Goal: Transaction & Acquisition: Register for event/course

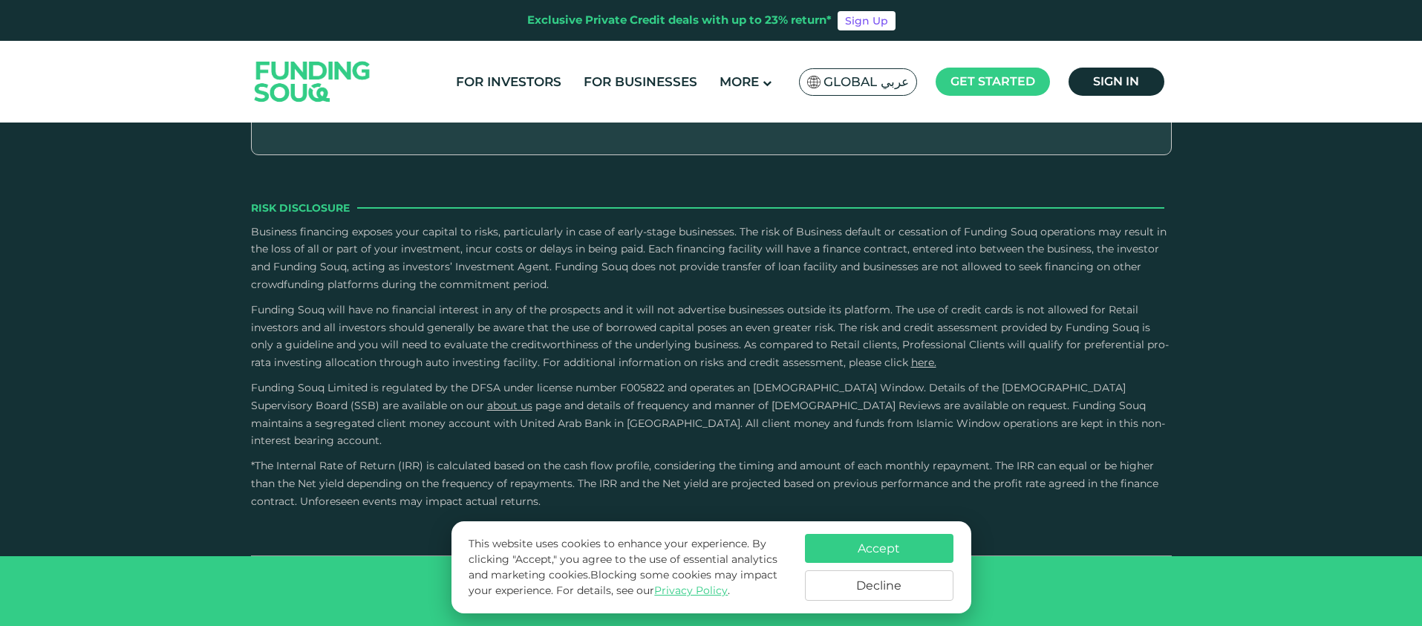
scroll to position [2606, 0]
drag, startPoint x: 750, startPoint y: 290, endPoint x: 814, endPoint y: 292, distance: 63.9
type tc-range-slider "3"
drag, startPoint x: 327, startPoint y: 288, endPoint x: 410, endPoint y: 288, distance: 83.1
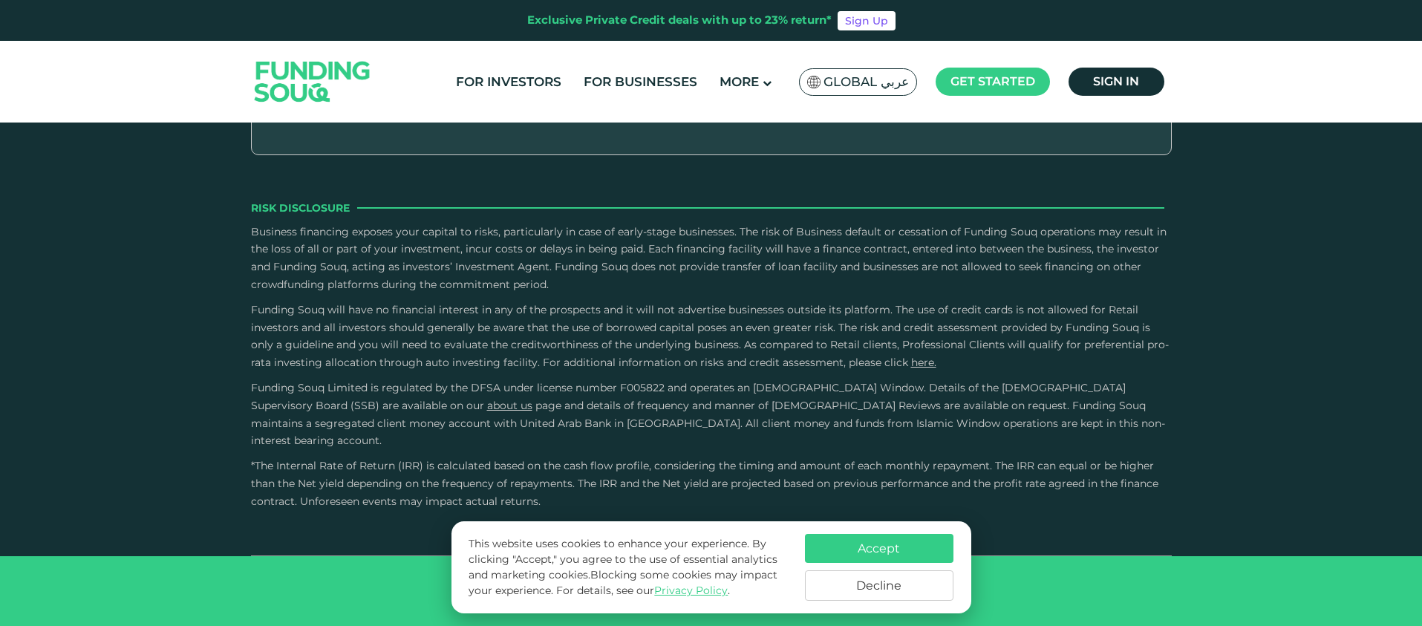
type tc-range-slider "1000000"
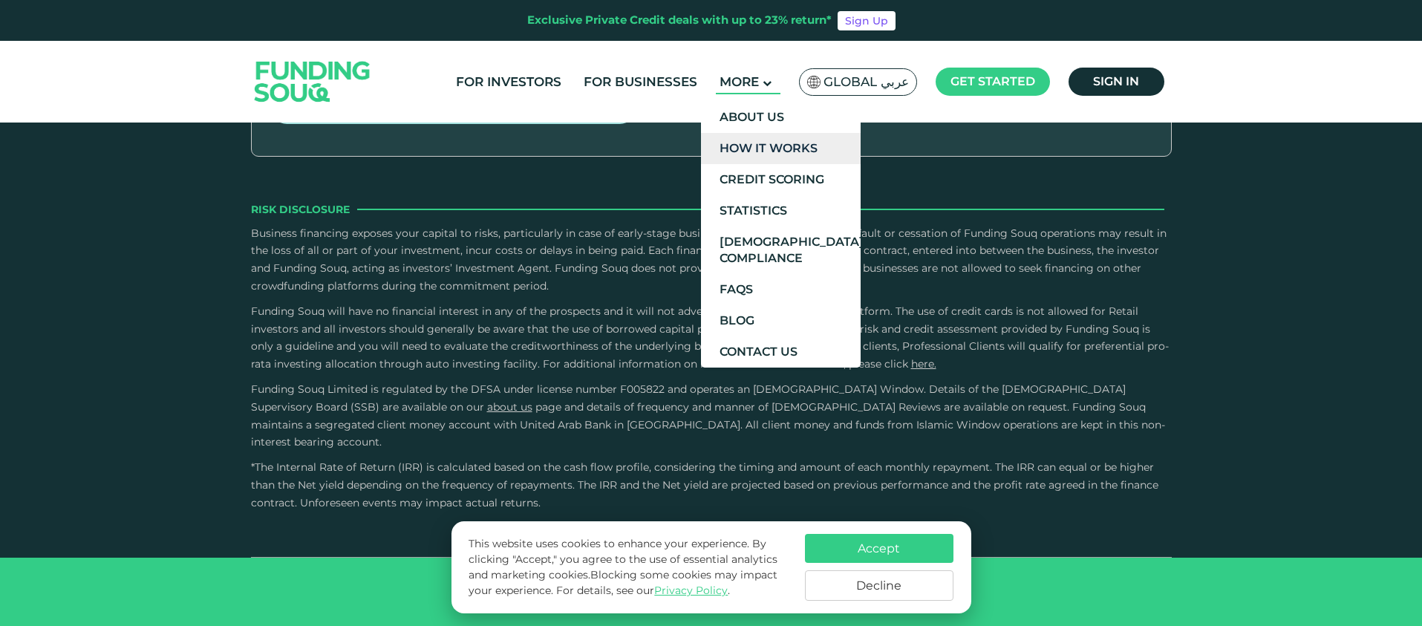
click at [776, 143] on link "How It Works" at bounding box center [781, 148] width 160 height 31
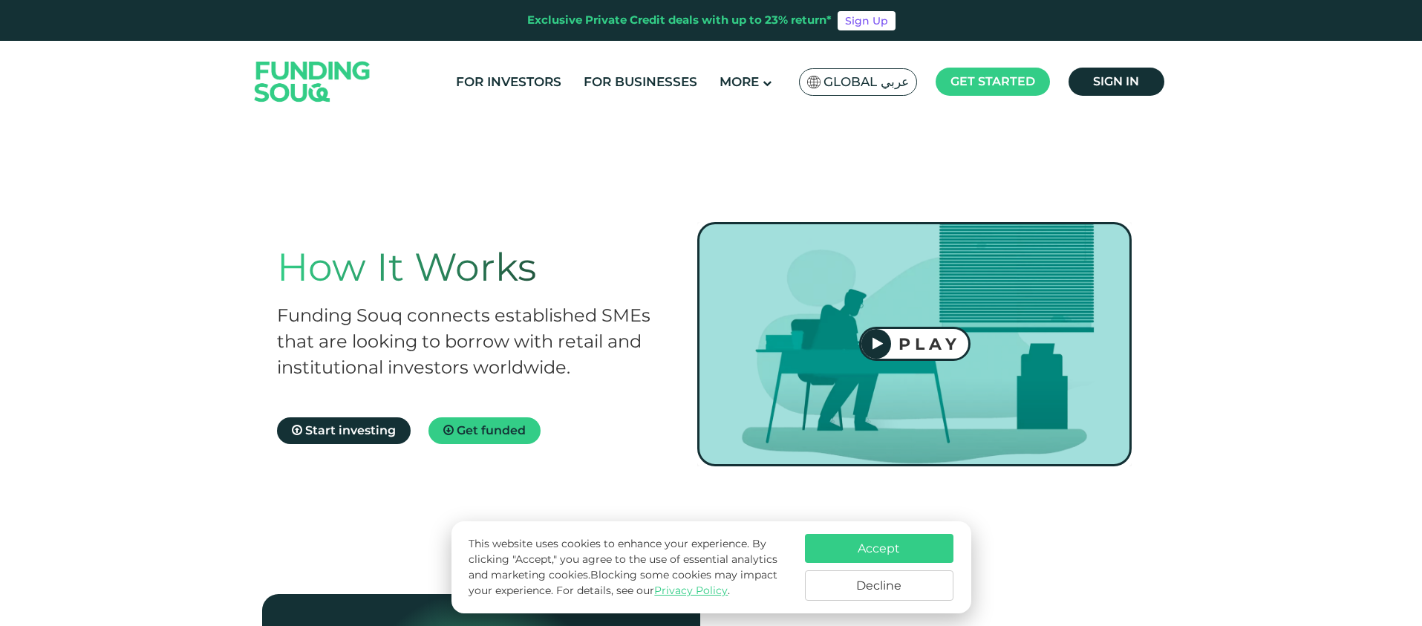
scroll to position [9, 0]
click at [486, 434] on span "Get funded" at bounding box center [491, 431] width 69 height 14
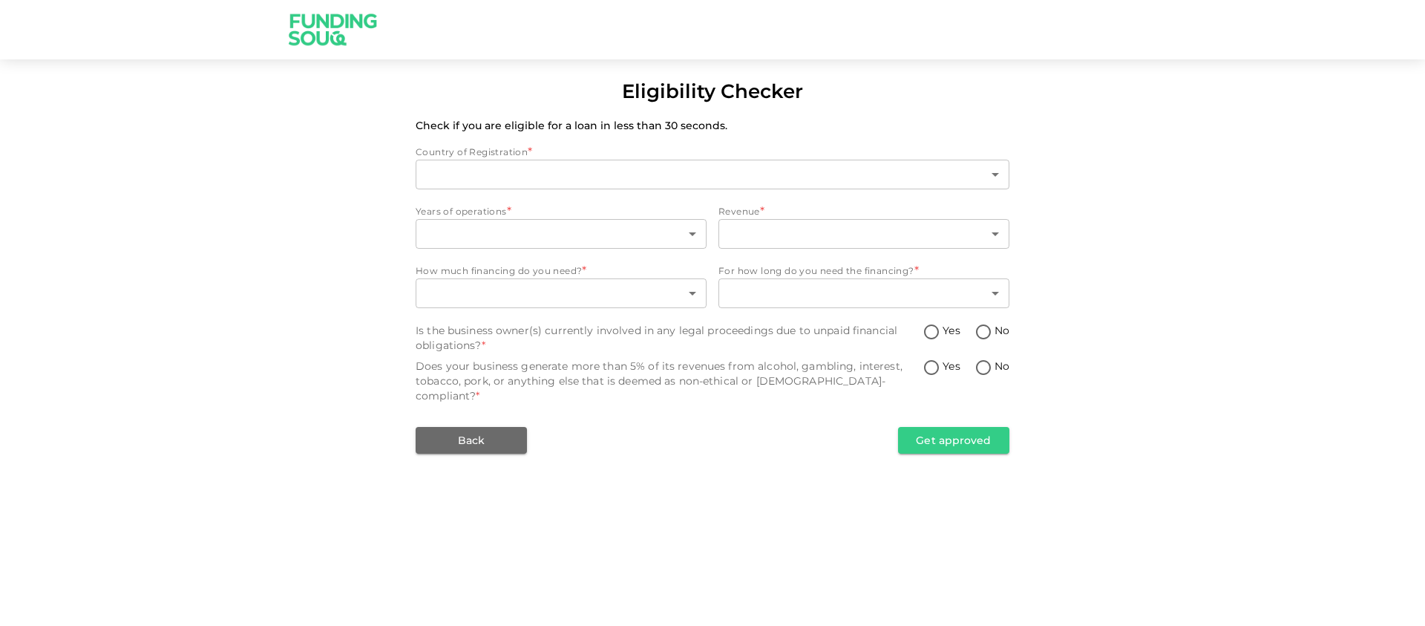
type input "1"
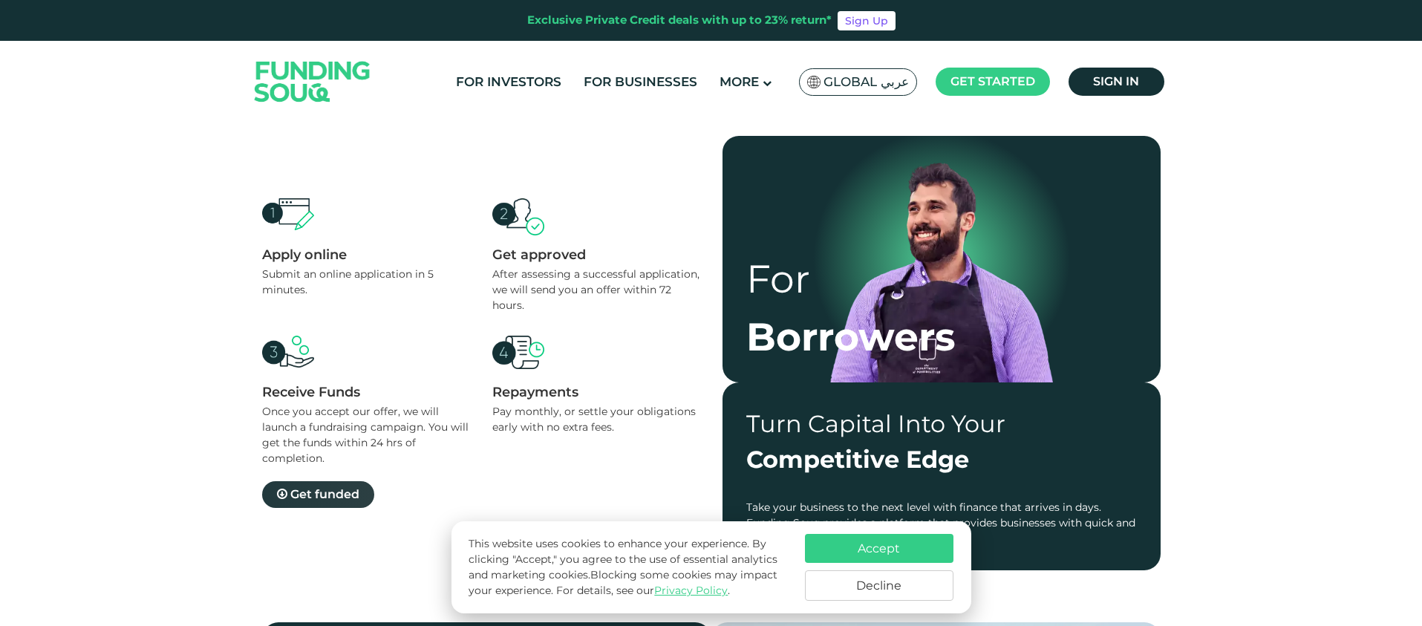
scroll to position [984, 0]
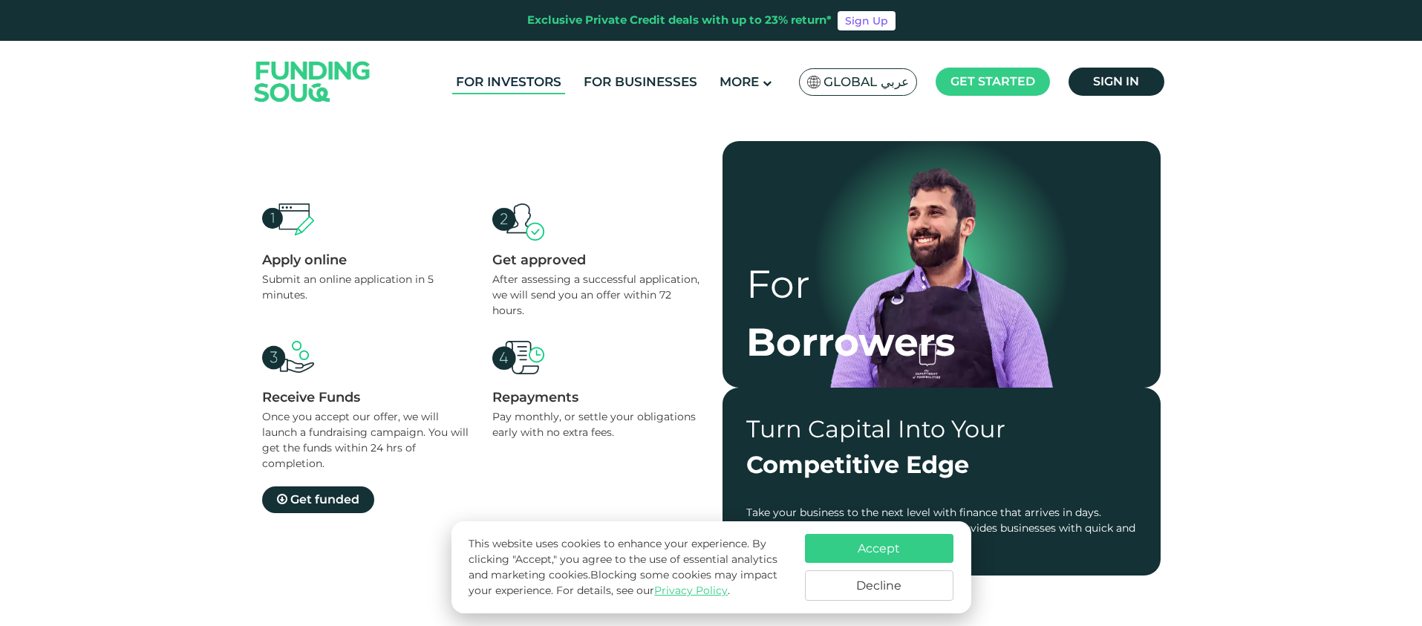
click at [523, 83] on link "For Investors" at bounding box center [508, 82] width 113 height 24
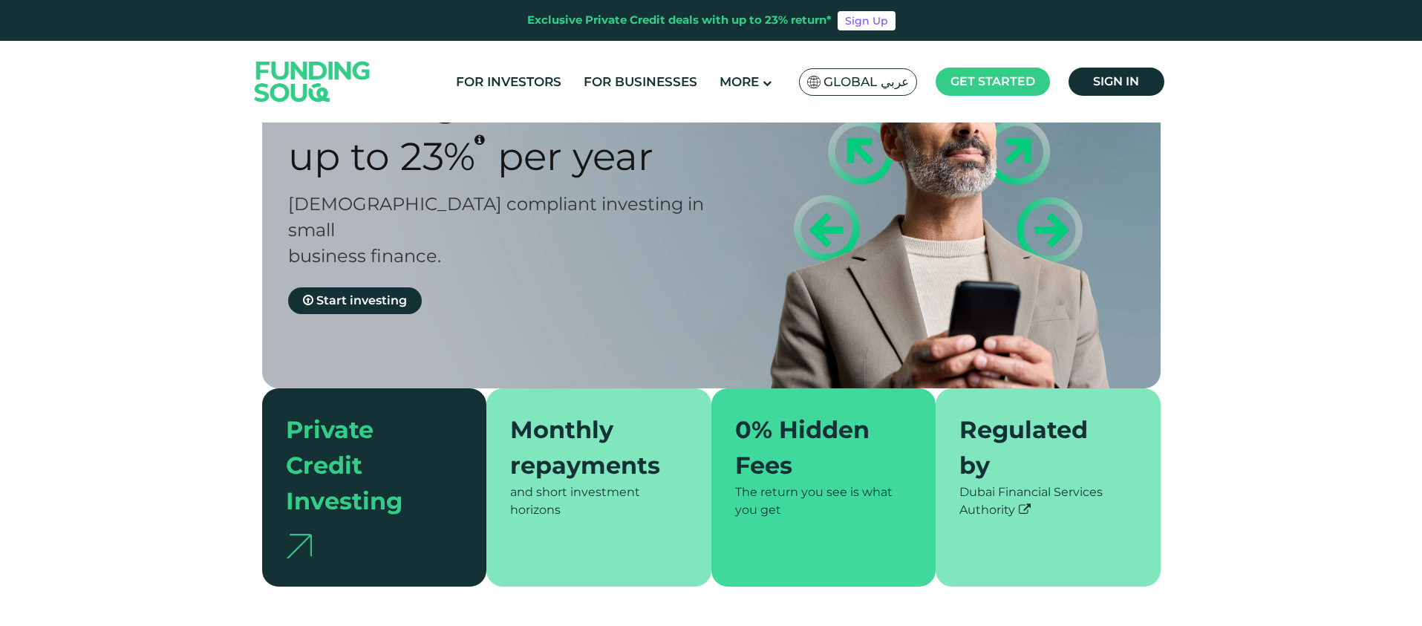
type tc-range-slider "4"
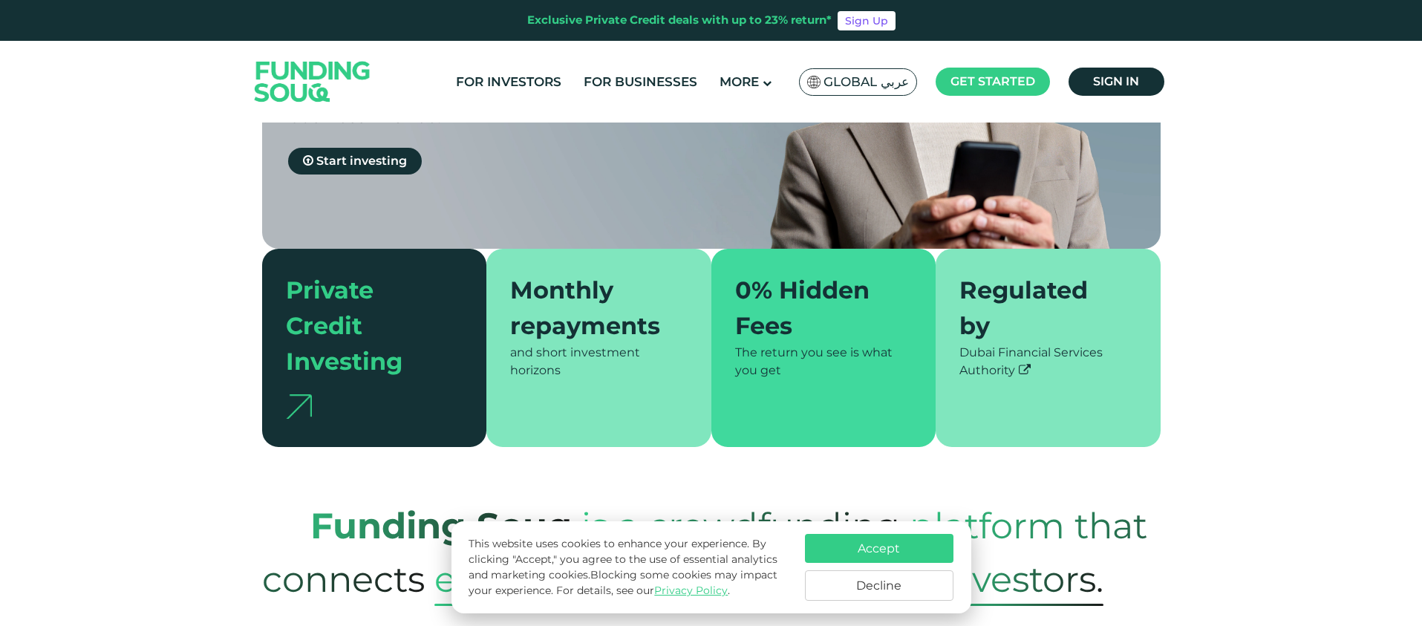
scroll to position [280, 0]
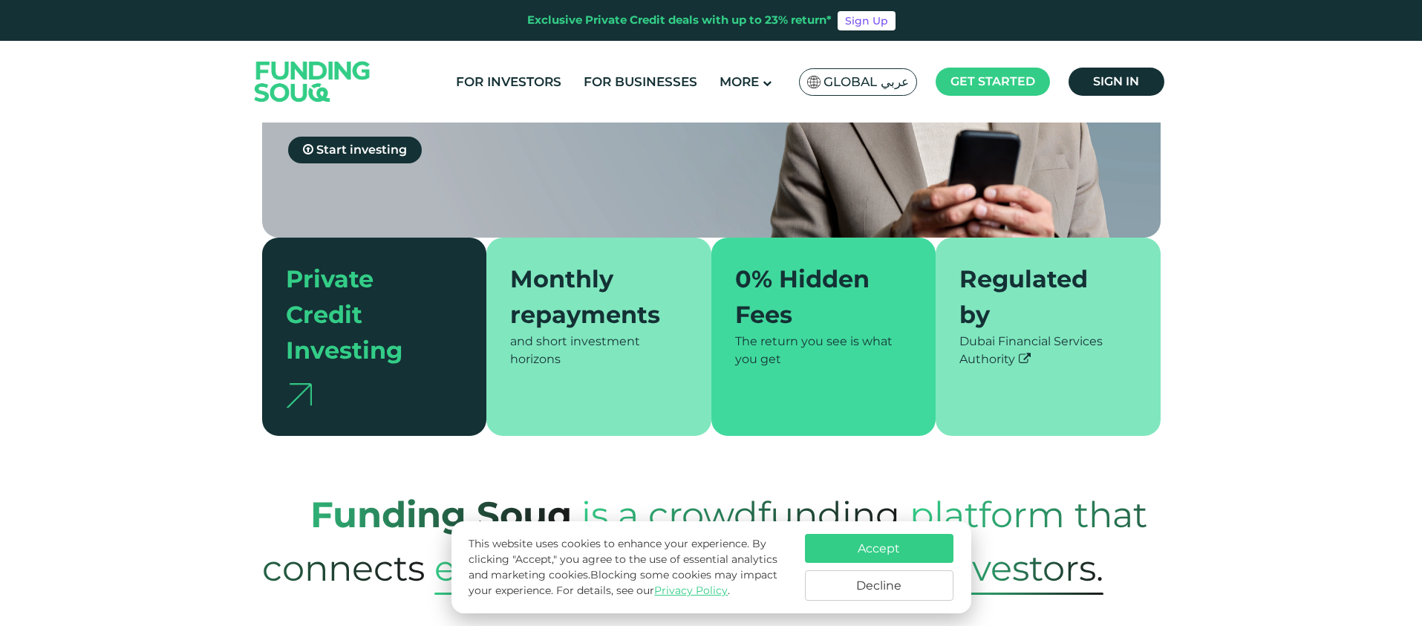
click at [599, 333] on div "and short investment horizons" at bounding box center [598, 351] width 177 height 36
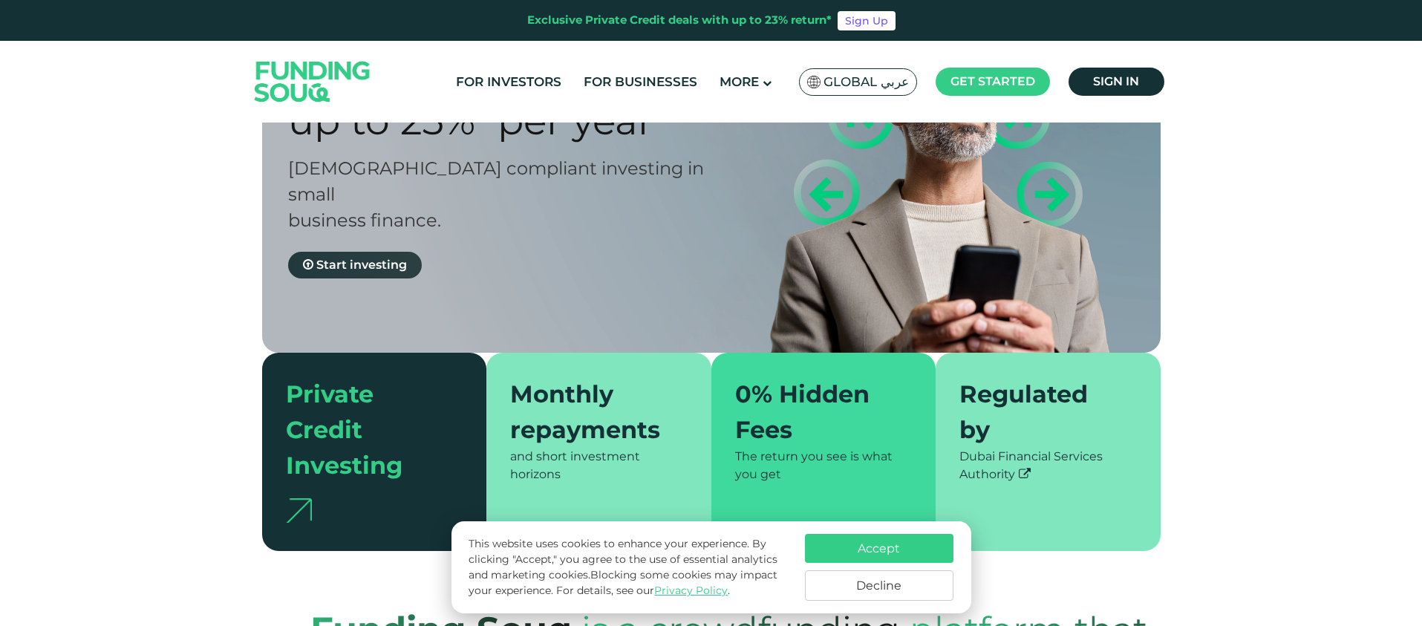
scroll to position [182, 0]
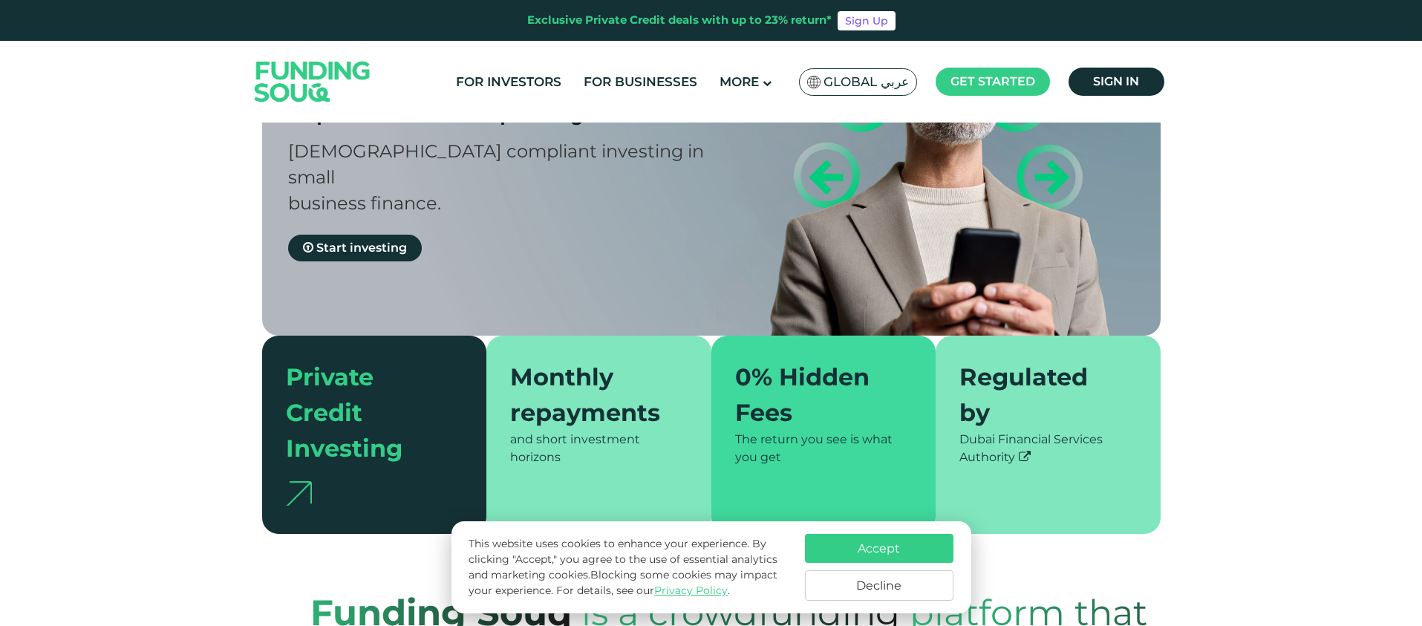
drag, startPoint x: 360, startPoint y: 217, endPoint x: 436, endPoint y: 239, distance: 78.9
click at [360, 241] on span "Start investing" at bounding box center [361, 248] width 91 height 14
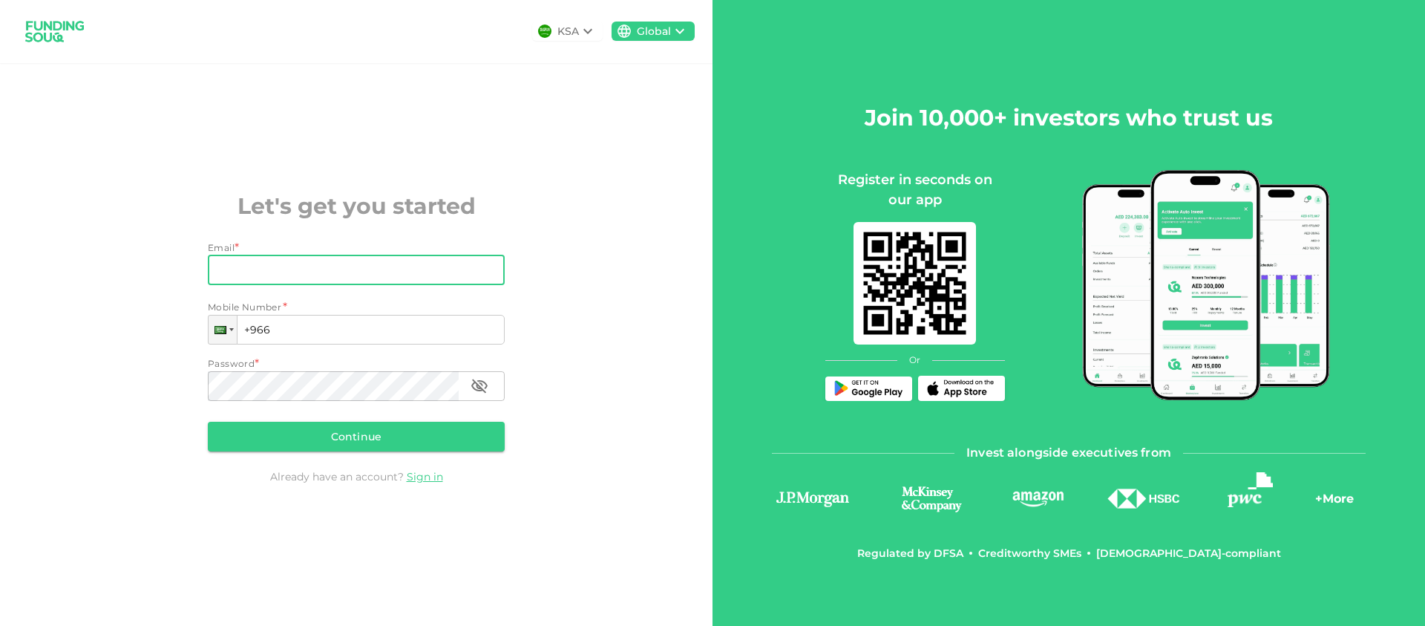
click at [291, 282] on input "Email" at bounding box center [348, 270] width 281 height 30
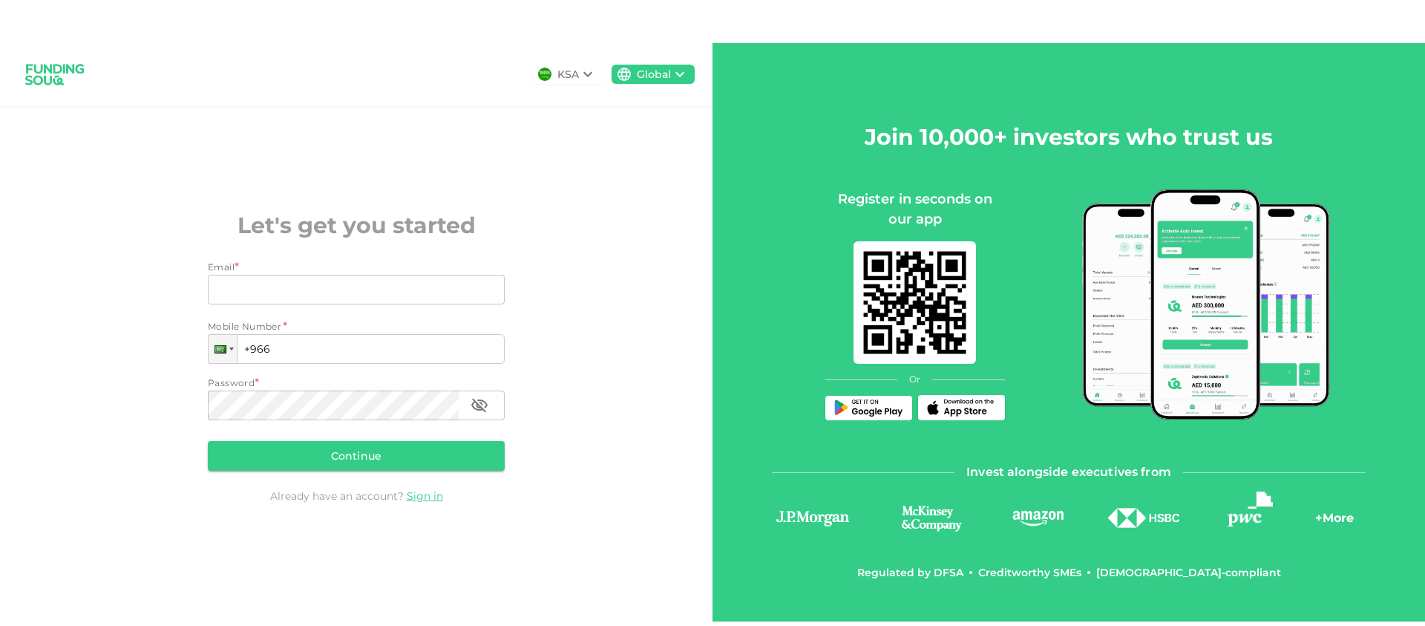
click at [298, 266] on div "Email *" at bounding box center [356, 267] width 297 height 15
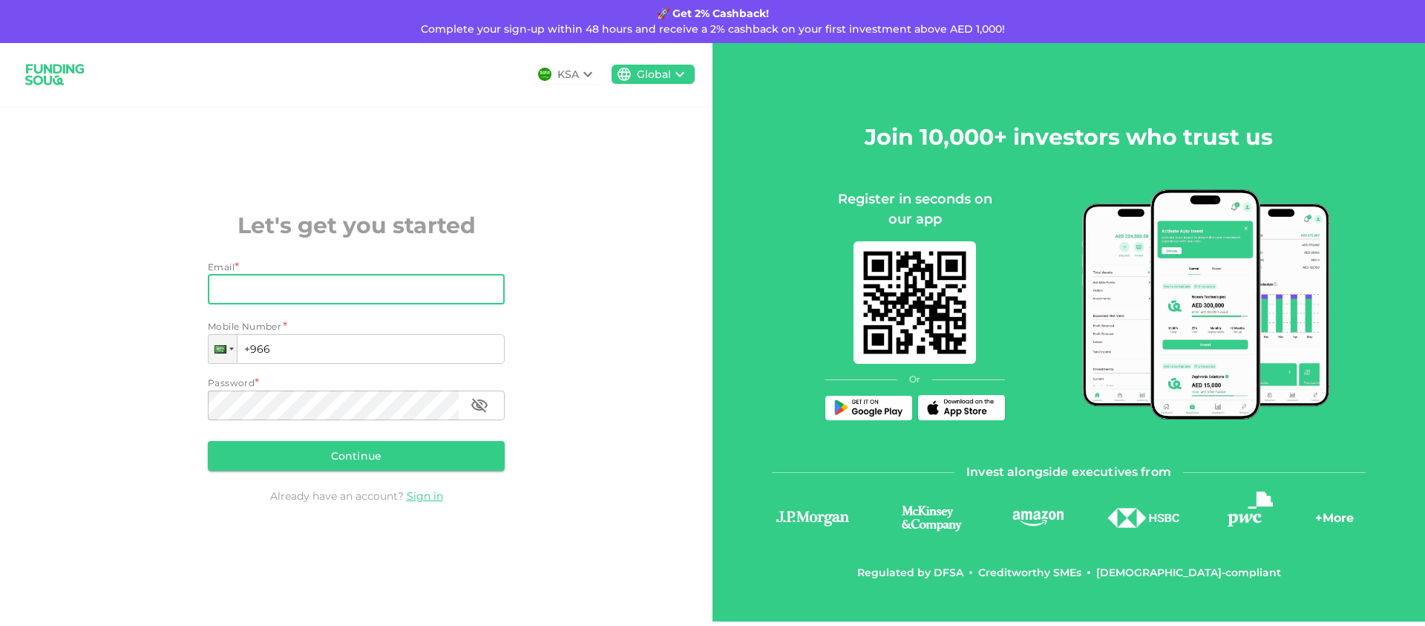
click at [300, 285] on input "Email" at bounding box center [348, 290] width 281 height 30
click at [592, 73] on icon at bounding box center [588, 74] width 18 height 18
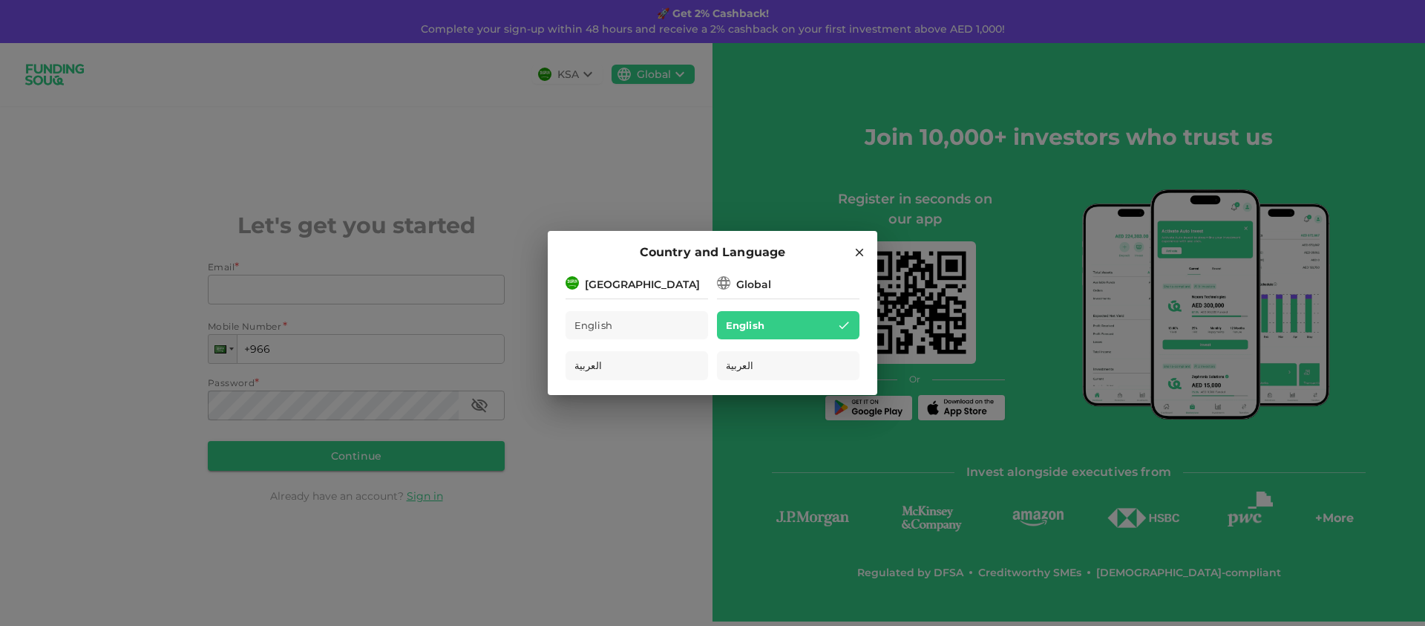
click at [759, 284] on div "Global" at bounding box center [753, 285] width 35 height 16
click at [664, 284] on div "[GEOGRAPHIC_DATA]" at bounding box center [637, 283] width 143 height 19
click at [750, 285] on div "Global" at bounding box center [753, 285] width 35 height 16
click at [627, 337] on div "English" at bounding box center [637, 325] width 143 height 29
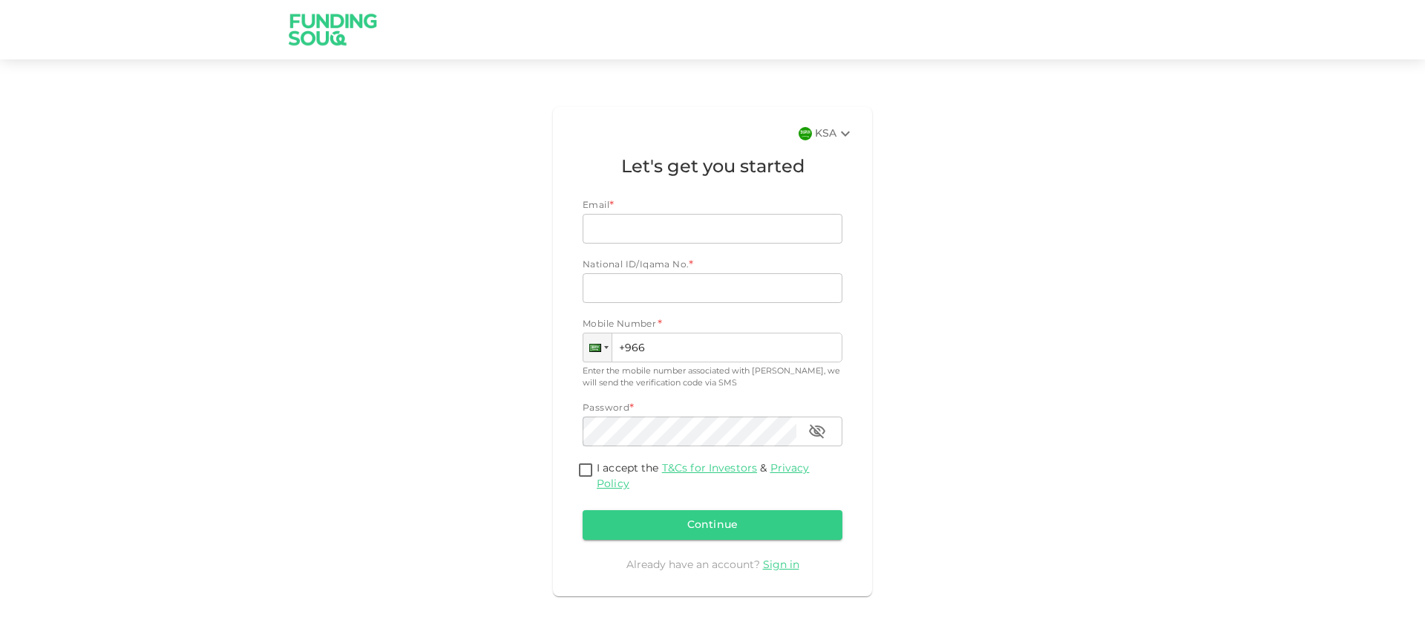
click at [834, 132] on div "KSA" at bounding box center [834, 134] width 39 height 18
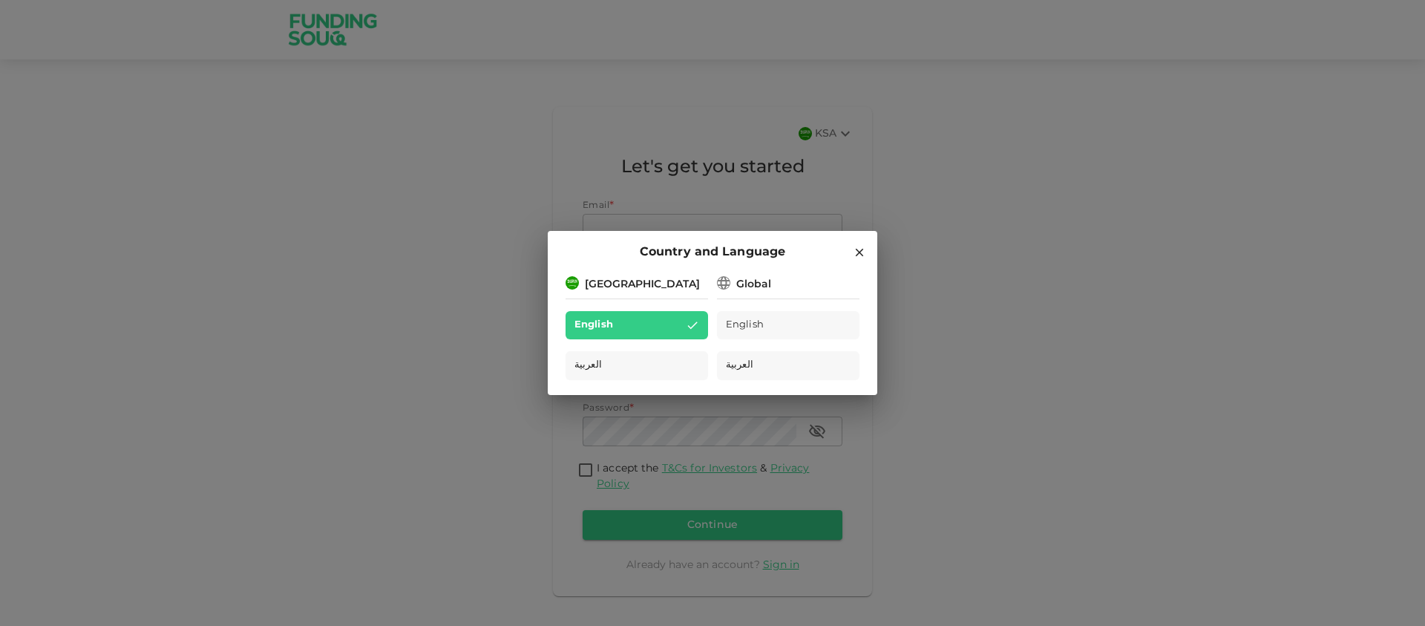
click at [746, 287] on div "Global" at bounding box center [753, 285] width 35 height 16
click at [770, 281] on div "Global" at bounding box center [788, 283] width 143 height 19
click at [771, 281] on div "Global" at bounding box center [788, 283] width 143 height 19
click at [771, 282] on div "Global" at bounding box center [788, 283] width 143 height 19
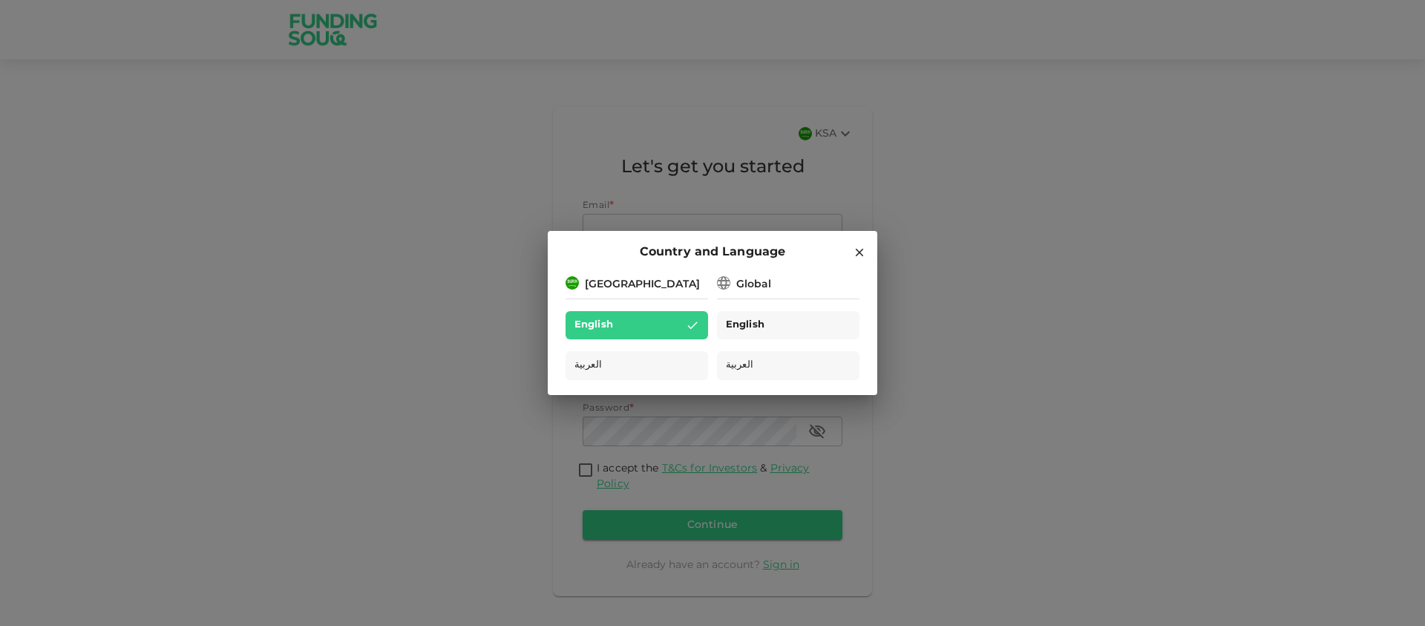
click at [763, 321] on span "English" at bounding box center [745, 325] width 39 height 17
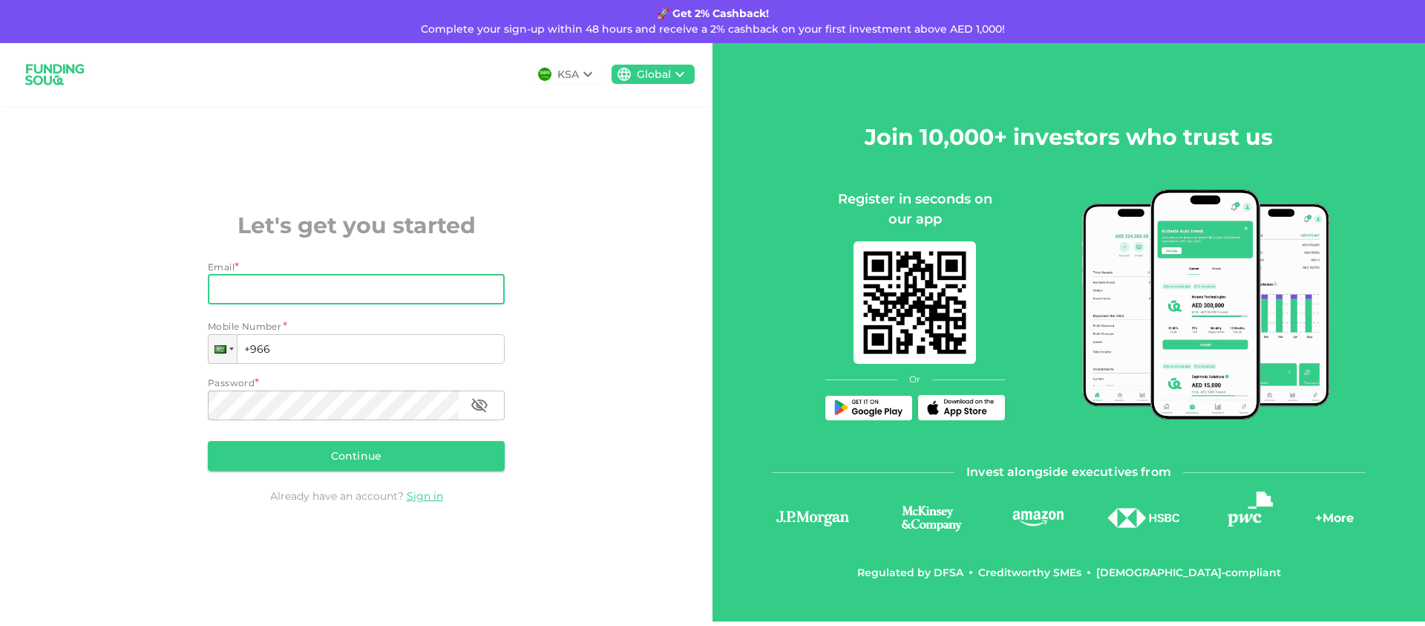
click at [255, 282] on input "Email" at bounding box center [348, 290] width 281 height 30
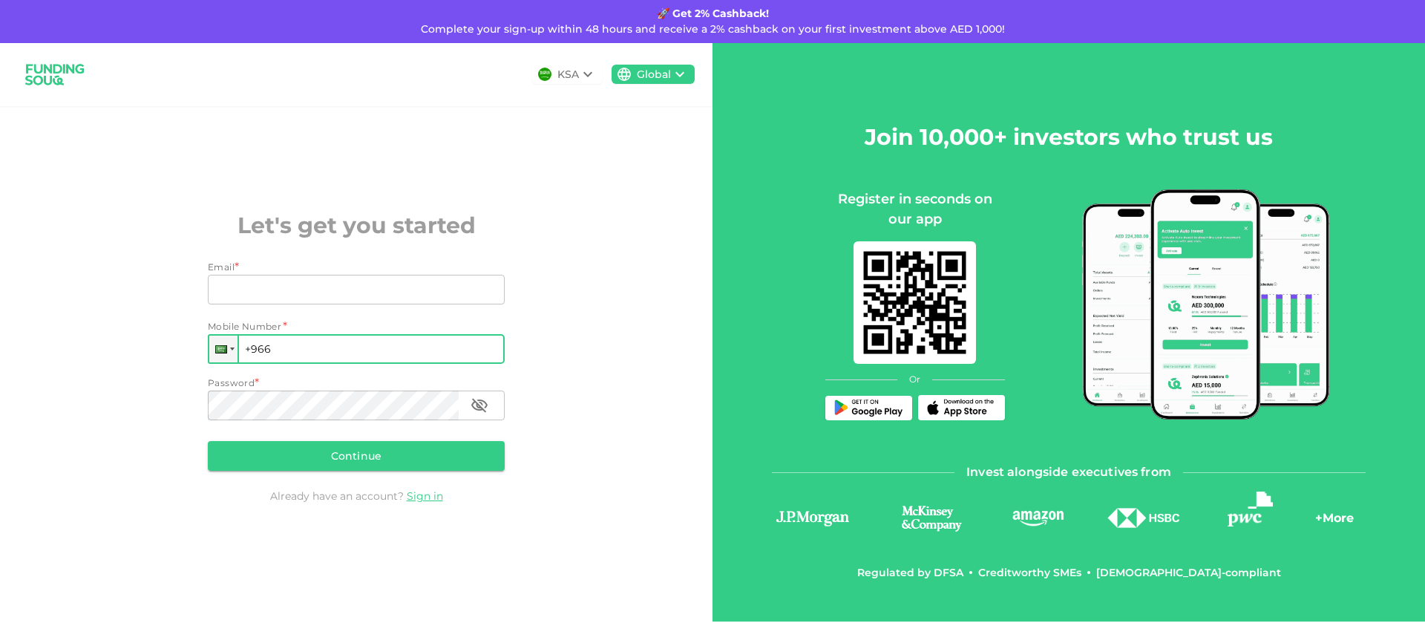
click at [266, 350] on input "+966" at bounding box center [356, 349] width 297 height 30
drag, startPoint x: 259, startPoint y: 350, endPoint x: 348, endPoint y: 356, distance: 89.3
click at [348, 356] on input "+966" at bounding box center [356, 349] width 297 height 30
click at [228, 350] on div at bounding box center [223, 349] width 28 height 27
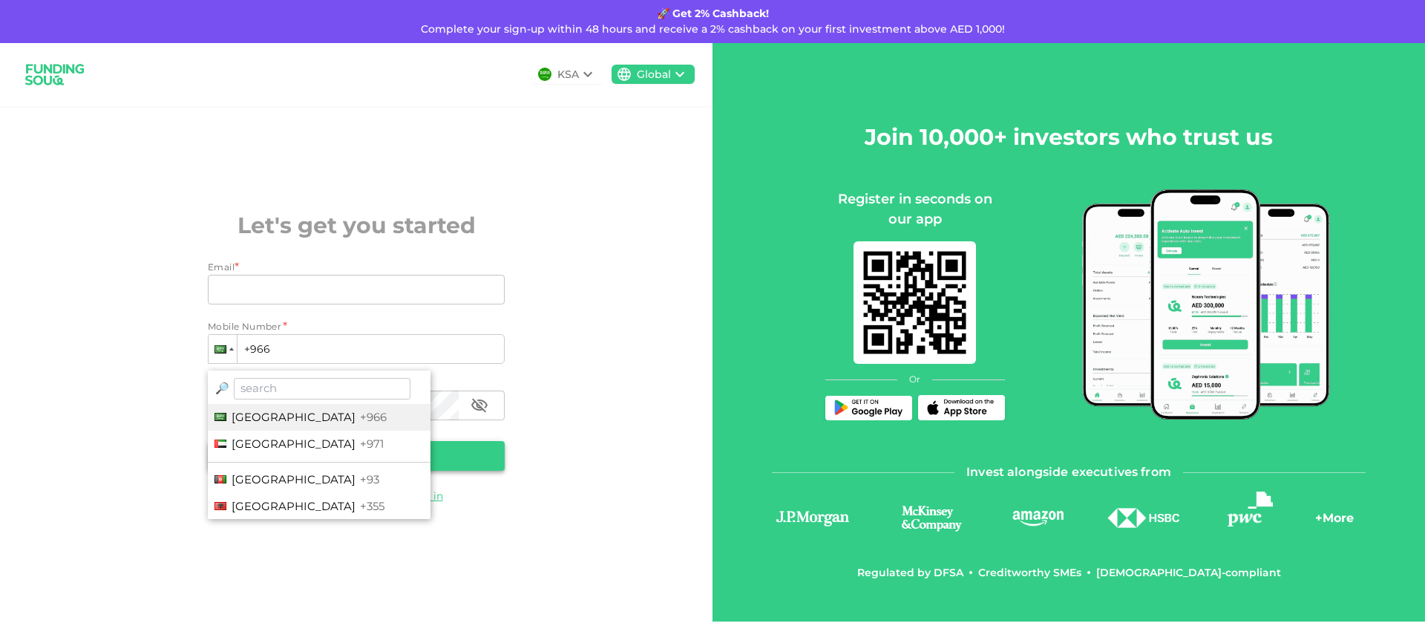
click at [298, 442] on span "United Arab Emirates" at bounding box center [294, 443] width 124 height 14
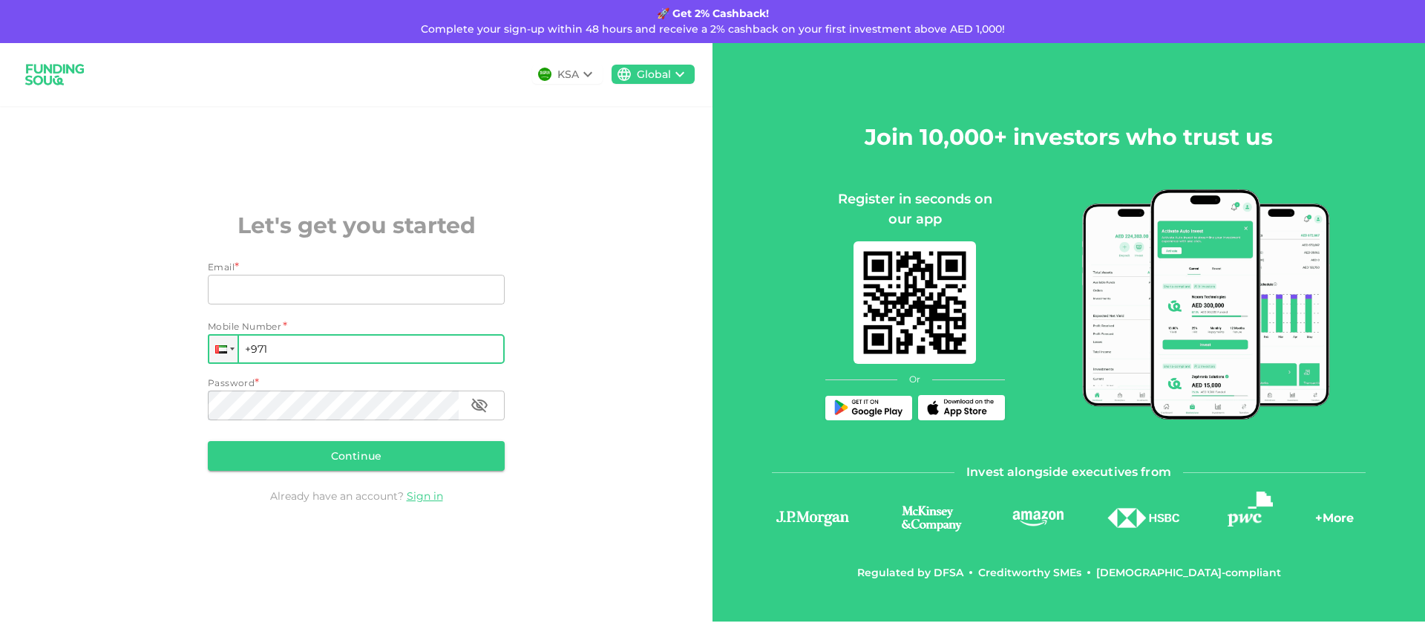
click at [293, 353] on input "+971" at bounding box center [356, 349] width 297 height 30
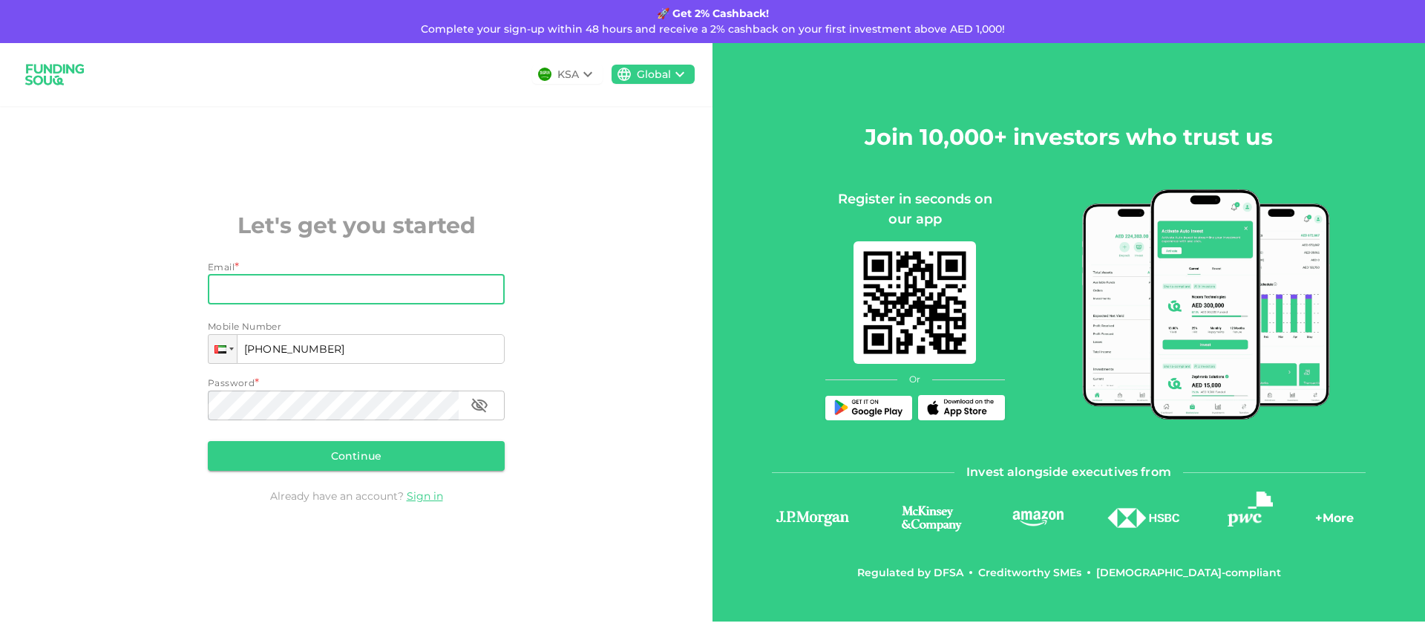
type input "+971 544 207 867"
click at [301, 290] on input "Email" at bounding box center [348, 290] width 281 height 30
type input "anubhavj810@gmail.com"
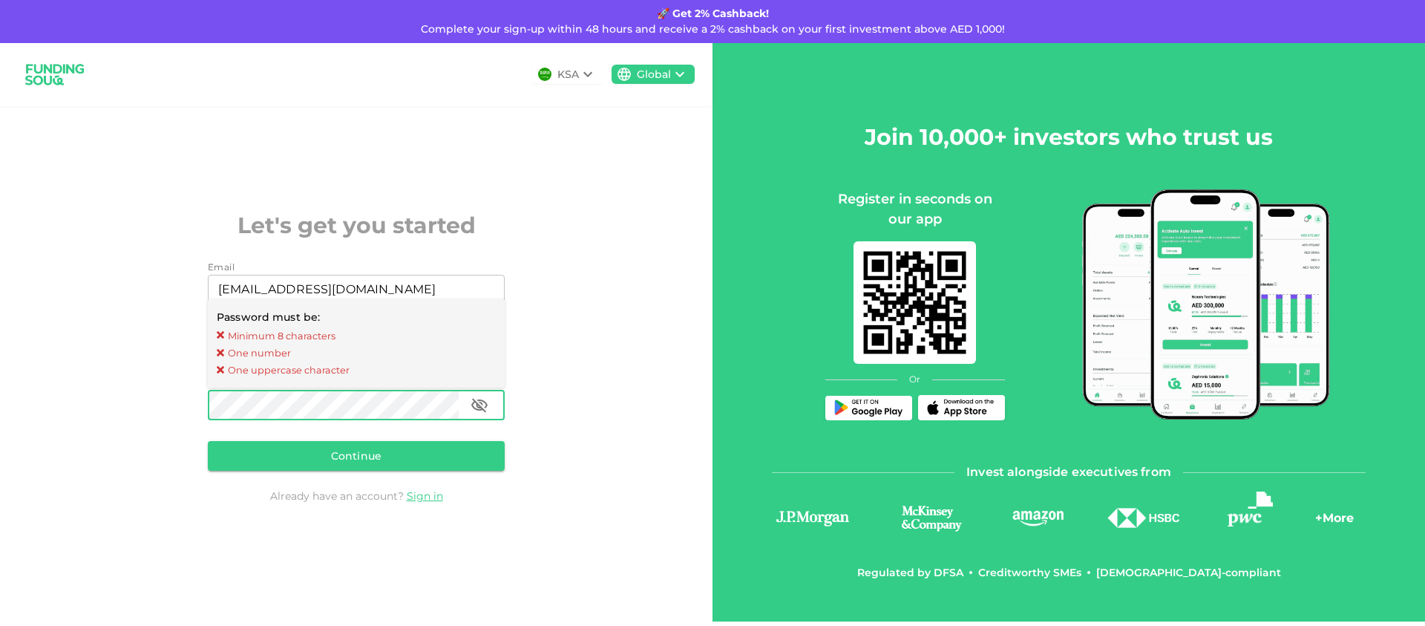
click at [168, 399] on div "KSA Global Let's get you started Email Email anubhavj810@gmail.com Email Mobile…" at bounding box center [356, 332] width 713 height 578
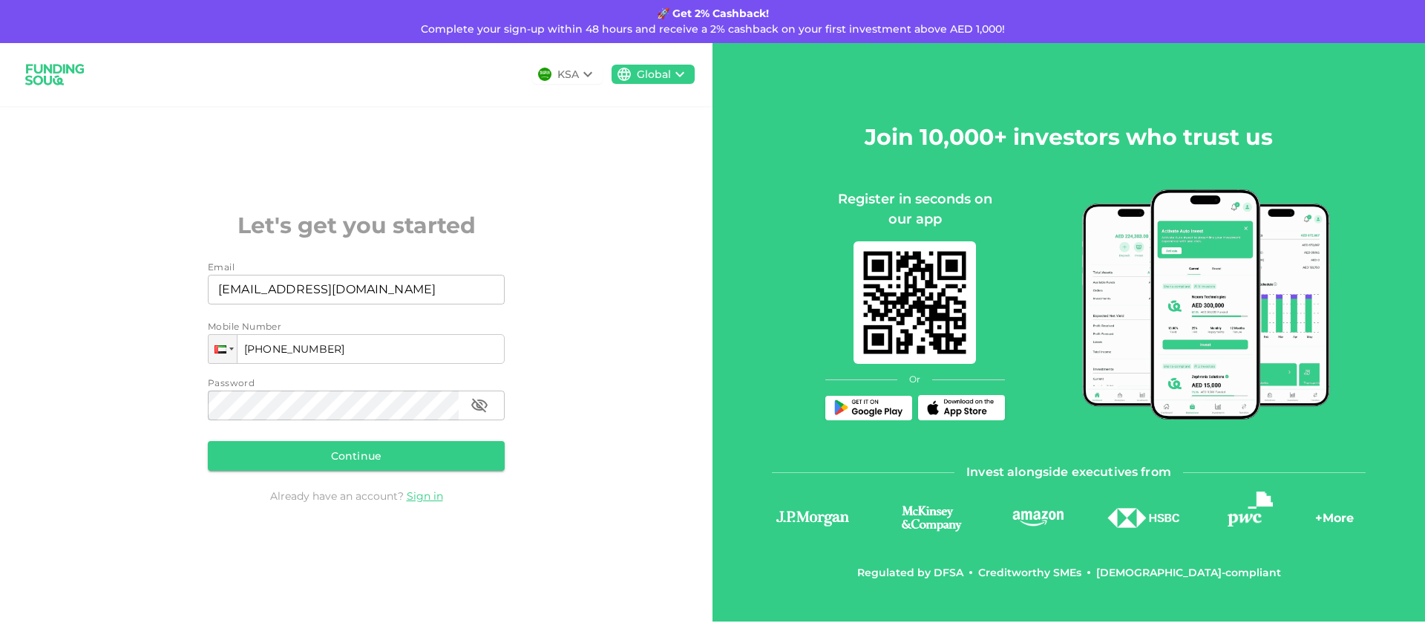
click at [428, 460] on button "Continue" at bounding box center [356, 456] width 297 height 30
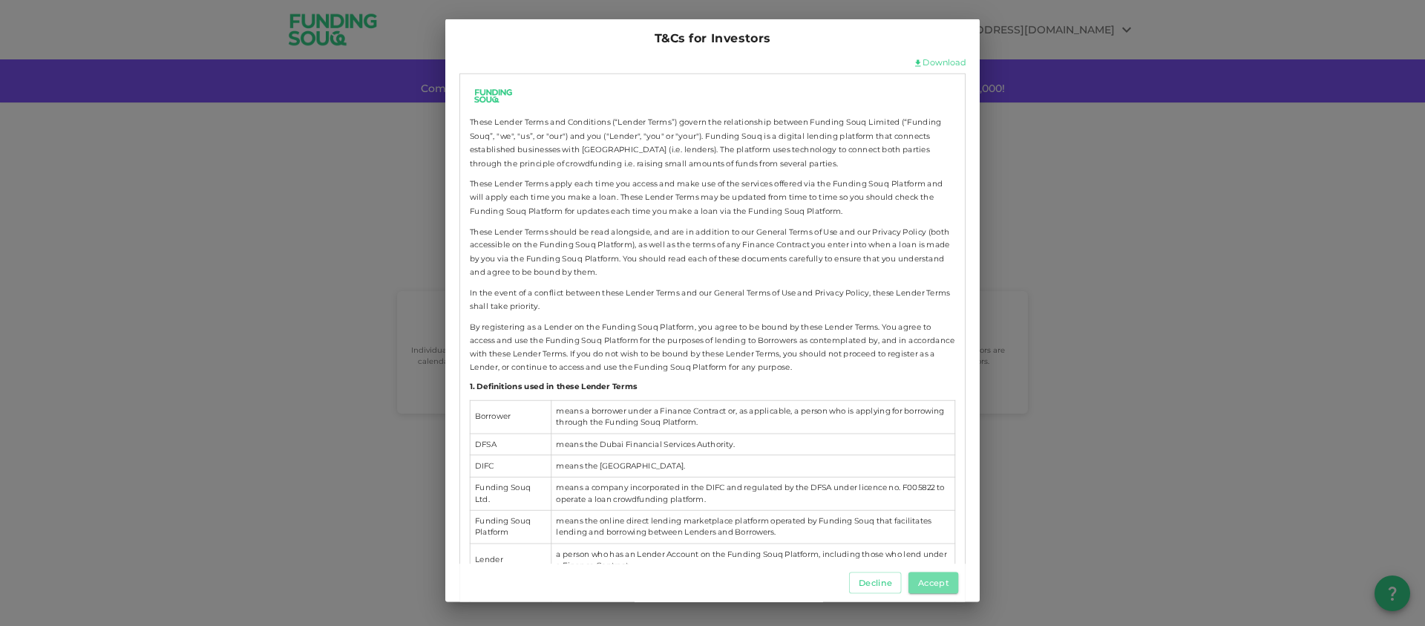
click at [938, 583] on button "Accept" at bounding box center [934, 583] width 50 height 22
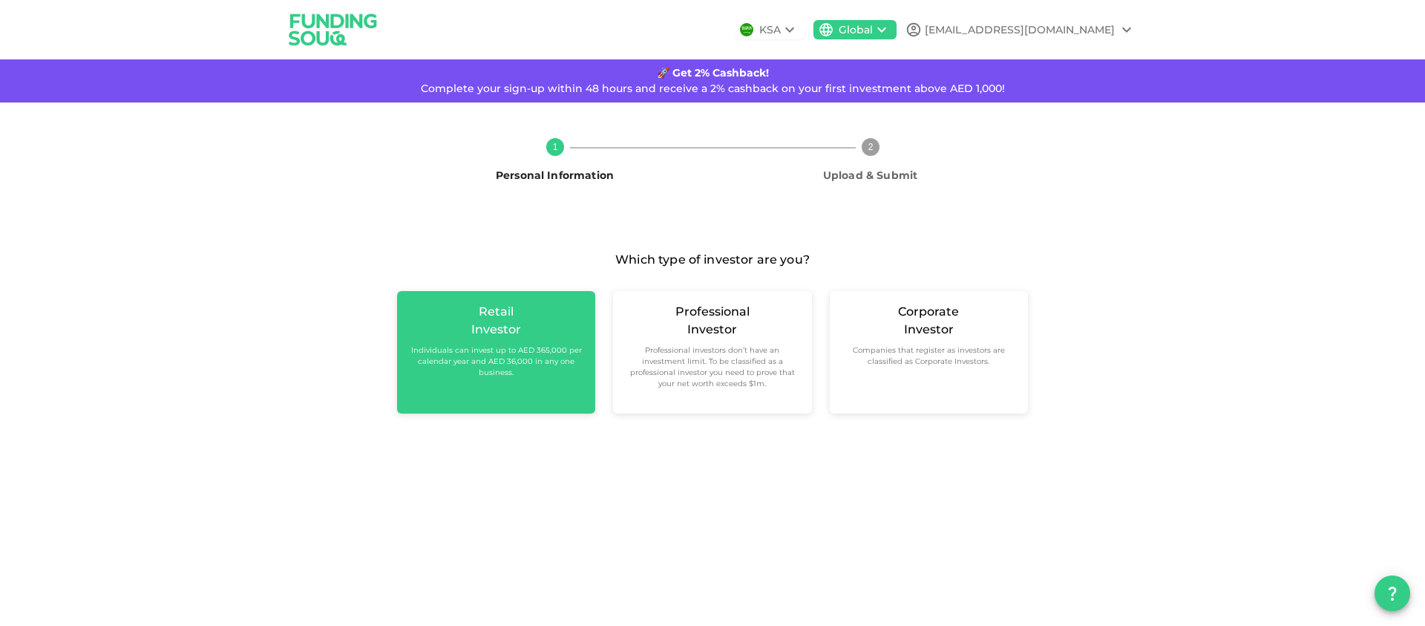
click at [464, 380] on div "Retail Investor Individuals can invest up to AED 365,000 per calendar year and …" at bounding box center [496, 352] width 198 height 122
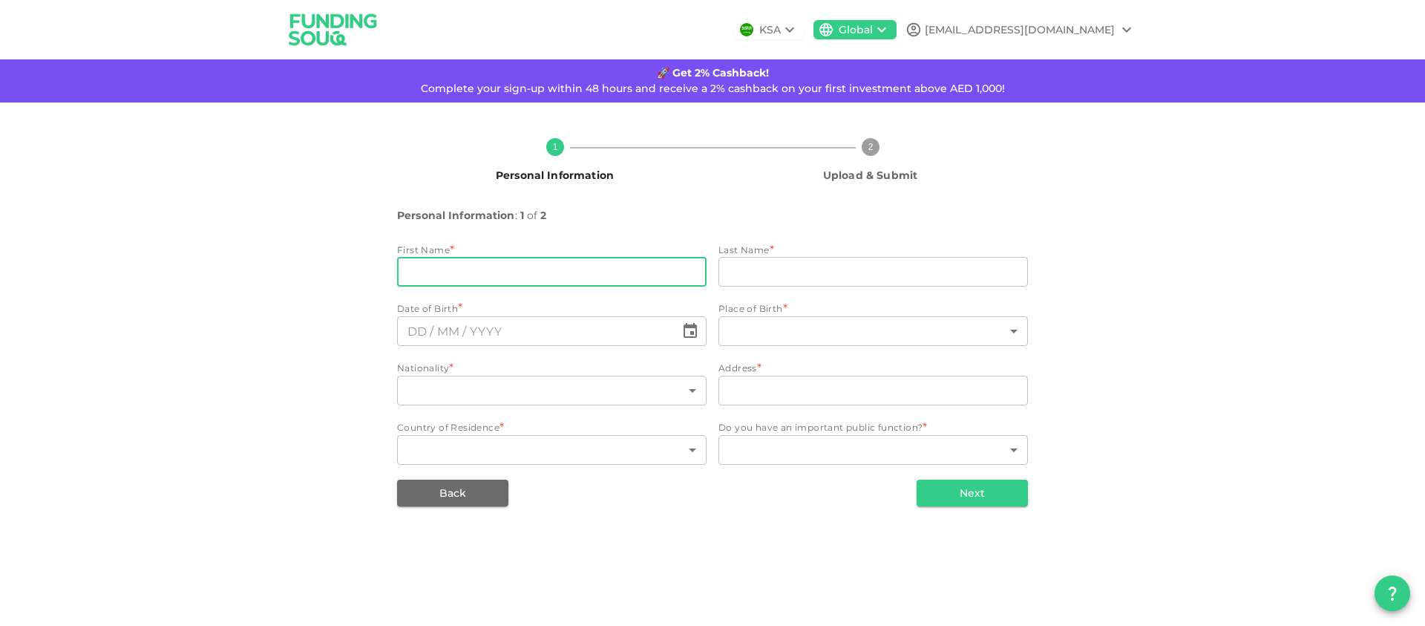
click at [468, 278] on input "firstName" at bounding box center [552, 272] width 310 height 30
type input "Anubhav"
type input "Jain"
type input "United Arab Emirates"
type input "Apt number -2008 , ART Heights"
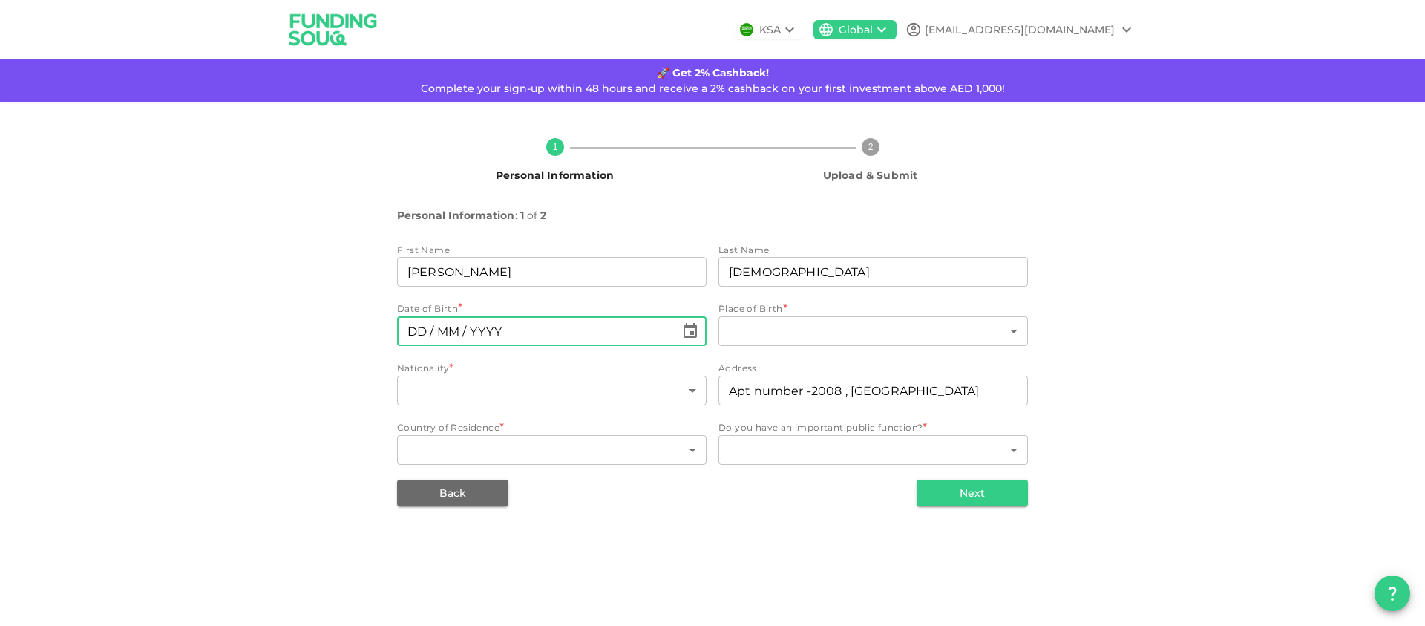
click at [558, 331] on input "⁦⁨DD⁩ / ⁨MM⁩ / ⁨YYYY⁩⁩" at bounding box center [536, 331] width 278 height 30
type input "⁦⁨12⁩ / ⁨11⁩ / ⁨1983⁩⁩"
click at [754, 333] on body "KSA Global anubhavj810@gmail.com 🚀 Get 2% Cashback! Complete your sign-up withi…" at bounding box center [712, 313] width 1425 height 626
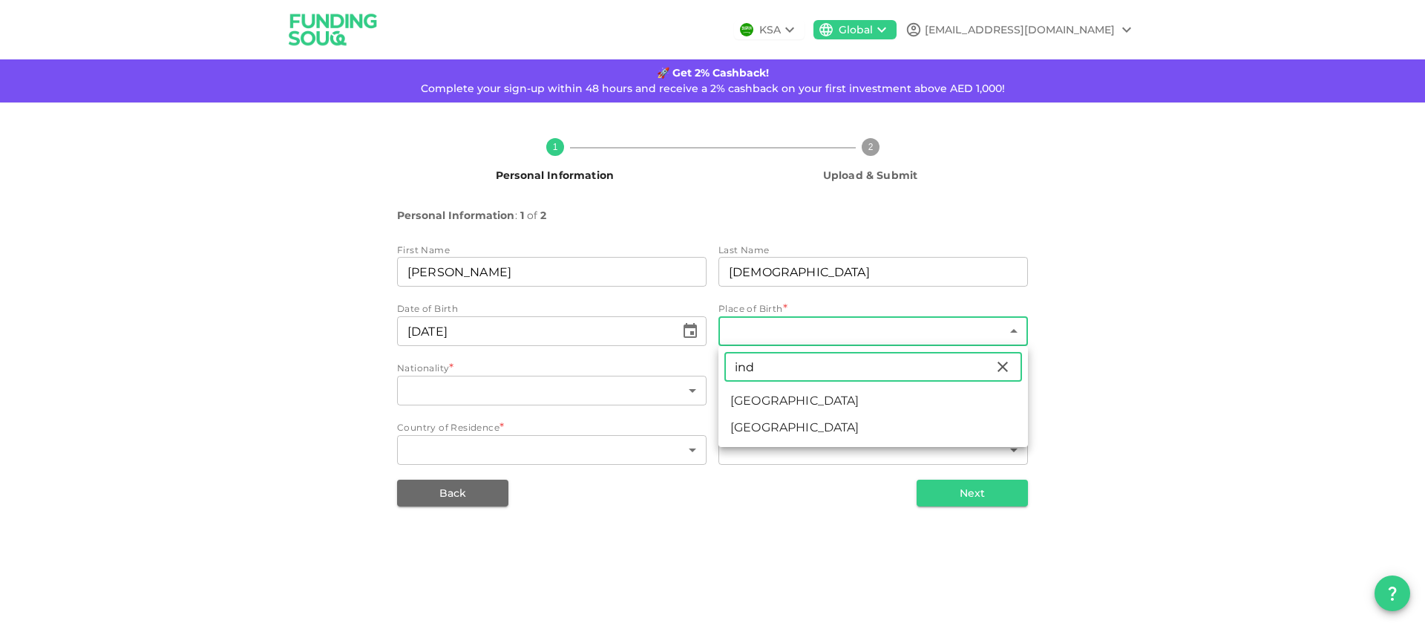
type input "ind"
click at [771, 402] on li "India" at bounding box center [874, 400] width 310 height 27
type input "88"
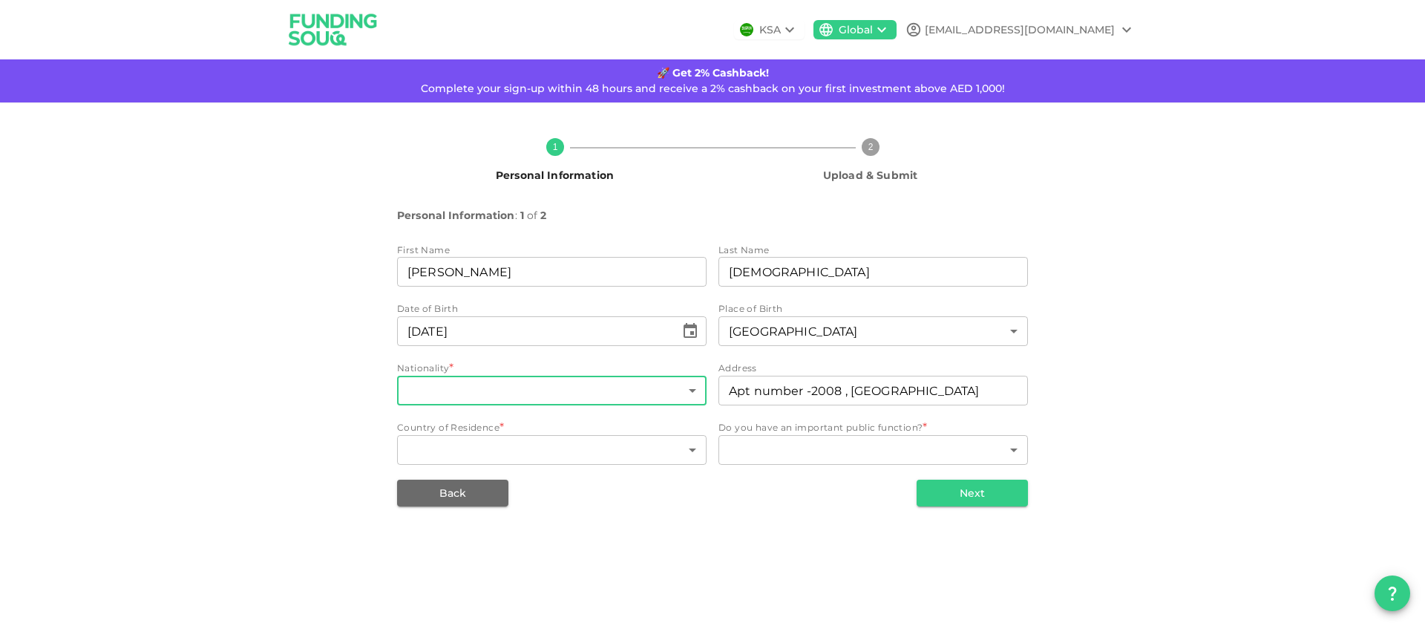
click at [534, 392] on body "KSA Global anubhavj810@gmail.com 🚀 Get 2% Cashback! Complete your sign-up withi…" at bounding box center [712, 313] width 1425 height 626
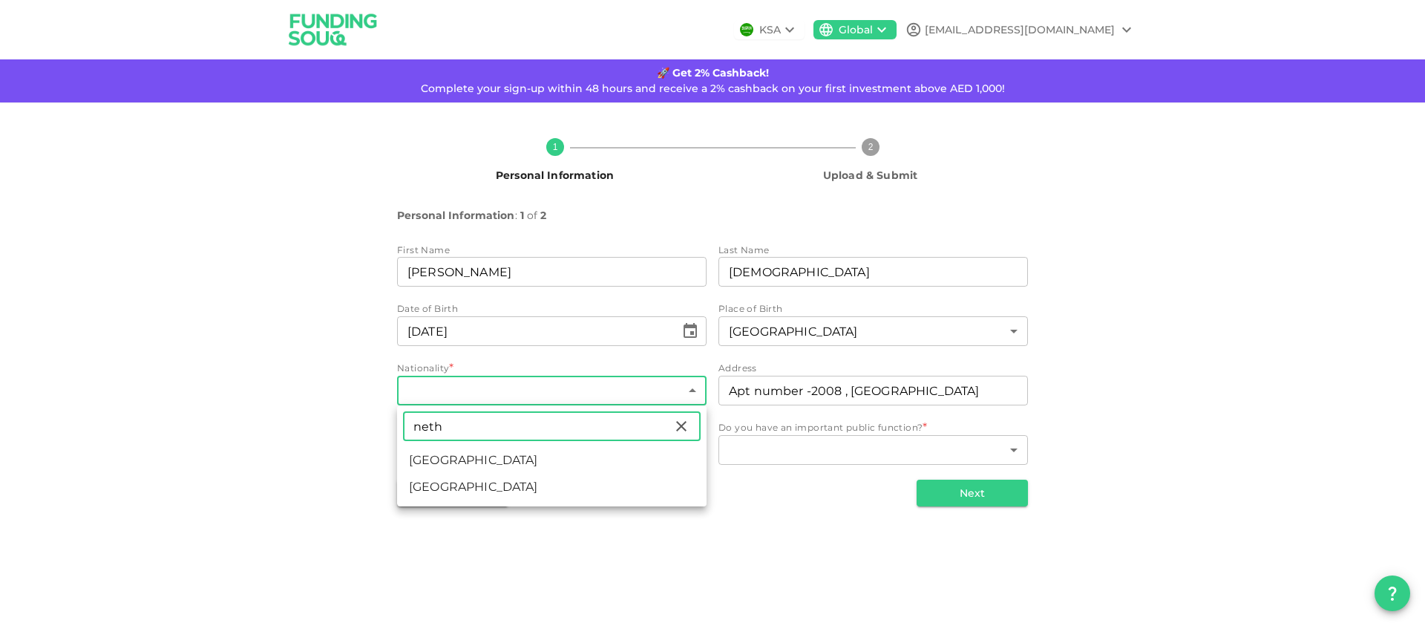
type input "neth"
click at [552, 448] on li "Netherlands" at bounding box center [552, 460] width 310 height 27
type input "137"
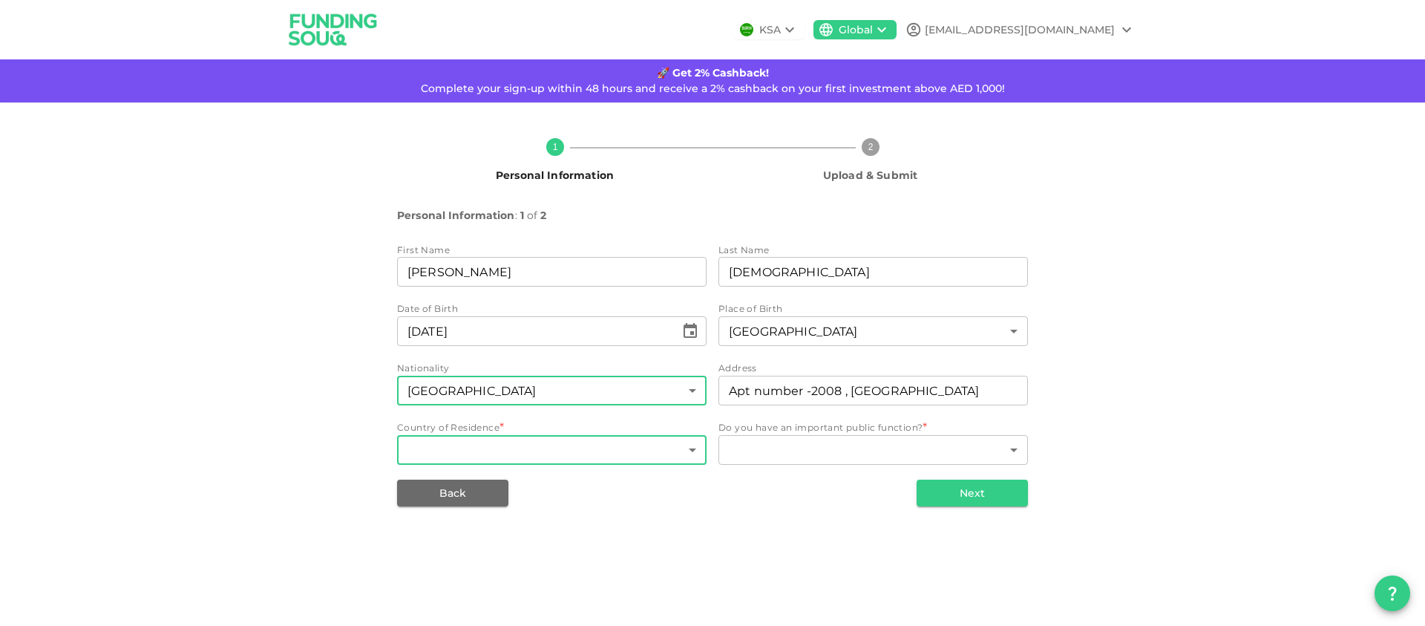
click at [557, 456] on body "KSA Global anubhavj810@gmail.com 🚀 Get 2% Cashback! Complete your sign-up withi…" at bounding box center [712, 313] width 1425 height 626
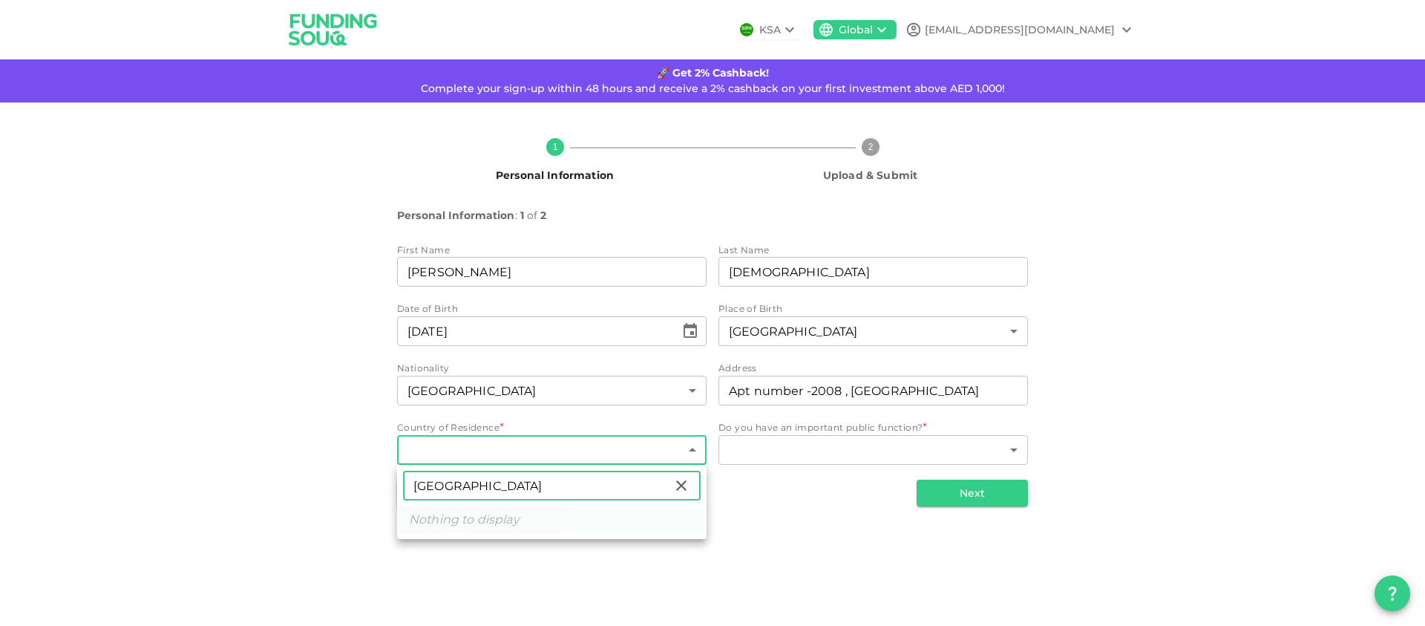
drag, startPoint x: 391, startPoint y: 480, endPoint x: 375, endPoint y: 480, distance: 16.3
click at [375, 480] on div "dubai ​ Nothing to display" at bounding box center [712, 313] width 1425 height 626
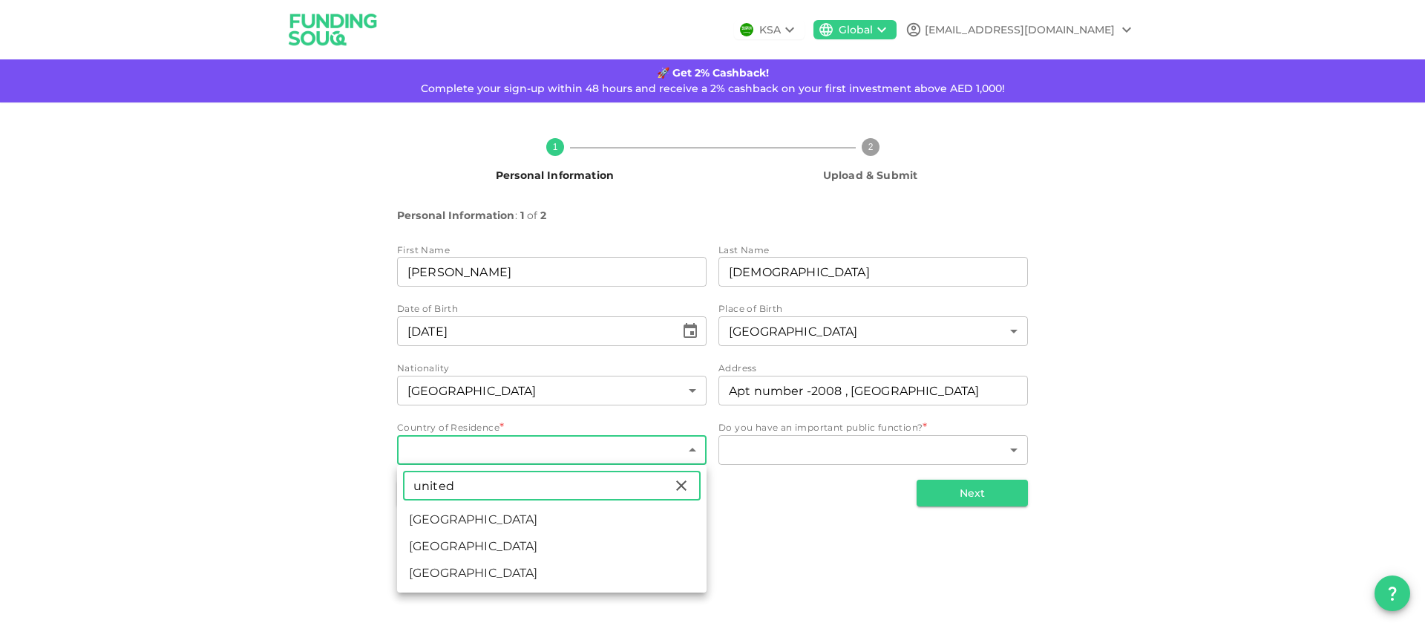
type input "united"
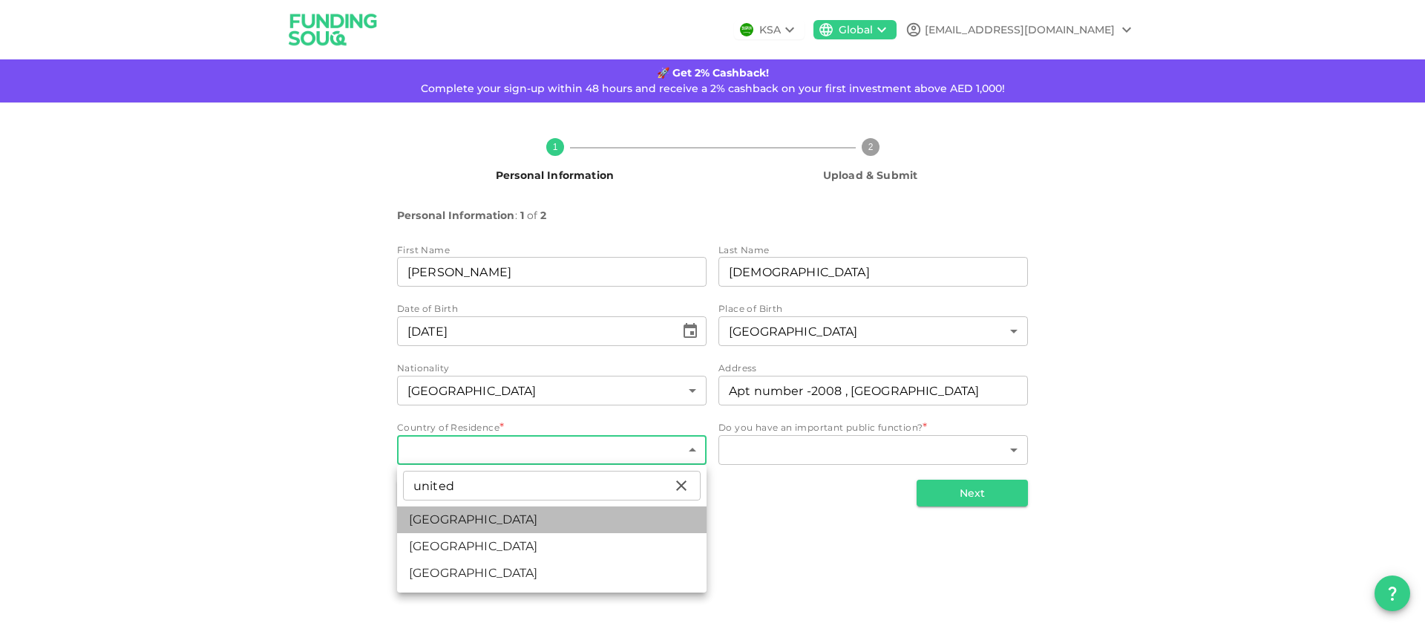
click at [449, 525] on li "United Arab Emirates" at bounding box center [552, 519] width 310 height 27
type input "2"
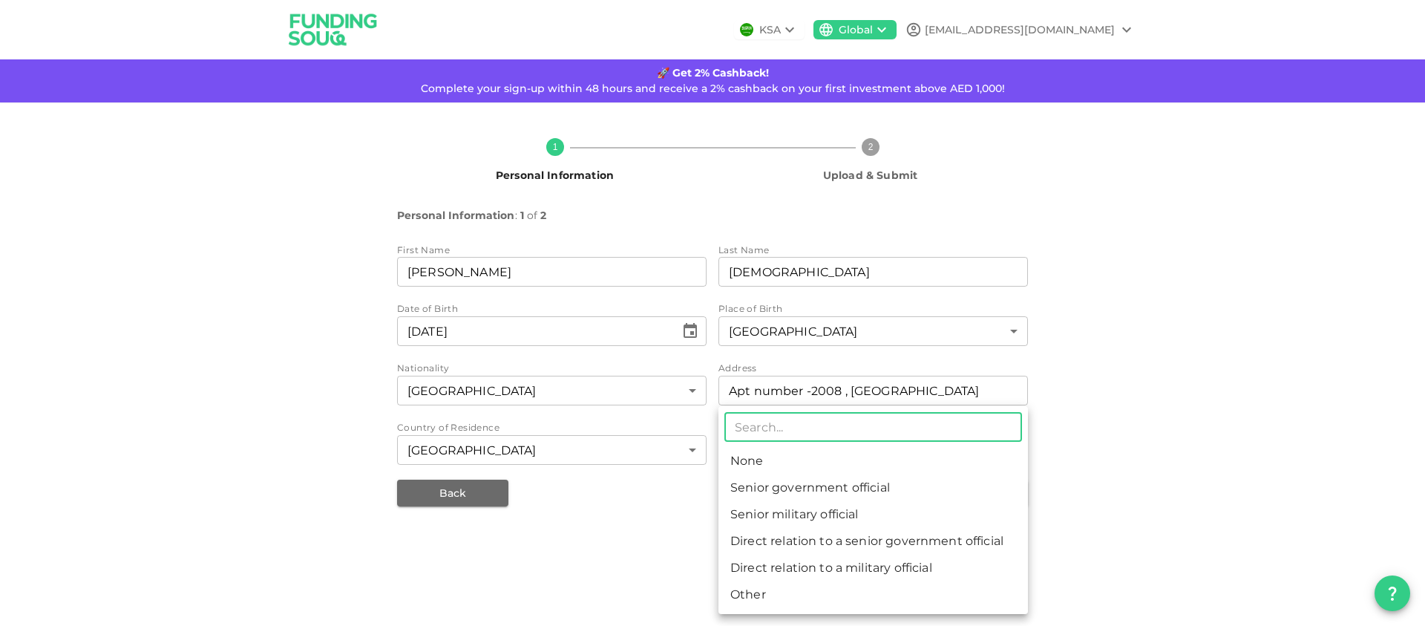
click at [880, 446] on body "KSA Global anubhavj810@gmail.com 🚀 Get 2% Cashback! Complete your sign-up withi…" at bounding box center [712, 313] width 1425 height 626
drag, startPoint x: 803, startPoint y: 465, endPoint x: 861, endPoint y: 482, distance: 60.2
click at [803, 466] on li "None" at bounding box center [874, 461] width 310 height 27
type input "1"
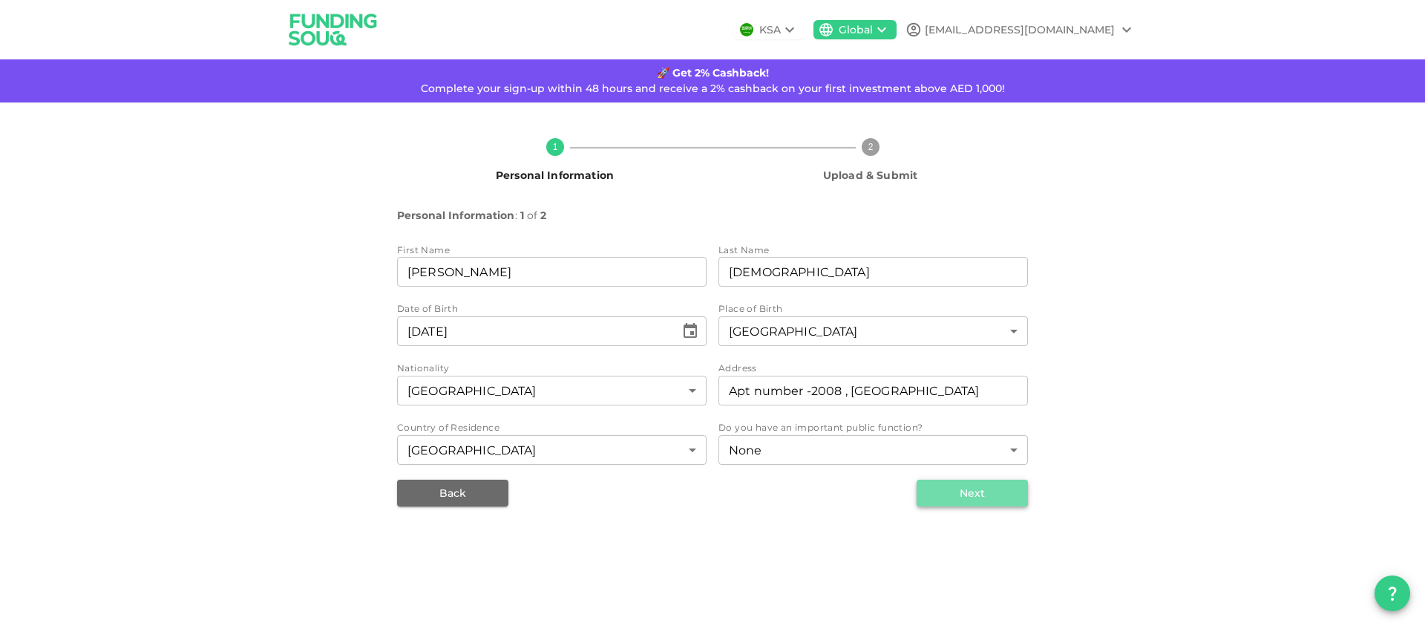
click at [964, 499] on button "Next" at bounding box center [972, 493] width 111 height 27
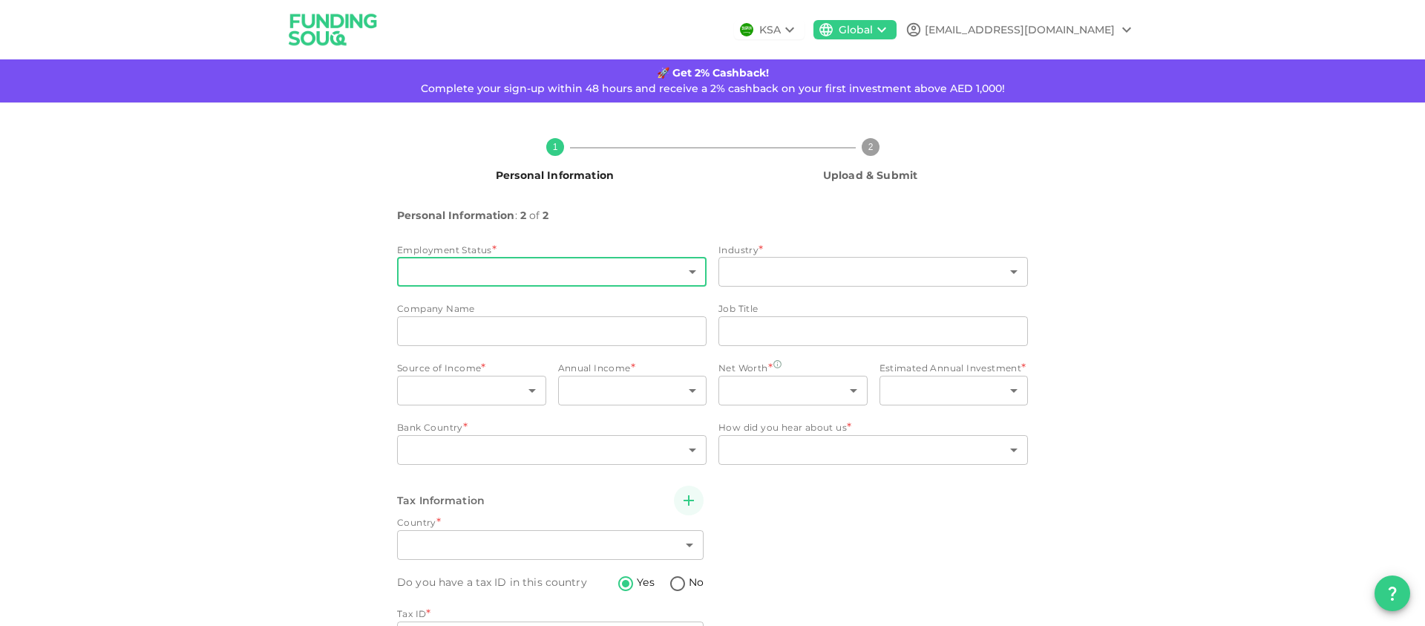
type input "2"
radio input "false"
radio input "true"
click at [488, 274] on body "KSA Global anubhavj810@gmail.com 🚀 Get 2% Cashback! Complete your sign-up withi…" at bounding box center [712, 313] width 1425 height 626
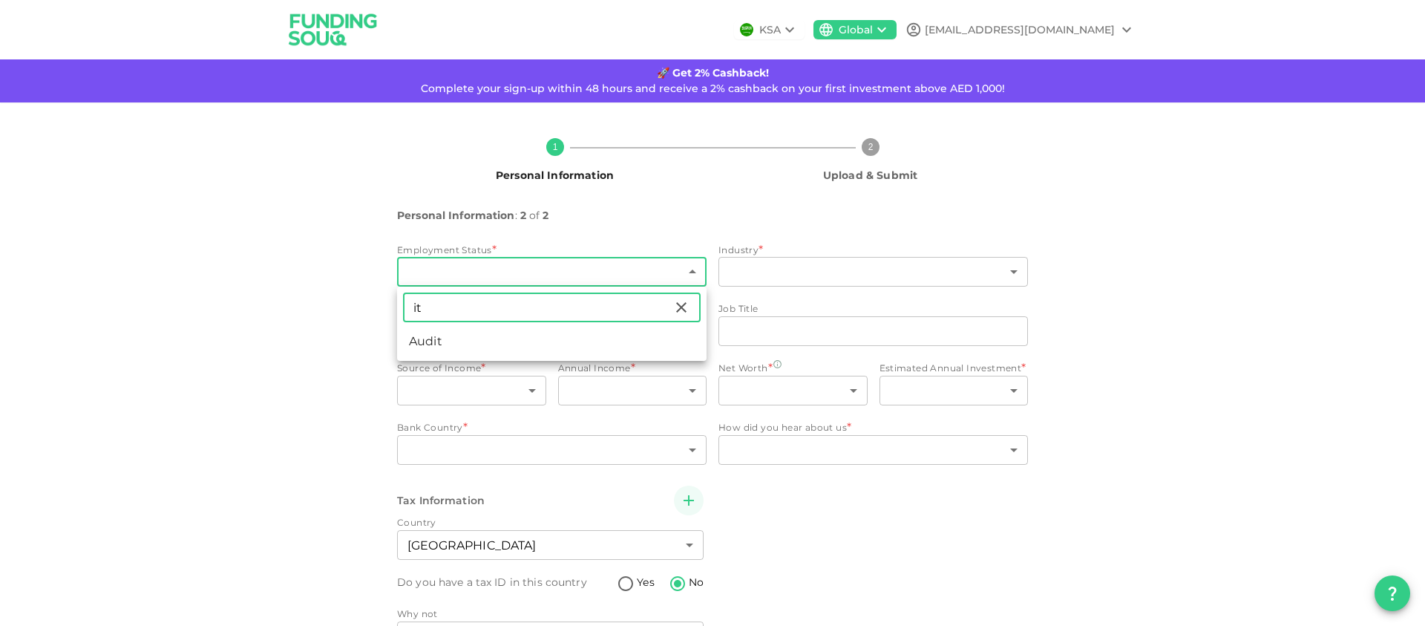
type input "i"
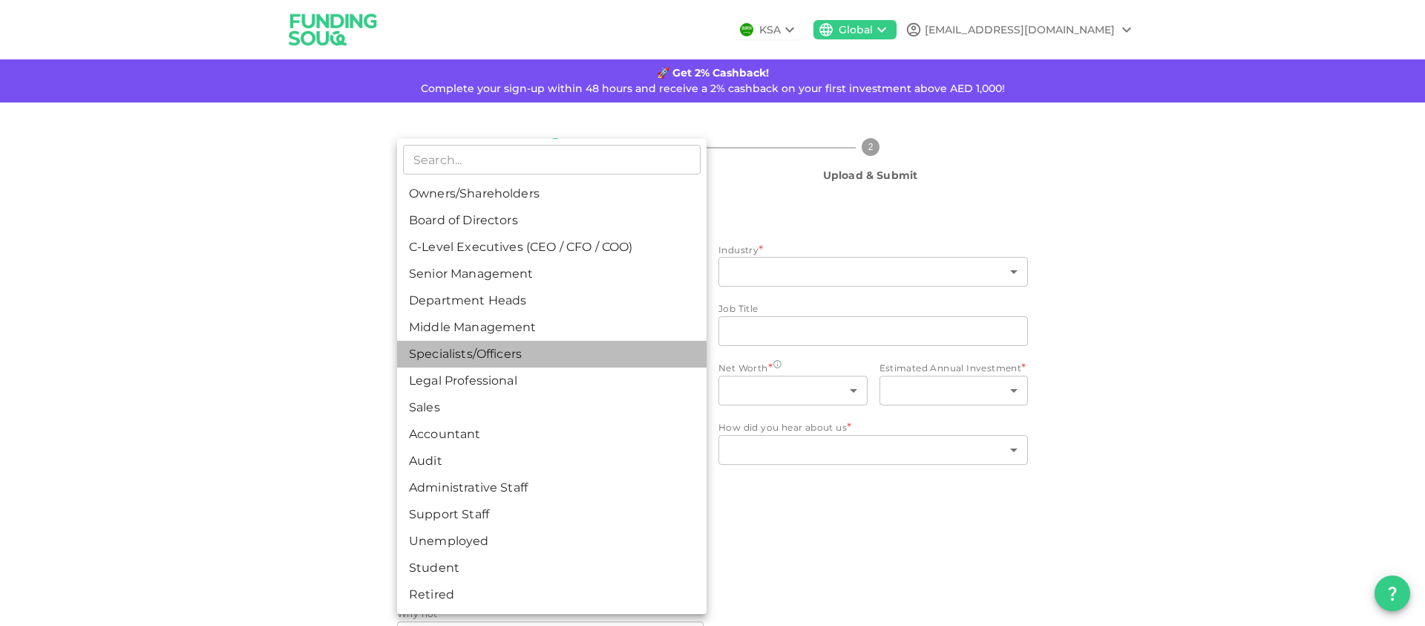
click at [497, 350] on li "Specialists/Officers" at bounding box center [552, 354] width 310 height 27
type input "7"
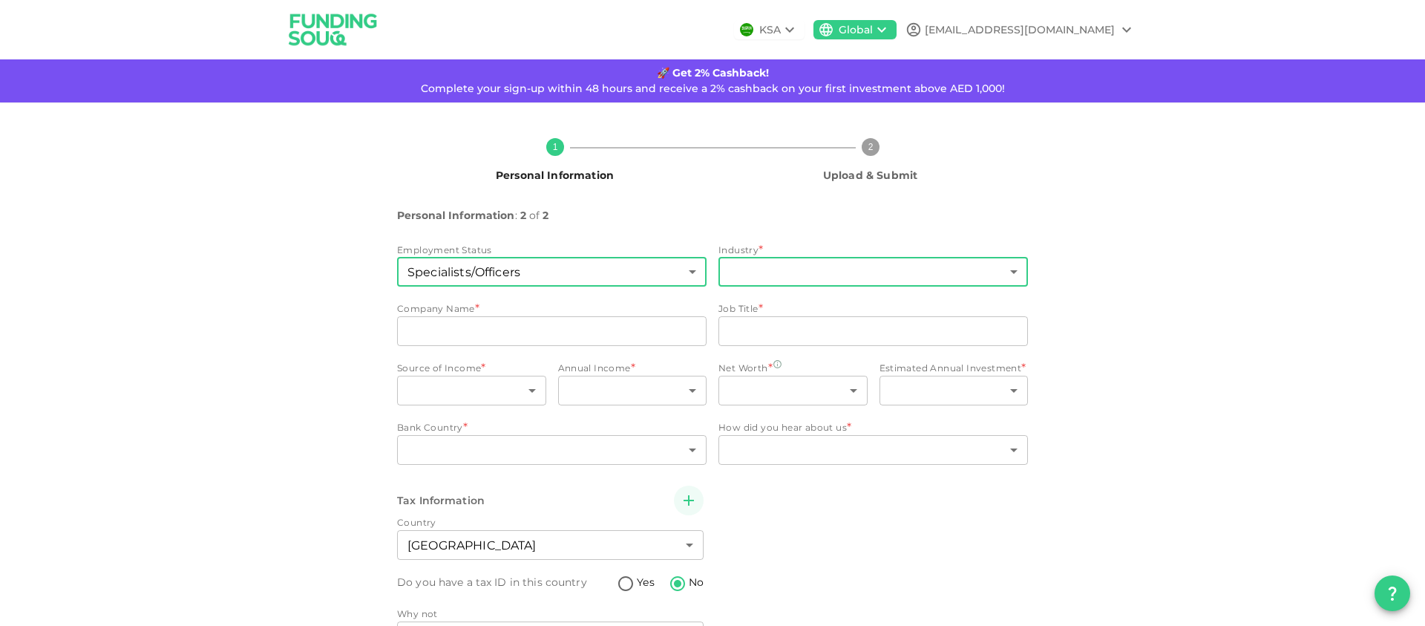
click at [817, 270] on body "KSA Global anubhavj810@gmail.com 🚀 Get 2% Cashback! Complete your sign-up withi…" at bounding box center [712, 313] width 1425 height 626
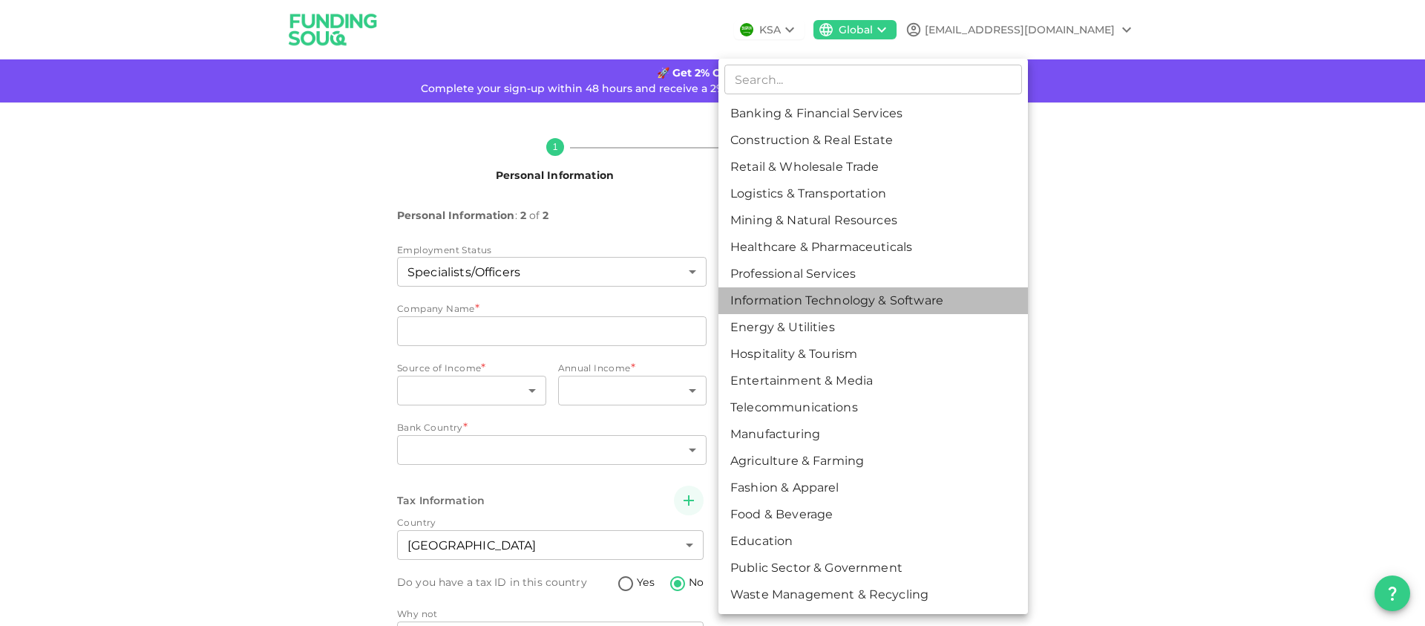
click at [831, 299] on li "Information Technology & Software" at bounding box center [874, 300] width 310 height 27
type input "8"
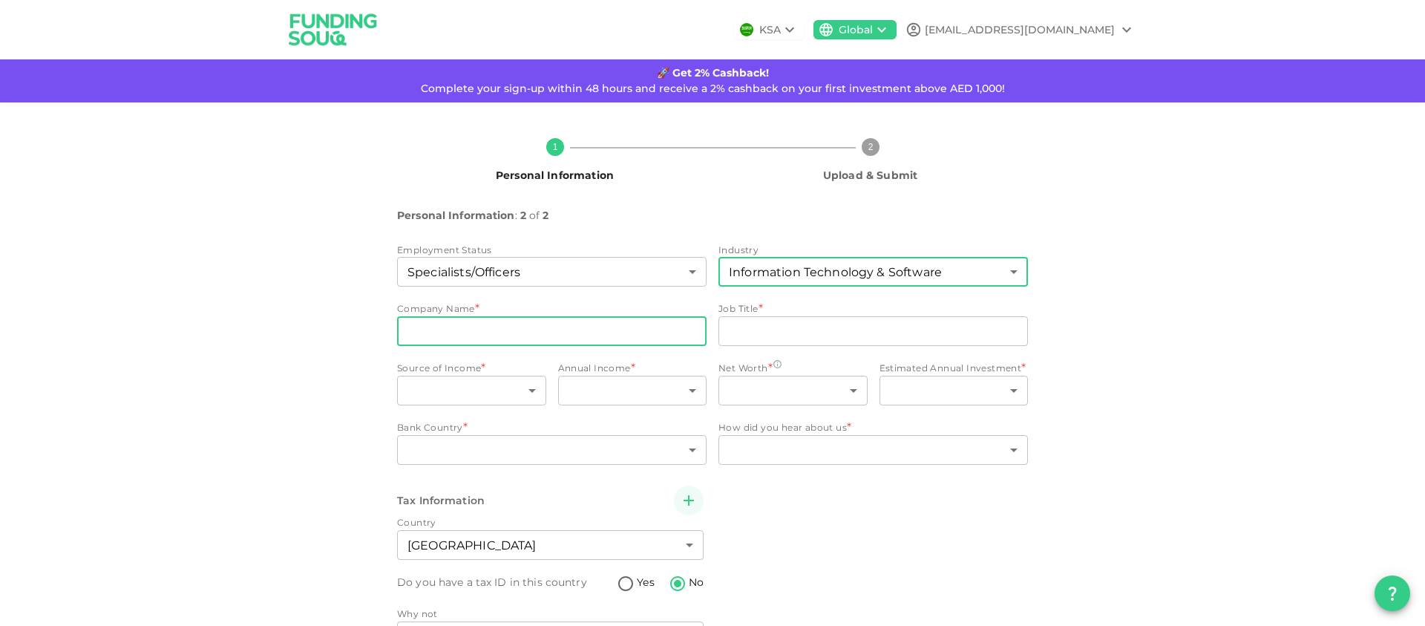
click at [488, 324] on input "companyName" at bounding box center [552, 331] width 310 height 30
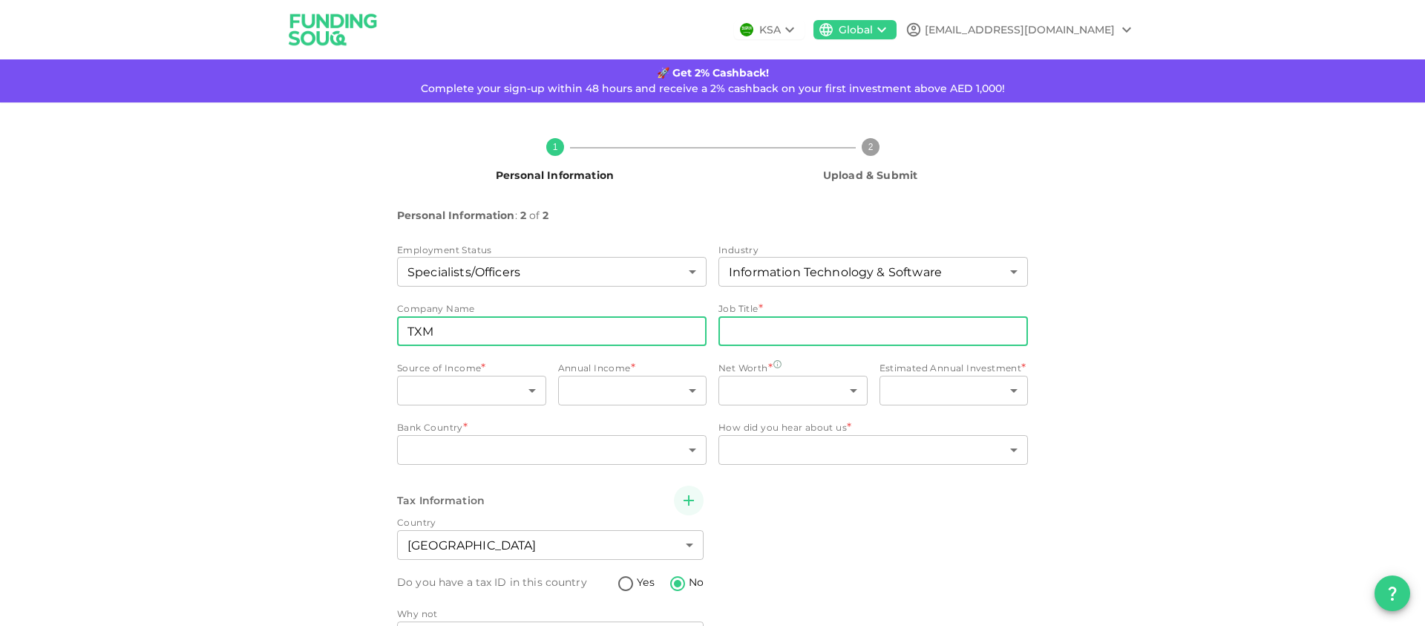
type input "TXM"
click at [775, 333] on input "jobTitle" at bounding box center [874, 331] width 310 height 30
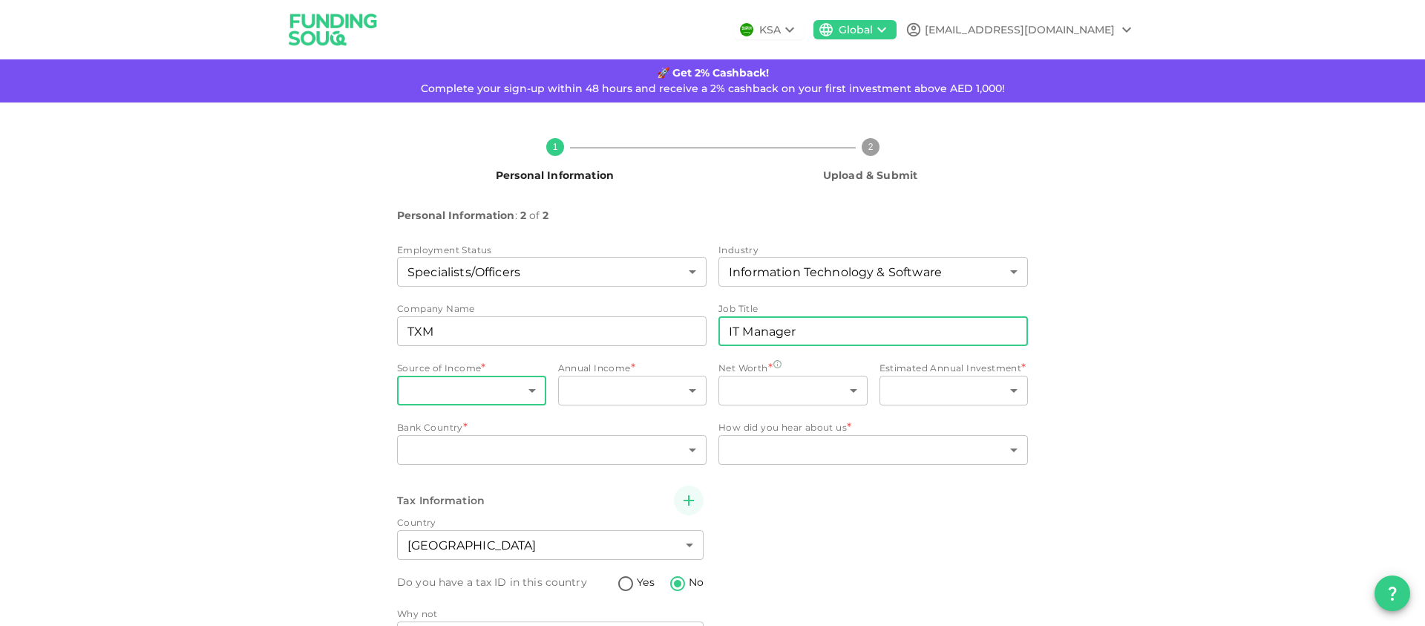
type input "IT Manager"
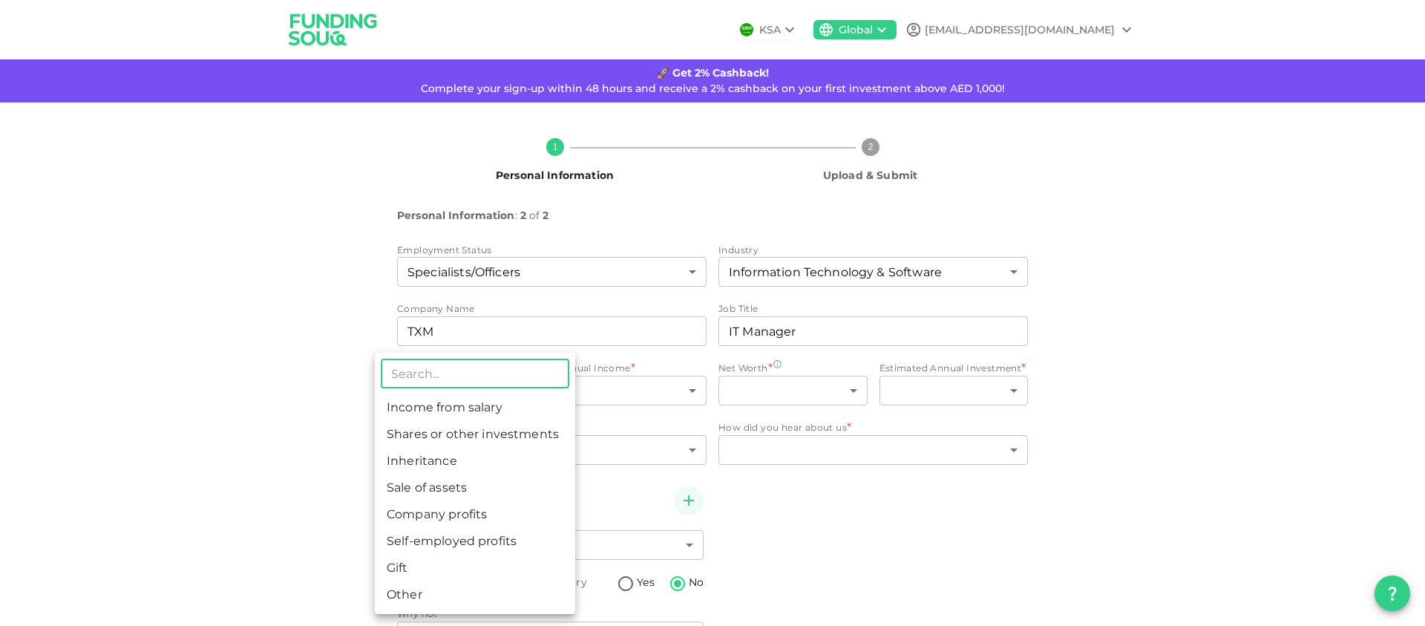
click at [529, 397] on body "KSA Global anubhavj810@gmail.com 🚀 Get 2% Cashback! Complete your sign-up withi…" at bounding box center [712, 313] width 1425 height 626
drag, startPoint x: 494, startPoint y: 410, endPoint x: 650, endPoint y: 389, distance: 157.4
click at [494, 410] on li "Income from salary" at bounding box center [475, 407] width 200 height 27
type input "1"
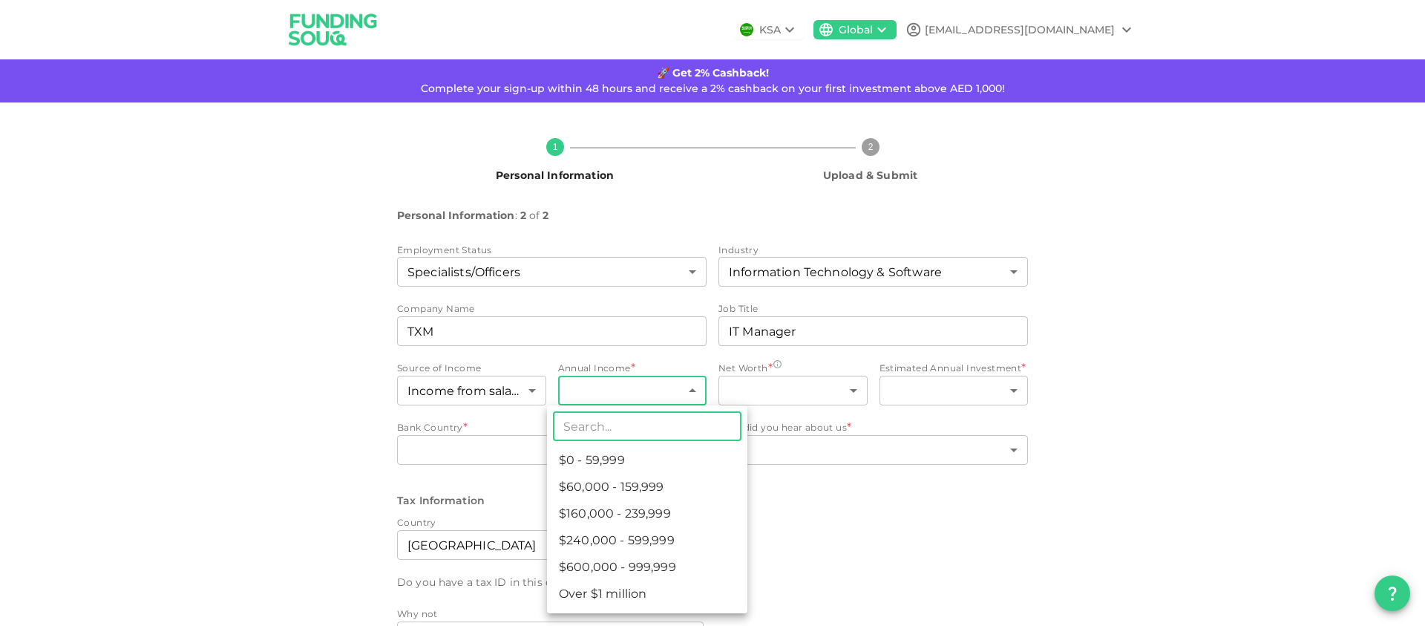
click at [652, 388] on body "KSA Global anubhavj810@gmail.com 🚀 Get 2% Cashback! Complete your sign-up withi…" at bounding box center [712, 313] width 1425 height 626
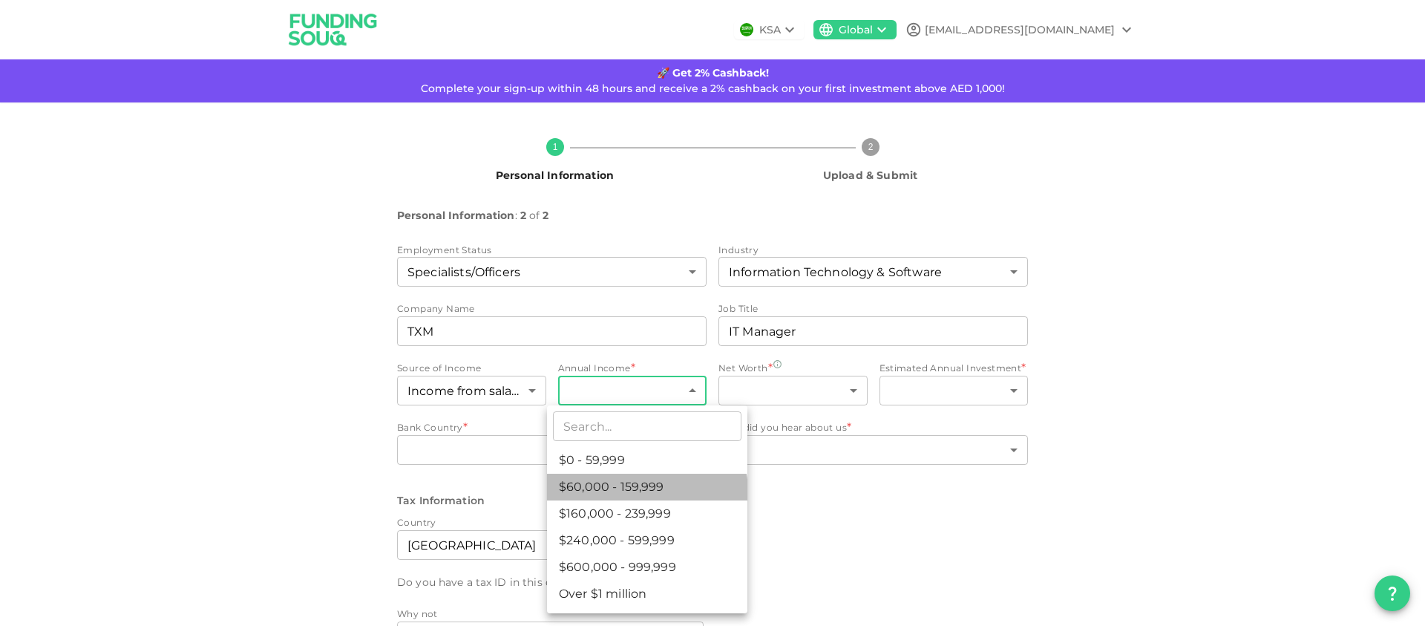
drag, startPoint x: 647, startPoint y: 491, endPoint x: 790, endPoint y: 433, distance: 154.8
click at [647, 491] on li "$60,000 - 159,999" at bounding box center [647, 487] width 200 height 27
type input "2"
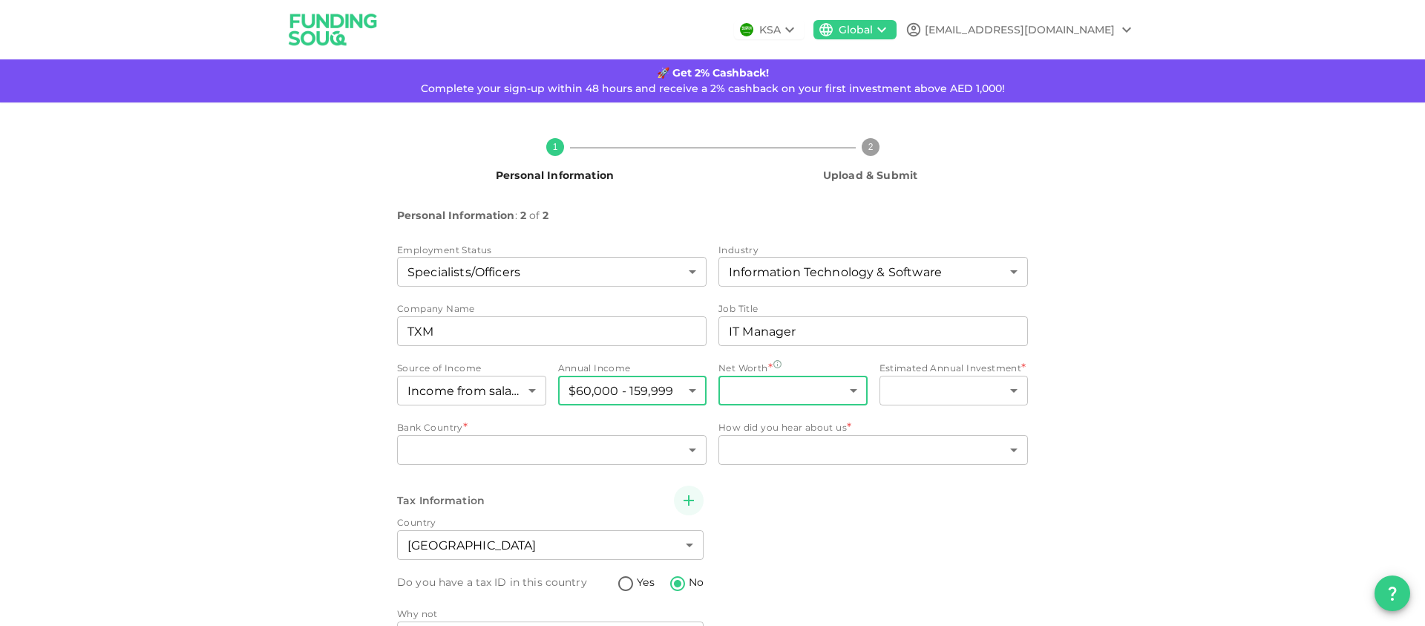
click at [822, 393] on body "KSA Global anubhavj810@gmail.com 🚀 Get 2% Cashback! Complete your sign-up withi…" at bounding box center [712, 313] width 1425 height 626
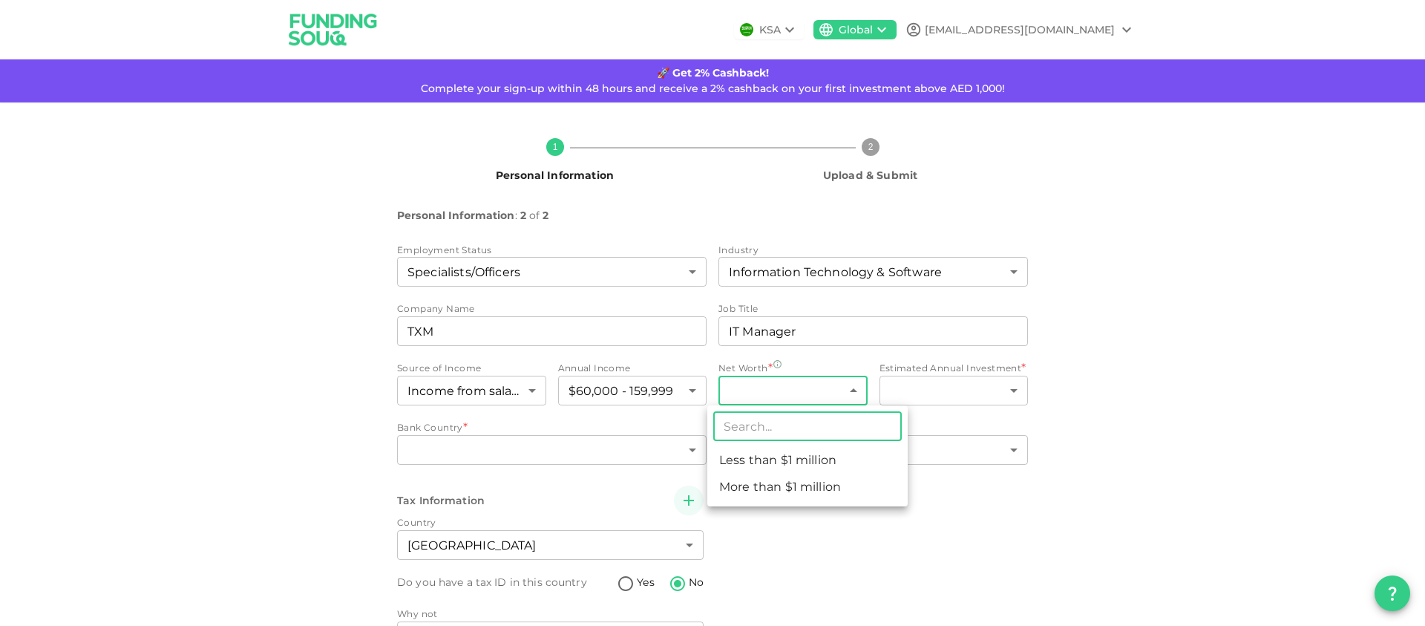
click at [801, 463] on li "Less than $1 million" at bounding box center [807, 460] width 200 height 27
type input "1"
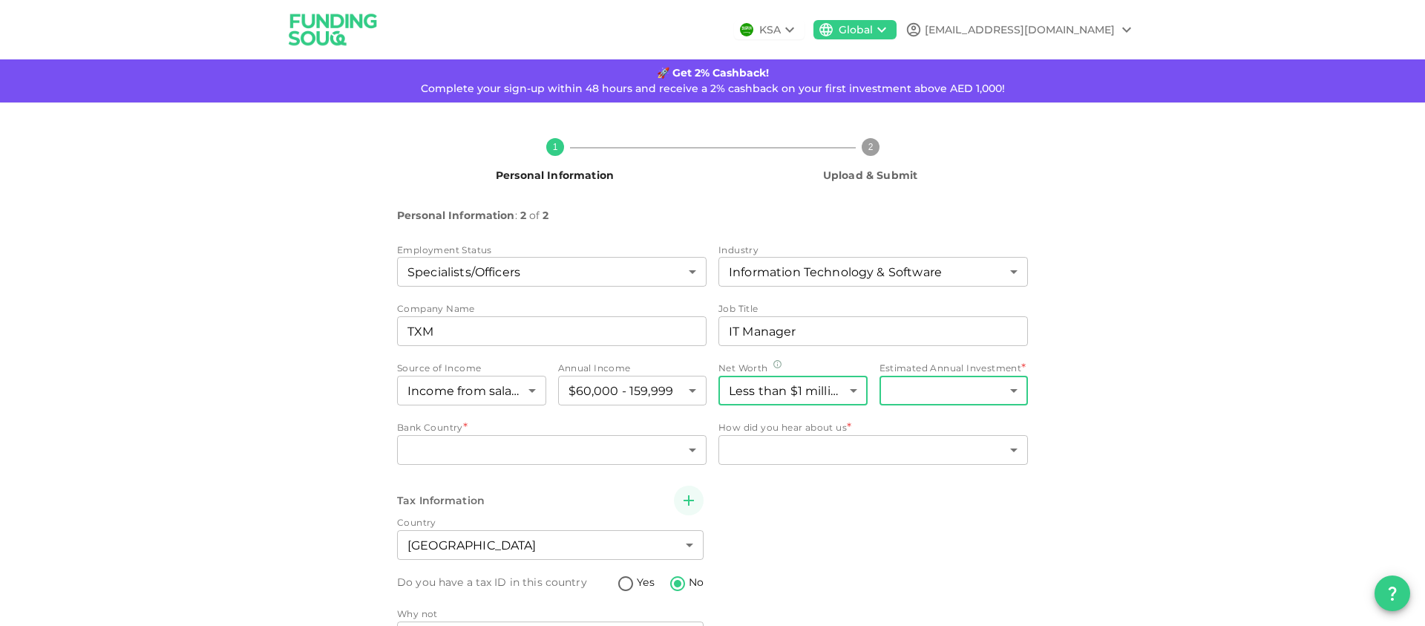
click at [970, 400] on body "KSA Global anubhavj810@gmail.com 🚀 Get 2% Cashback! Complete your sign-up withi…" at bounding box center [712, 313] width 1425 height 626
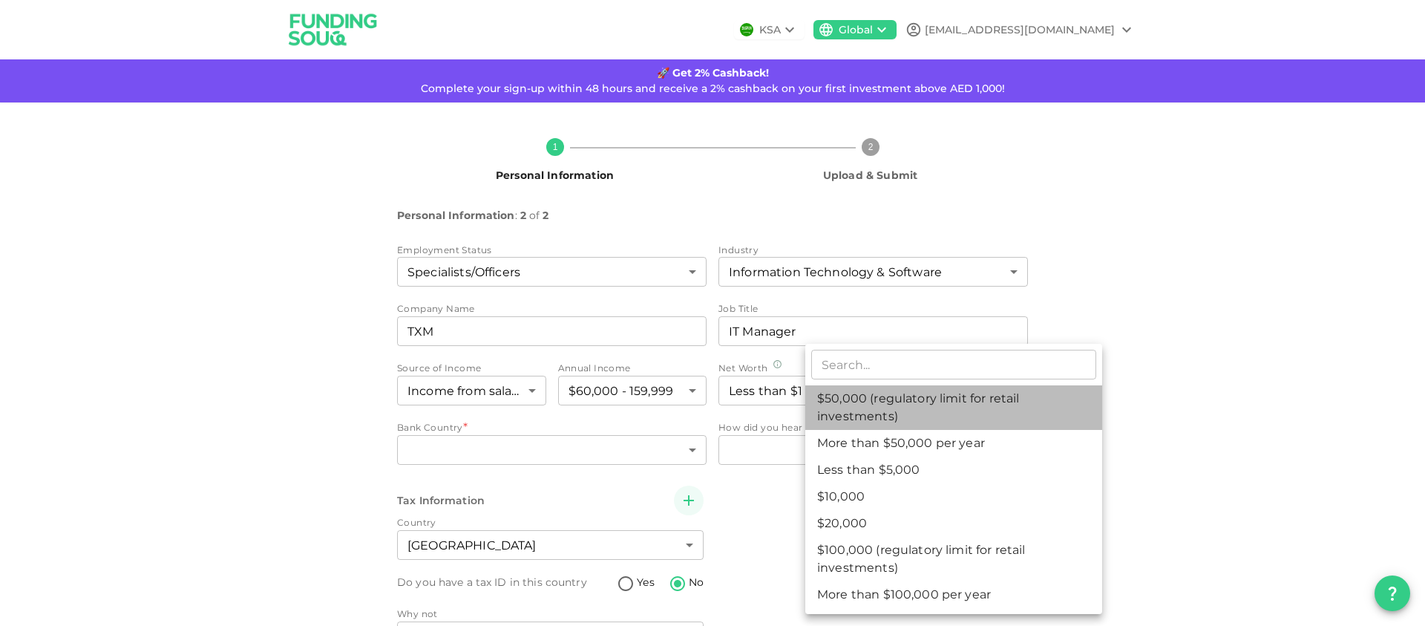
click at [910, 410] on li "$50,000 (regulatory limit for retail investments)" at bounding box center [953, 407] width 297 height 45
type input "4"
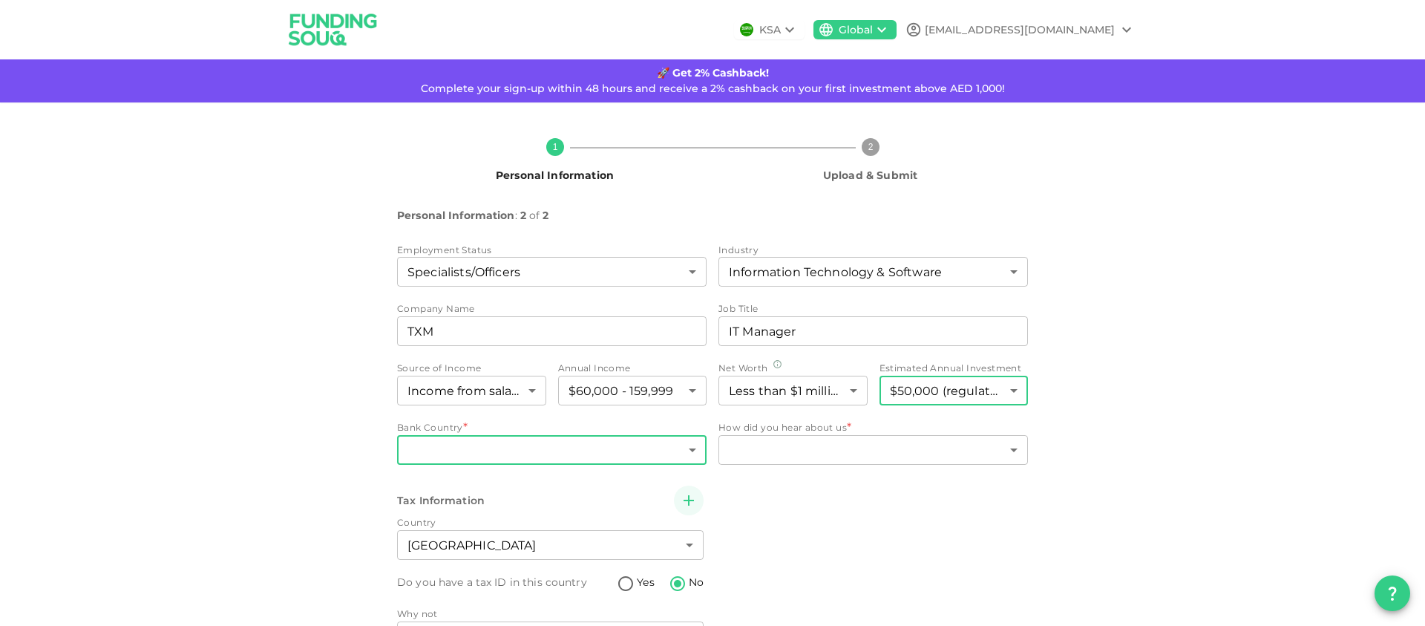
click at [546, 454] on body "KSA Global anubhavj810@gmail.com 🚀 Get 2% Cashback! Complete your sign-up withi…" at bounding box center [712, 313] width 1425 height 626
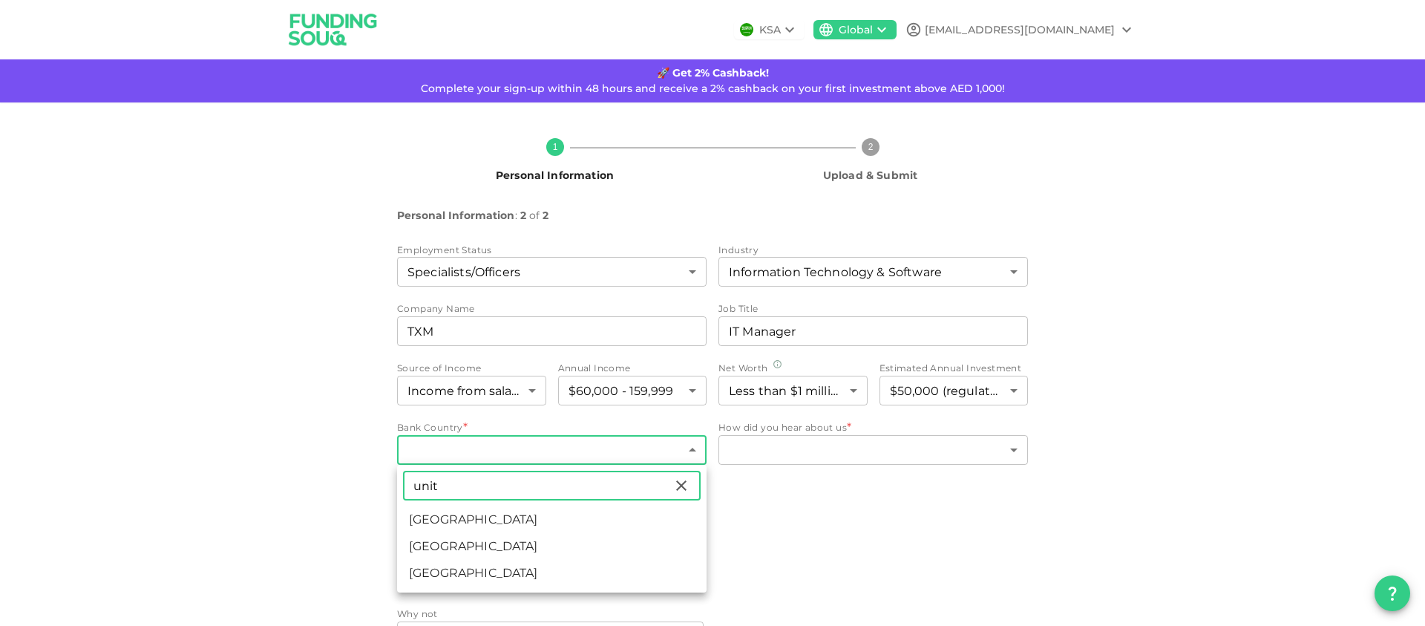
type input "unit"
click at [539, 515] on li "United Arab Emirates" at bounding box center [552, 519] width 310 height 27
type input "2"
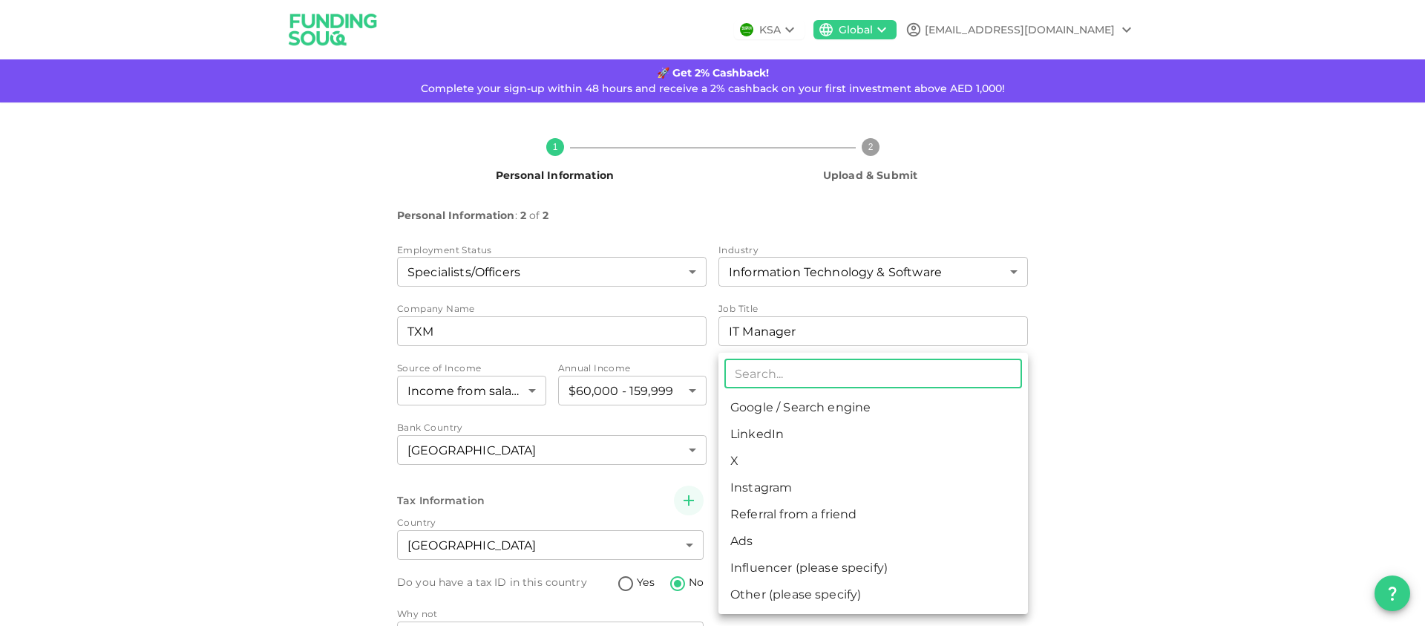
click at [814, 453] on body "KSA Global anubhavj810@gmail.com 🚀 Get 2% Cashback! Complete your sign-up withi…" at bounding box center [712, 313] width 1425 height 626
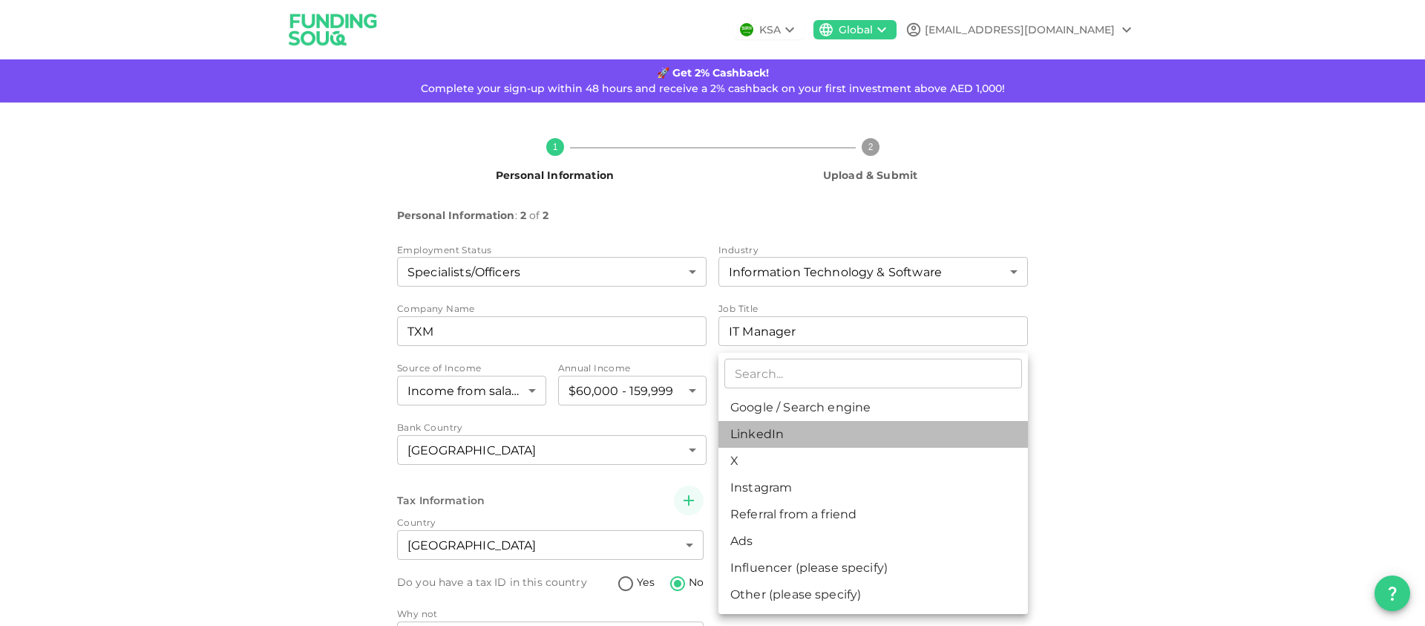
click at [779, 434] on li "LinkedIn" at bounding box center [874, 434] width 310 height 27
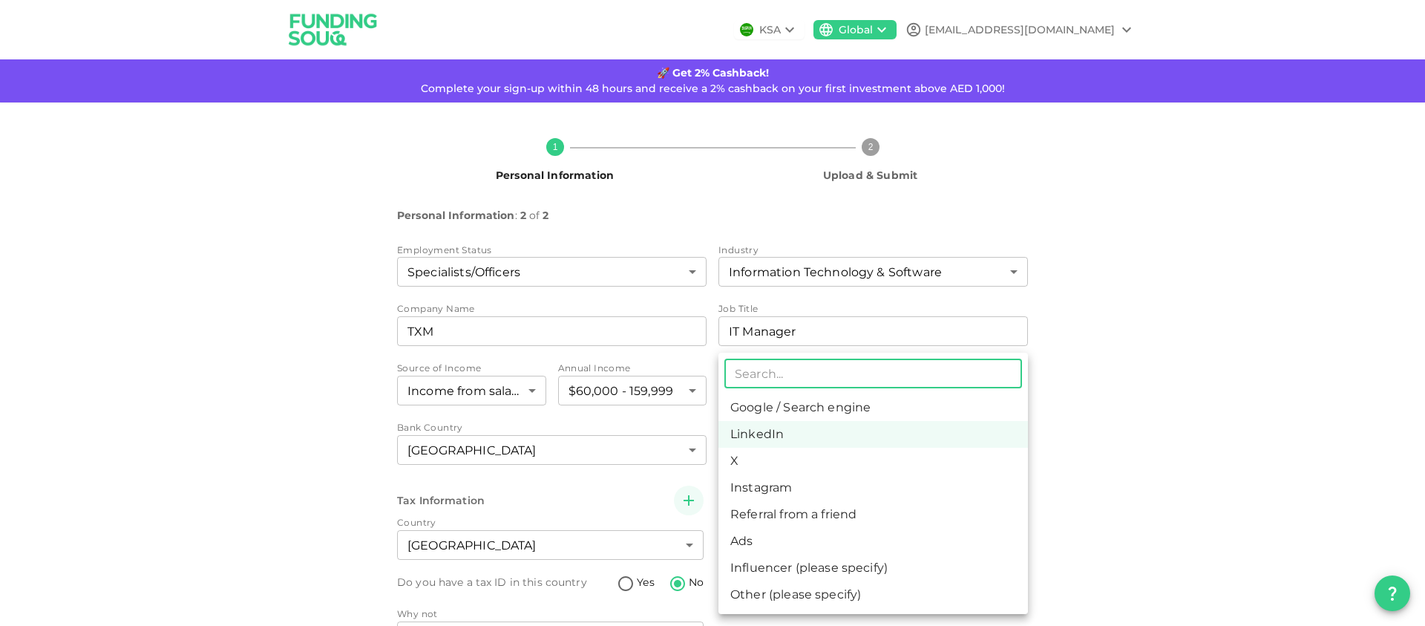
click at [810, 443] on body "KSA Global anubhavj810@gmail.com 🚀 Get 2% Cashback! Complete your sign-up withi…" at bounding box center [712, 313] width 1425 height 626
drag, startPoint x: 814, startPoint y: 407, endPoint x: 795, endPoint y: 436, distance: 35.0
click at [813, 407] on li "Google / Search engine" at bounding box center [874, 407] width 310 height 27
type input "1"
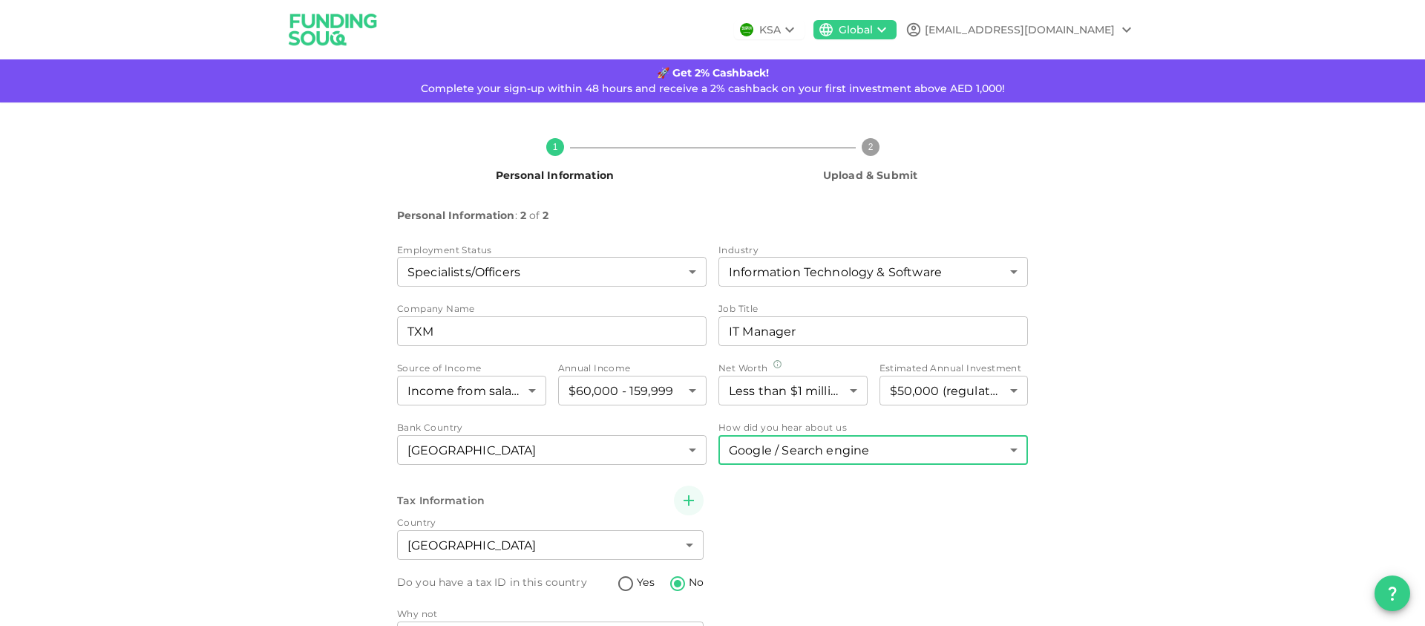
scroll to position [91, 0]
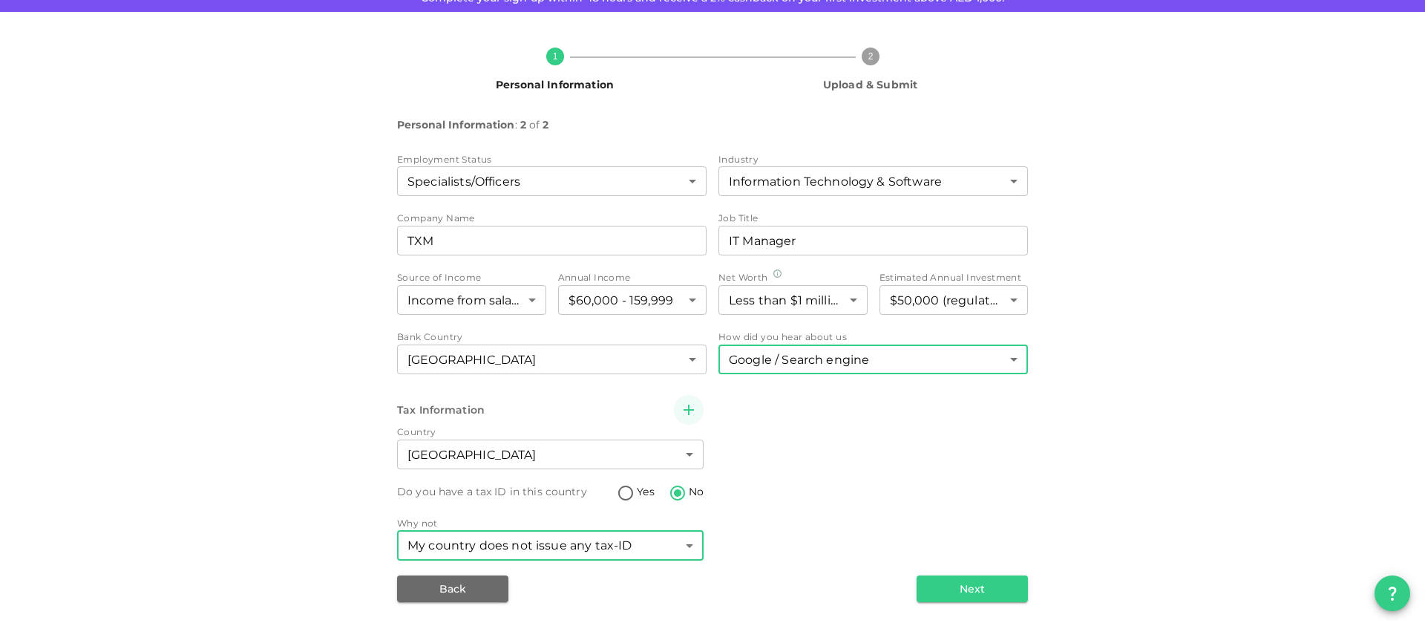
click at [667, 546] on body "KSA Global anubhavj810@gmail.com 🚀 Get 2% Cashback! Complete your sign-up withi…" at bounding box center [712, 313] width 1425 height 626
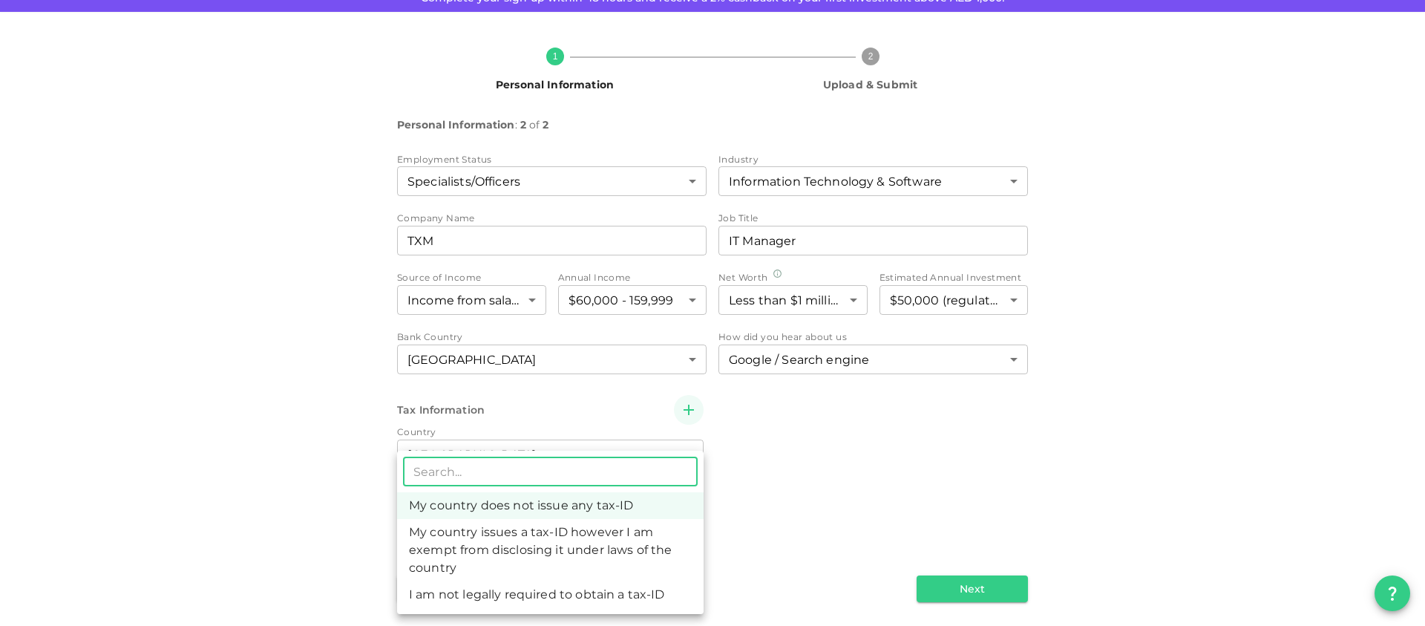
click at [791, 521] on div at bounding box center [712, 313] width 1425 height 626
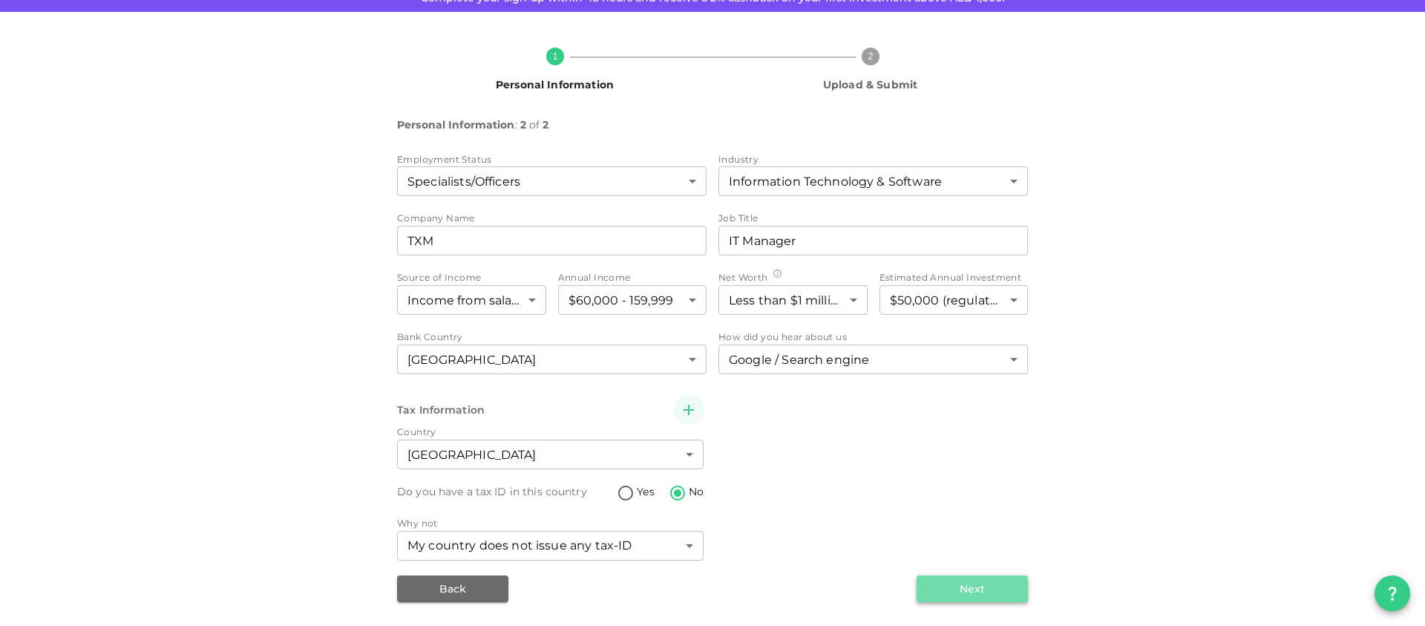
click at [982, 598] on button "Next" at bounding box center [972, 588] width 111 height 27
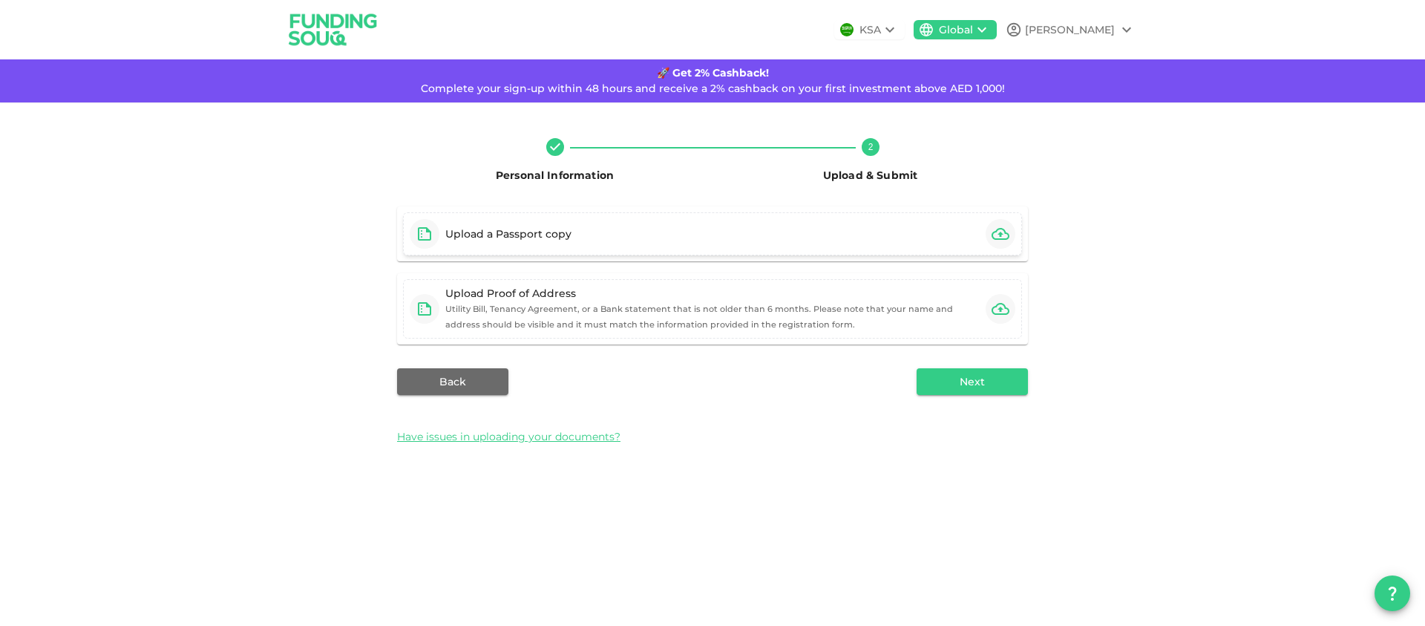
click at [600, 237] on div "Upload a Passport copy" at bounding box center [712, 233] width 619 height 43
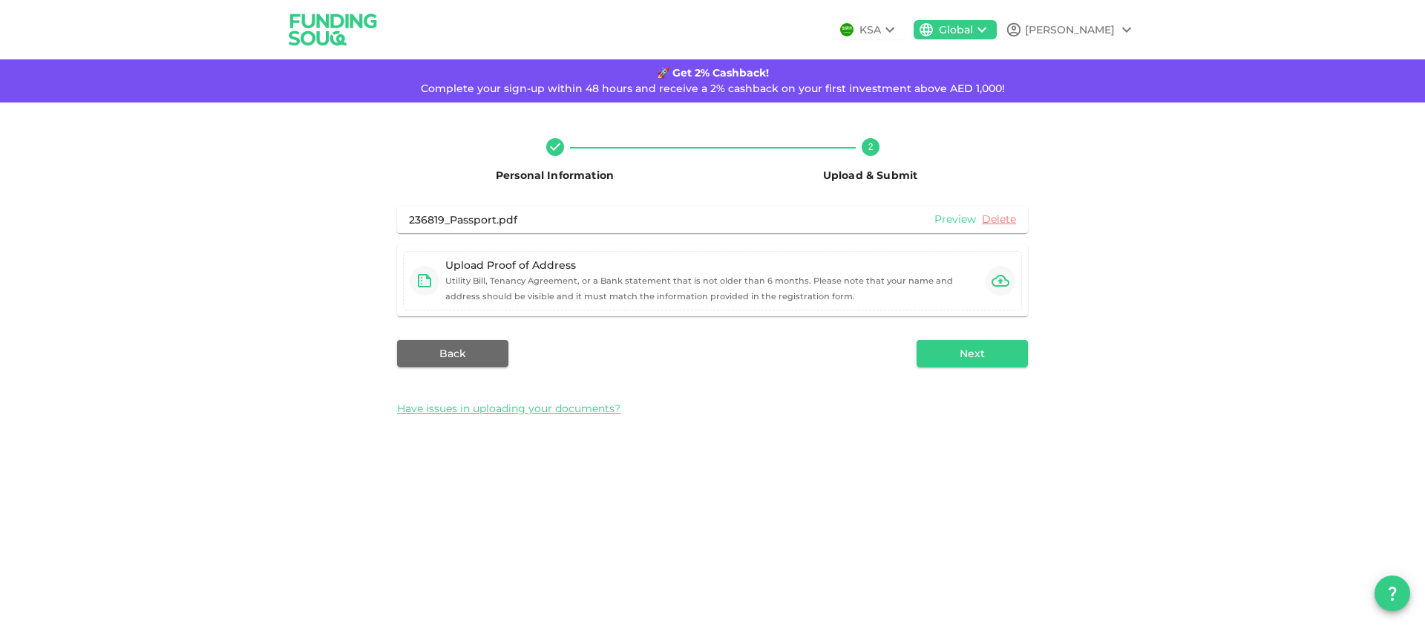
click at [947, 220] on link "Preview" at bounding box center [956, 219] width 42 height 14
click at [548, 287] on div "Upload Proof of Address Utility Bill, Tenancy Agreement, or a Bank statement th…" at bounding box center [712, 281] width 534 height 46
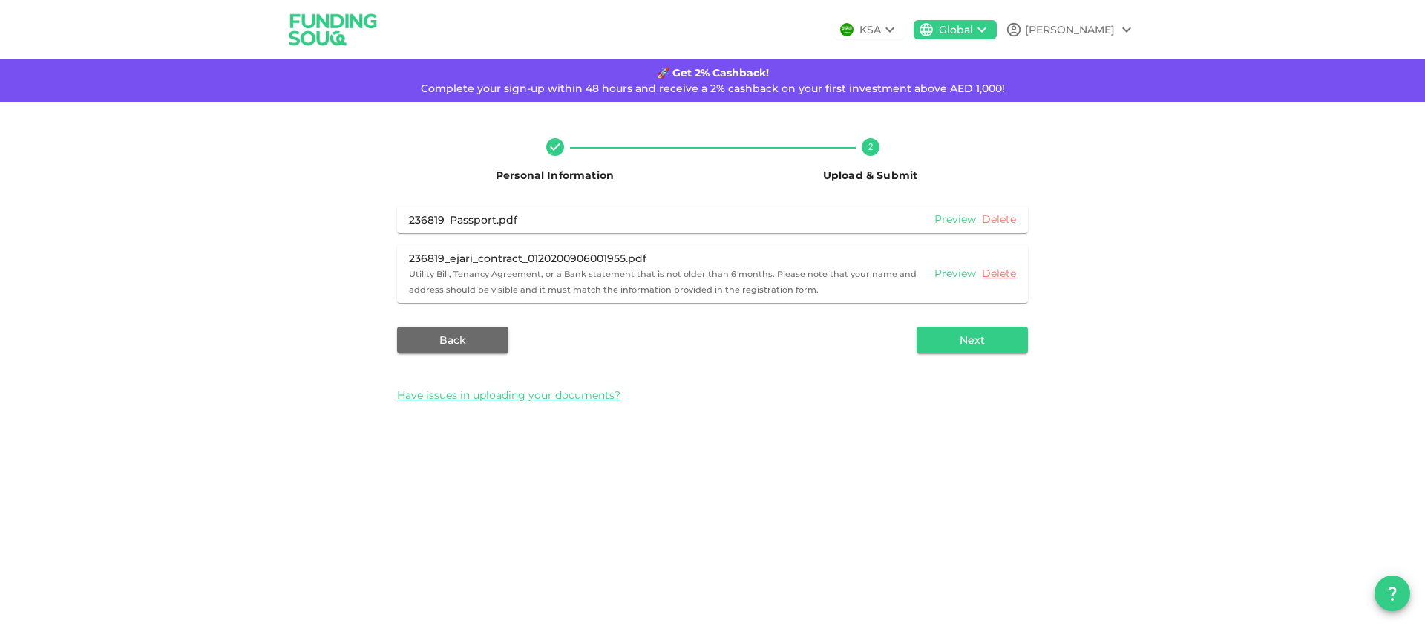
click at [949, 274] on link "Preview" at bounding box center [956, 273] width 42 height 14
click at [972, 344] on button "Next" at bounding box center [972, 340] width 111 height 27
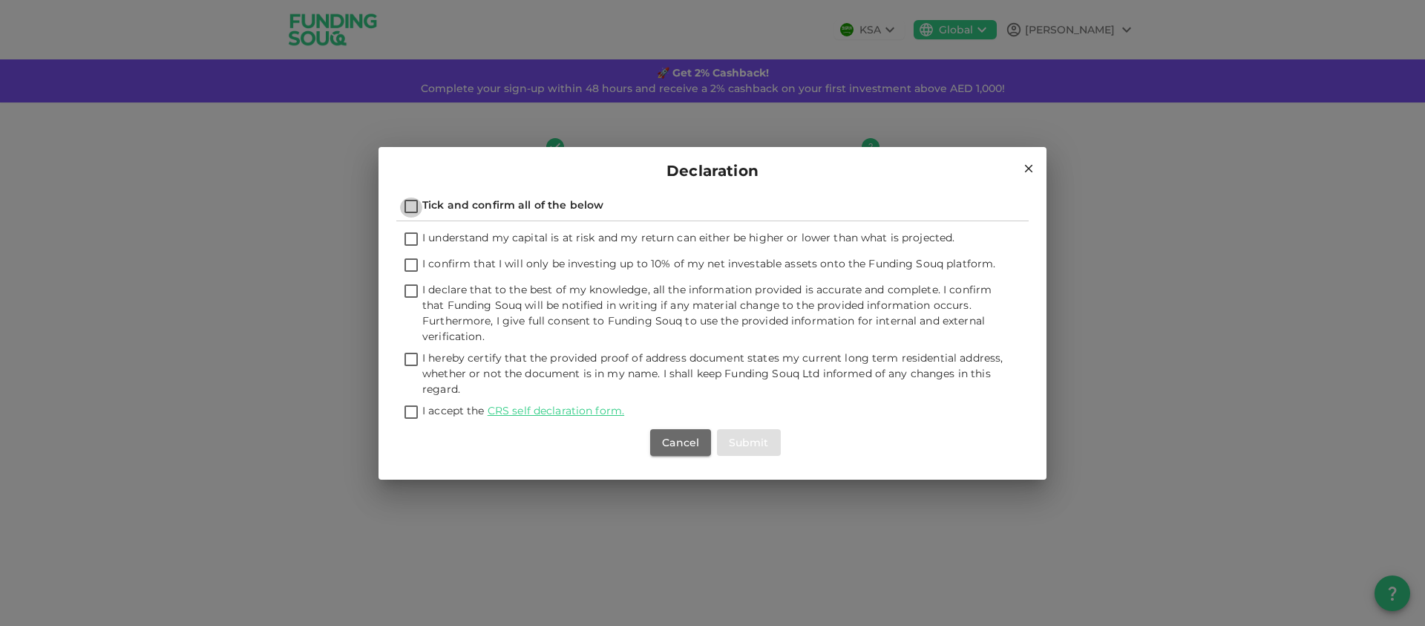
click at [410, 204] on input "Tick and confirm all of the below" at bounding box center [411, 207] width 22 height 20
checkbox input "true"
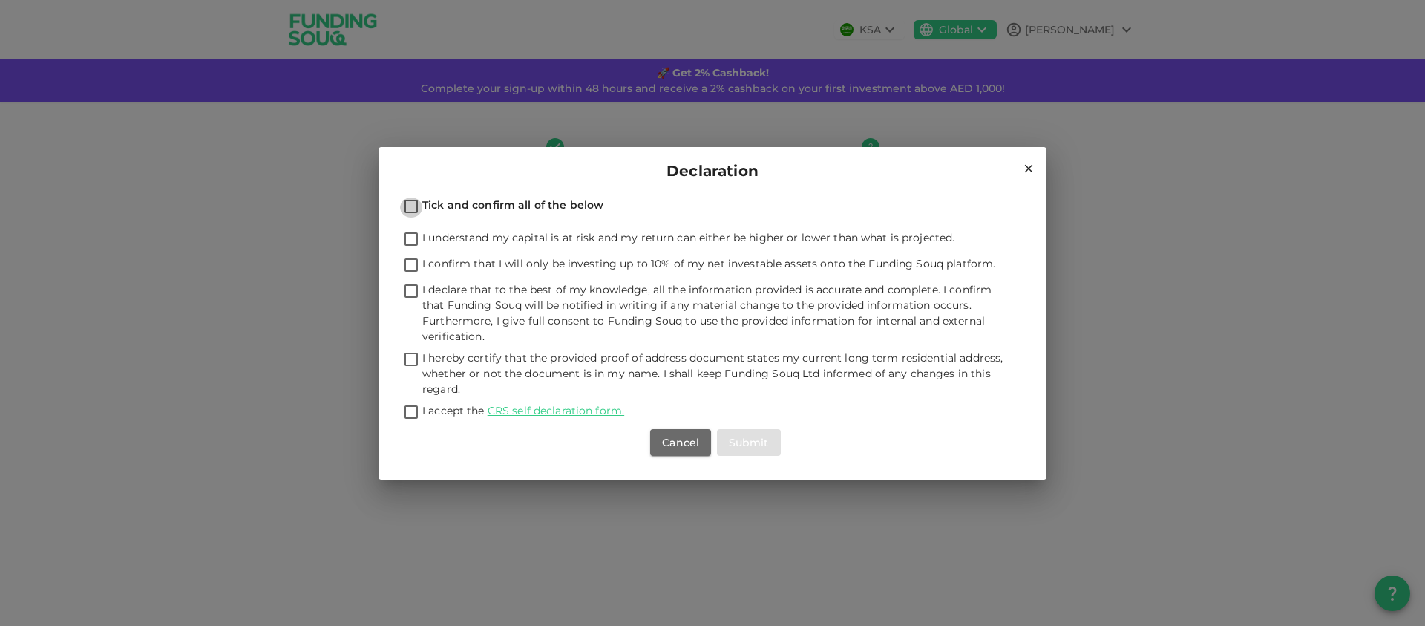
checkbox input "true"
click at [739, 451] on button "Submit" at bounding box center [749, 442] width 64 height 27
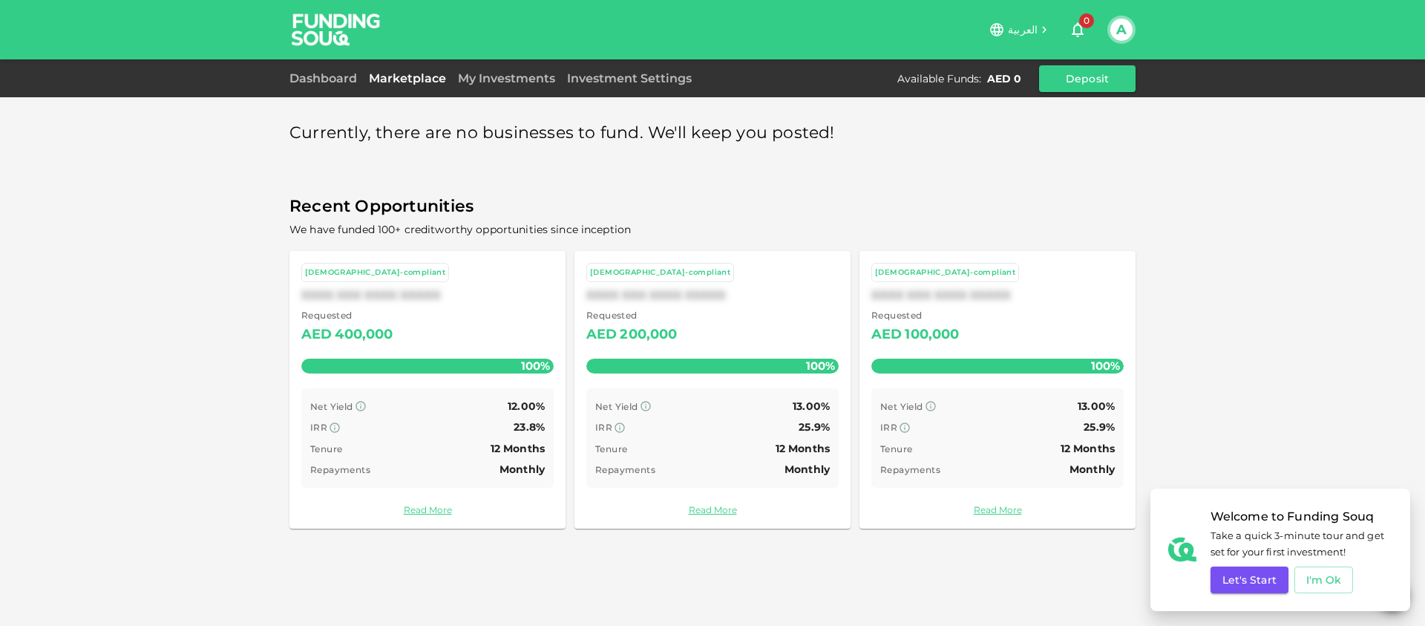
click at [520, 145] on span "Currently, there are no businesses to fund. We'll keep you posted!" at bounding box center [562, 133] width 546 height 29
click at [998, 82] on div "AED 0" at bounding box center [1004, 78] width 34 height 15
drag, startPoint x: 1008, startPoint y: 510, endPoint x: 1029, endPoint y: 514, distance: 21.3
click at [1008, 510] on link "Read More" at bounding box center [997, 510] width 252 height 14
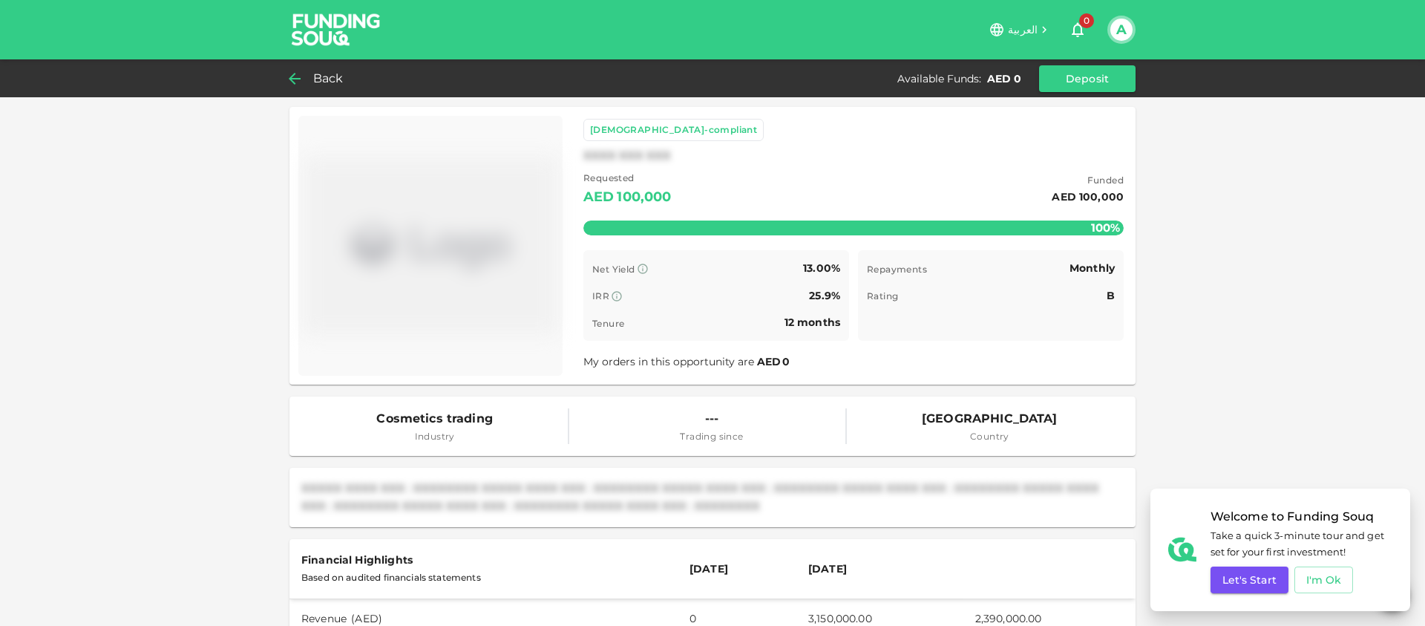
click at [304, 81] on div "Back" at bounding box center [319, 78] width 60 height 21
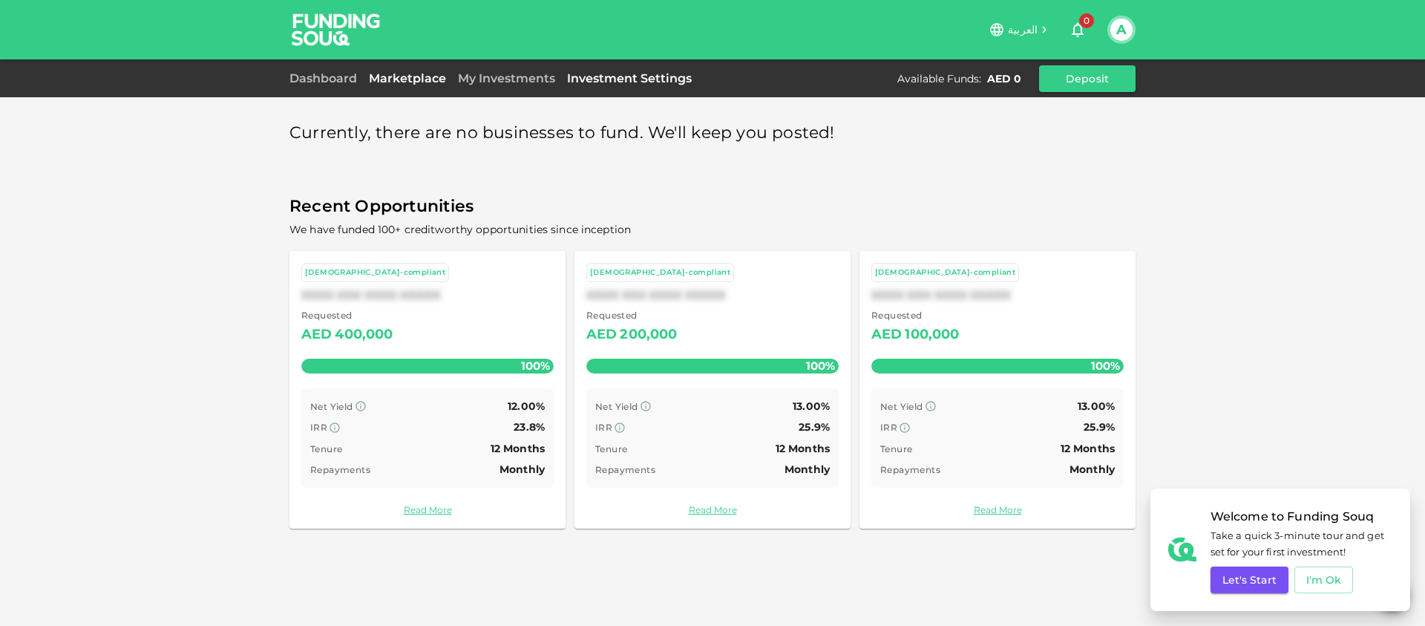
click at [642, 78] on link "Investment Settings" at bounding box center [629, 78] width 137 height 14
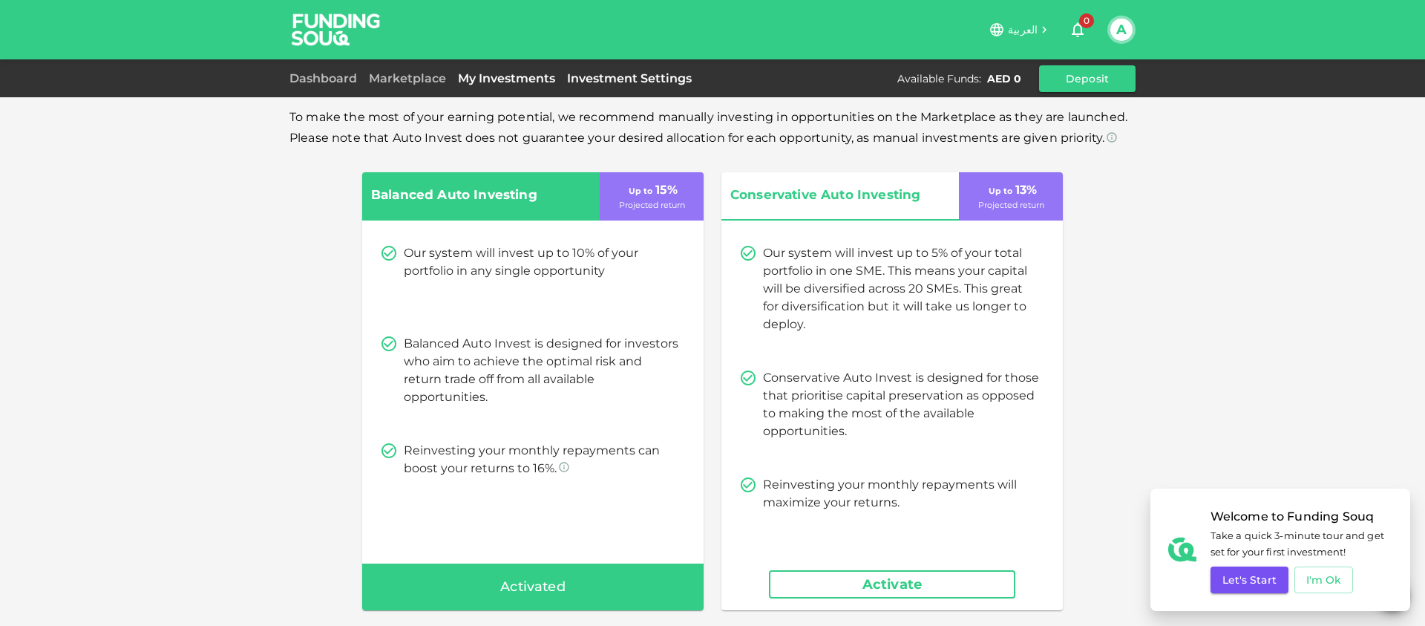
click at [523, 82] on link "My Investments" at bounding box center [506, 78] width 109 height 14
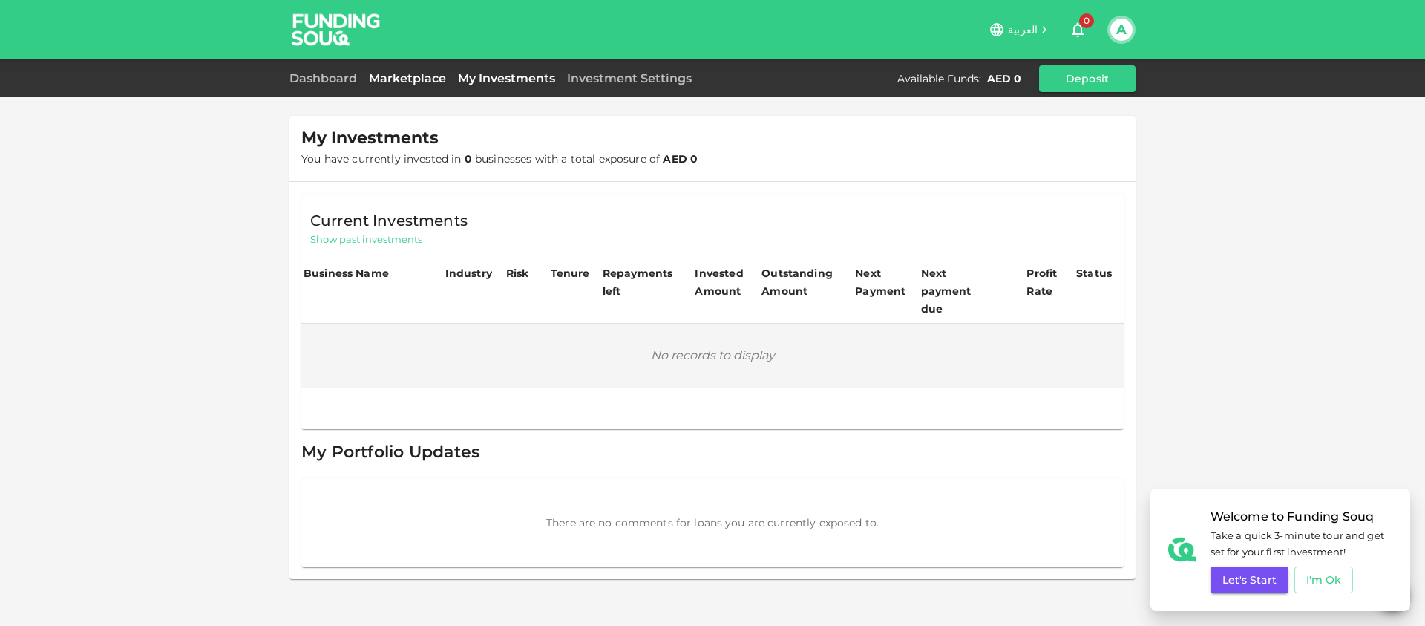
click at [425, 76] on link "Marketplace" at bounding box center [407, 78] width 89 height 14
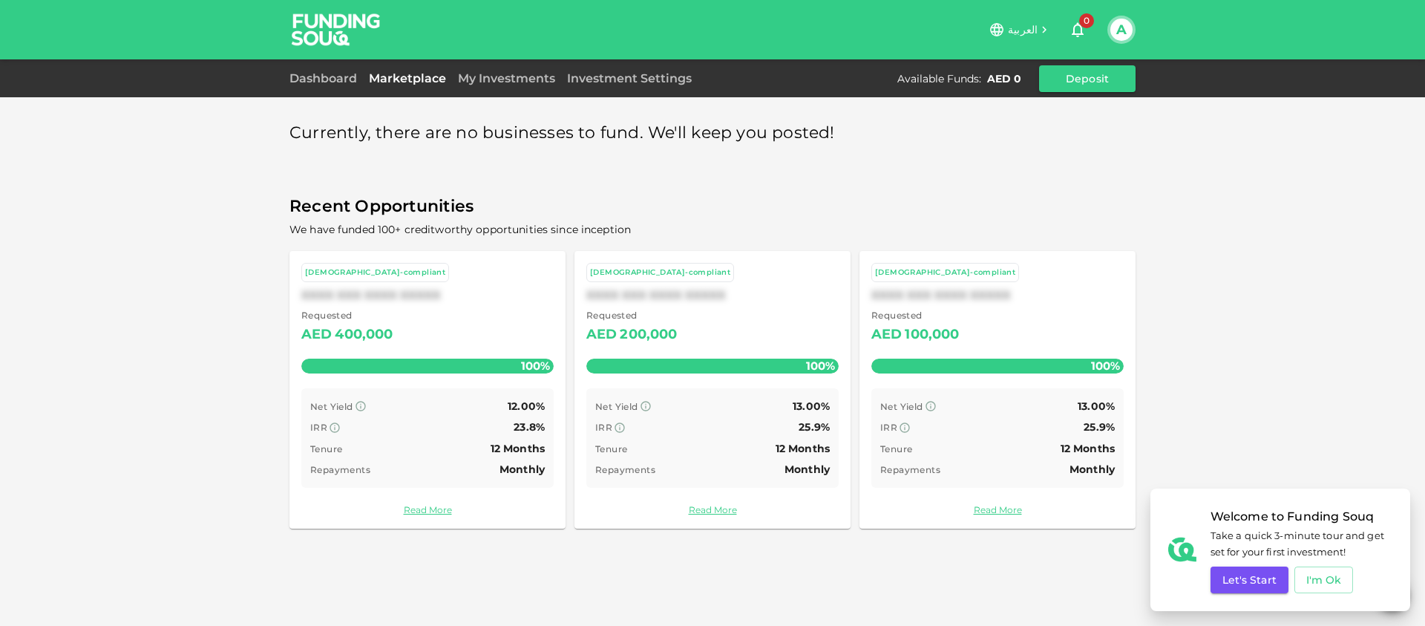
click at [479, 409] on div "Net Yield 12.00%" at bounding box center [427, 406] width 235 height 19
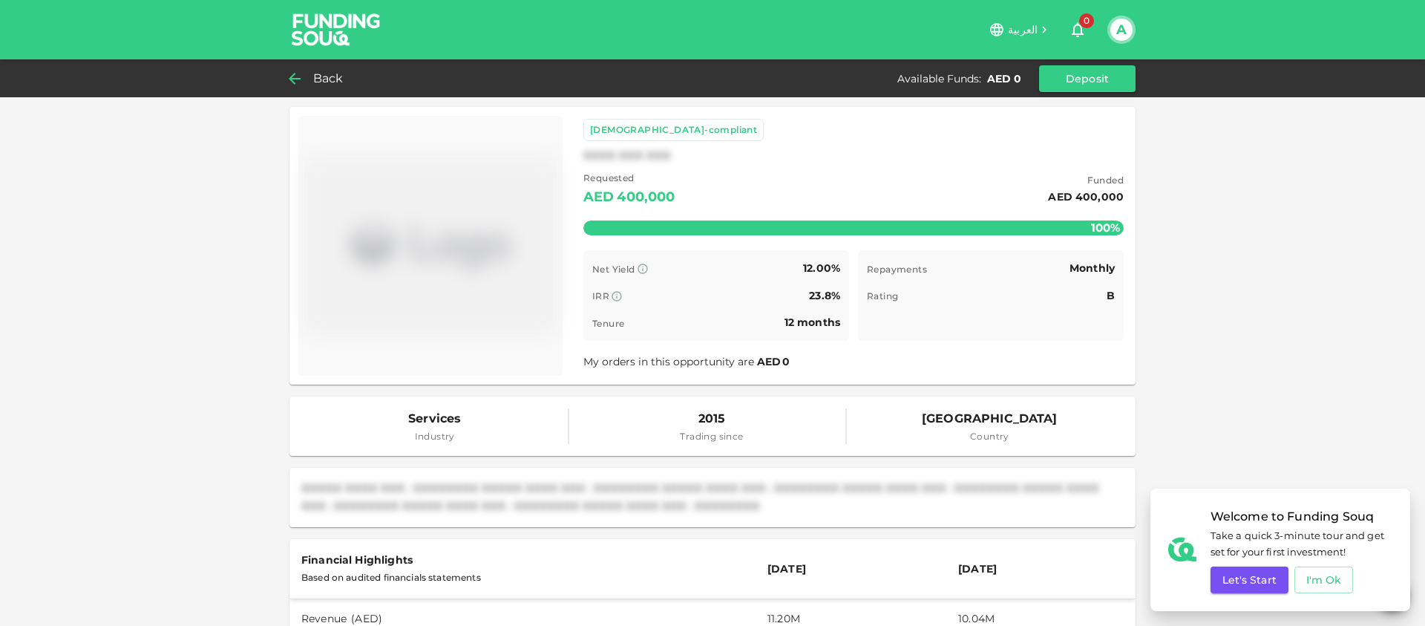
click at [294, 79] on icon at bounding box center [295, 79] width 18 height 18
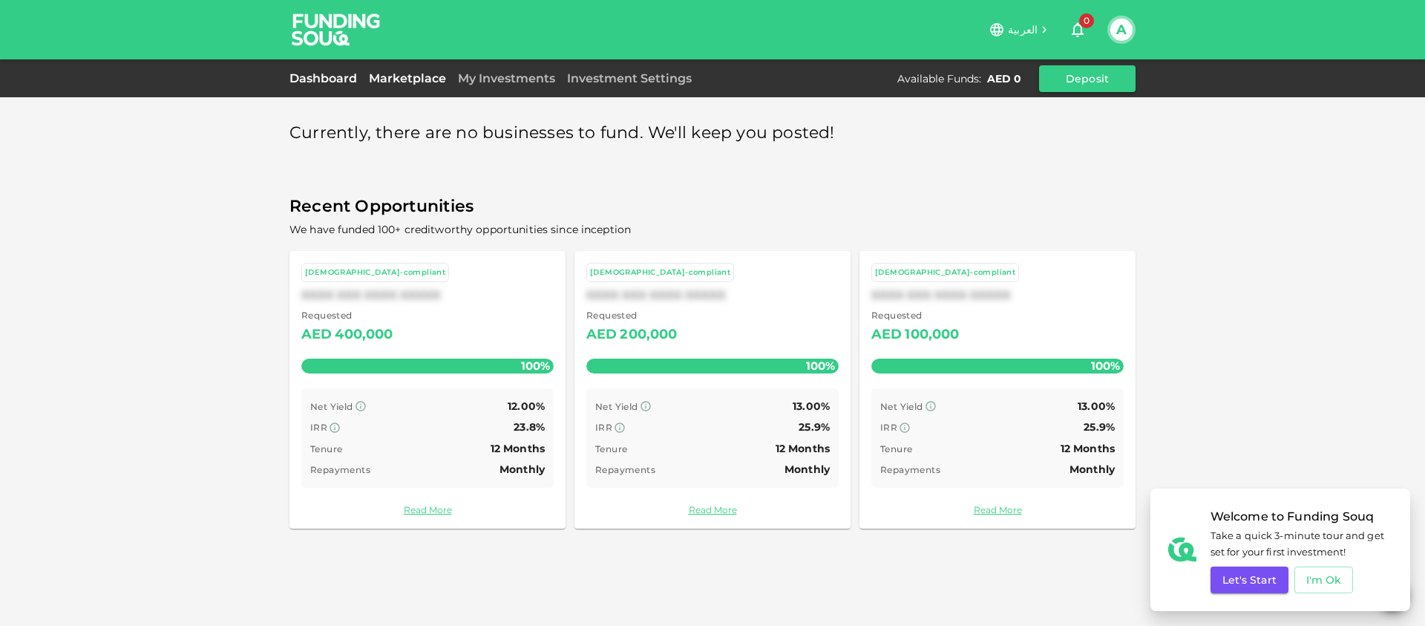
click at [327, 75] on link "Dashboard" at bounding box center [325, 78] width 73 height 14
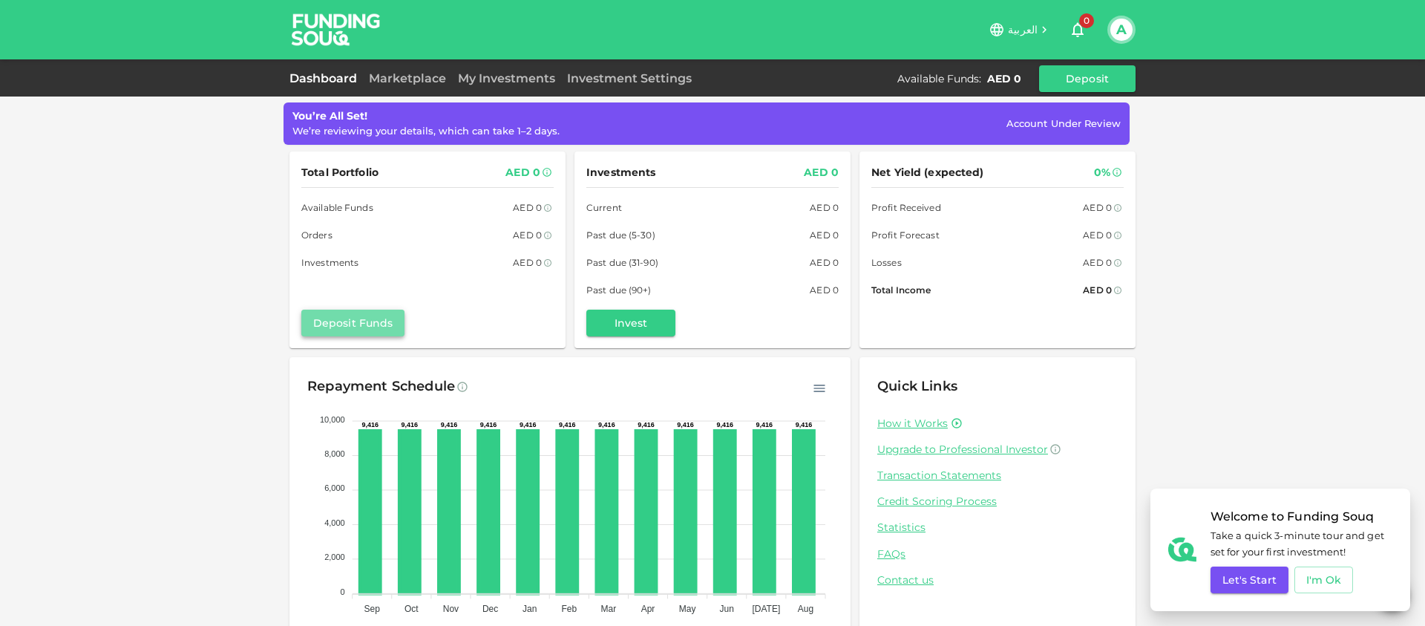
click at [374, 326] on button "Deposit Funds" at bounding box center [352, 323] width 103 height 27
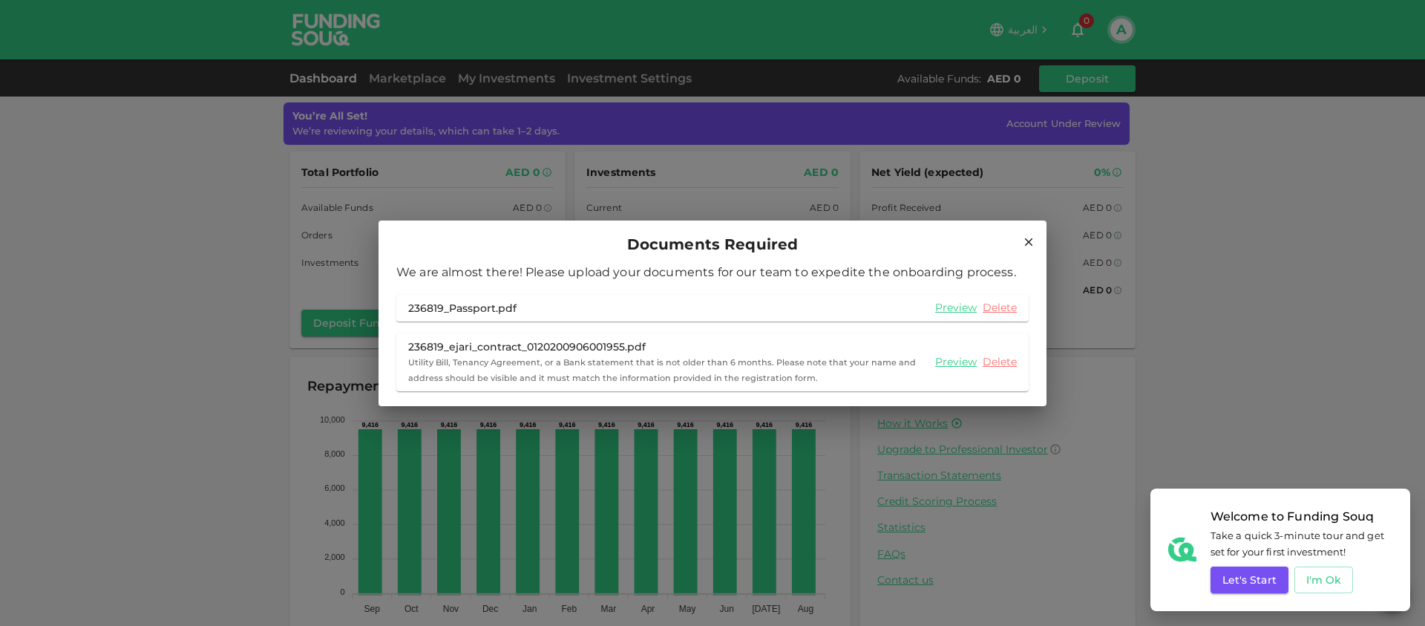
click at [1030, 245] on icon at bounding box center [1028, 241] width 13 height 13
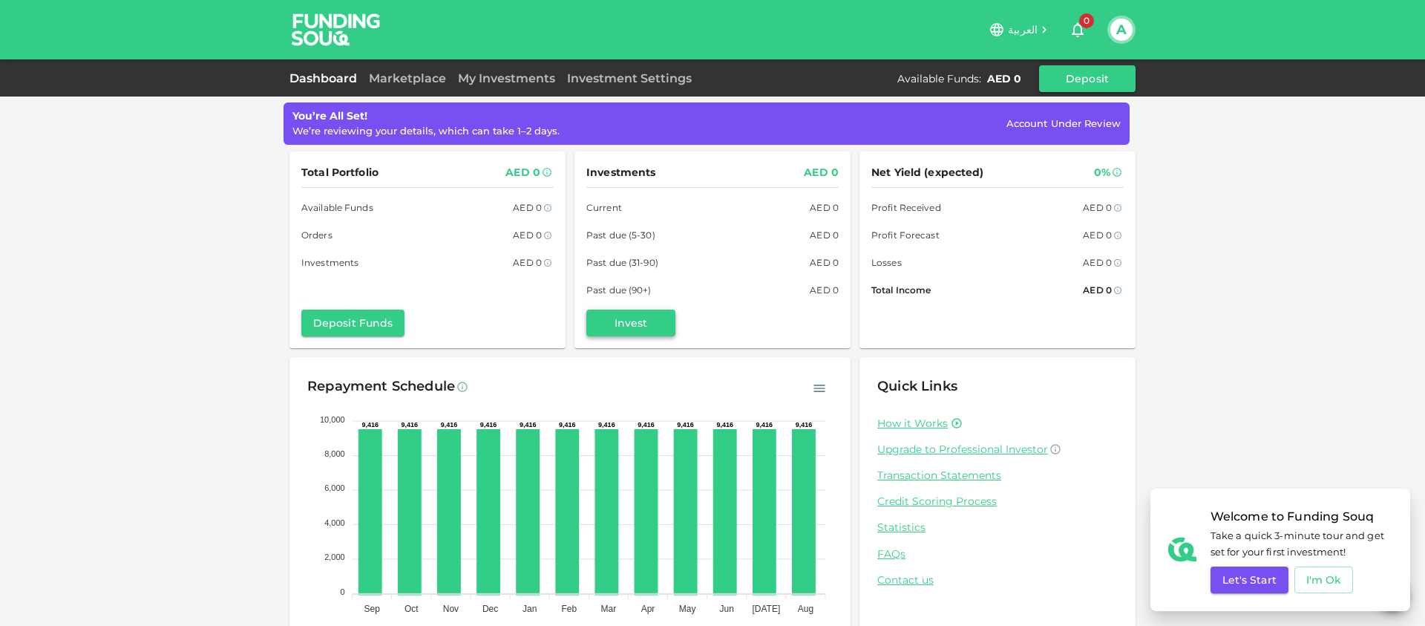
click at [626, 322] on button "Invest" at bounding box center [630, 323] width 89 height 27
